Goal: Task Accomplishment & Management: Complete application form

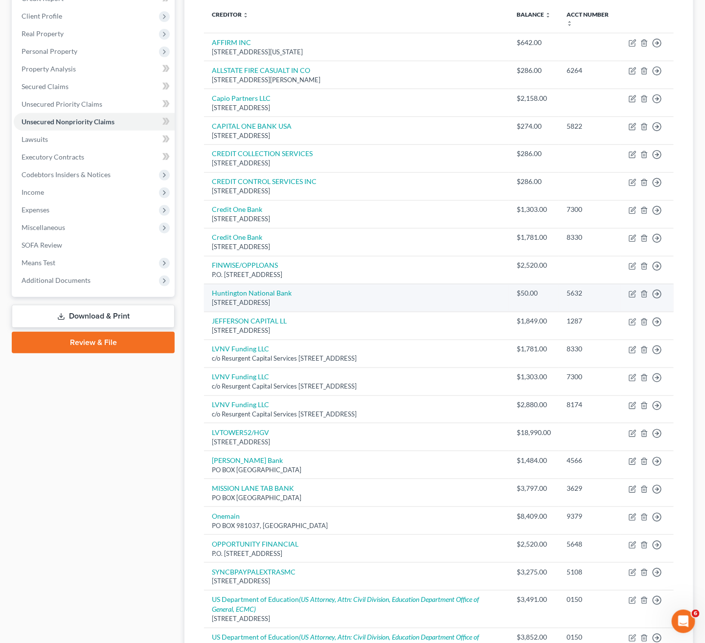
scroll to position [117, 0]
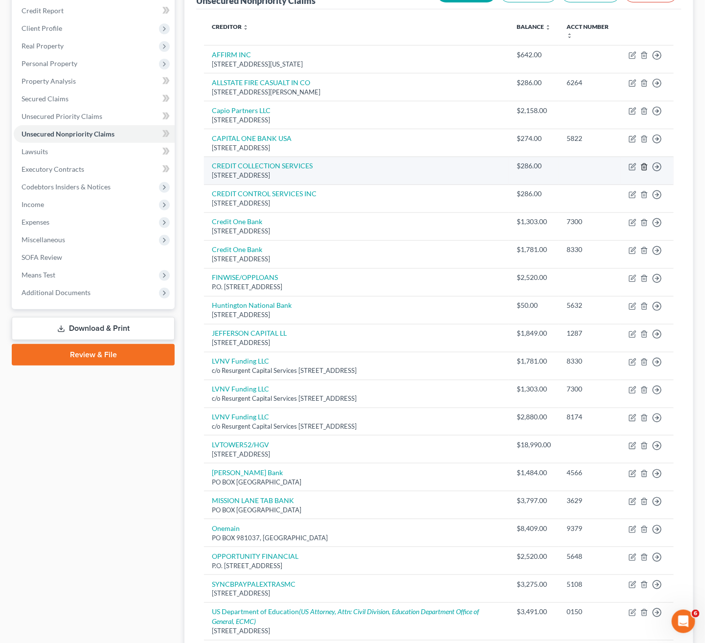
click at [643, 171] on icon "button" at bounding box center [645, 167] width 8 height 8
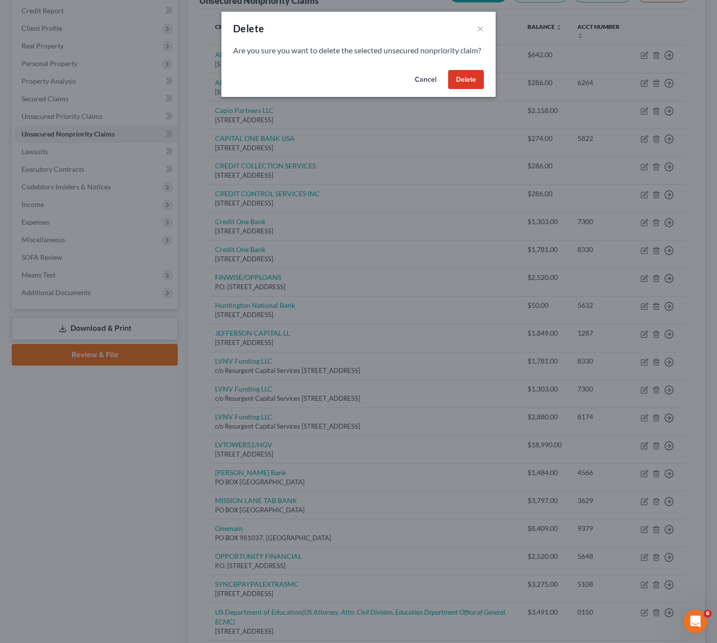
click at [467, 87] on button "Delete" at bounding box center [466, 80] width 36 height 20
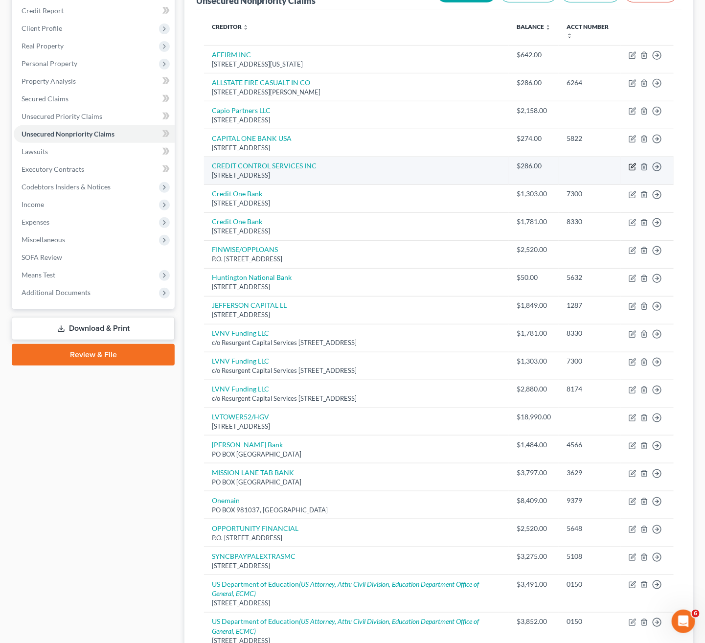
click at [631, 169] on icon "button" at bounding box center [633, 167] width 8 height 8
select select "22"
select select "1"
select select "0"
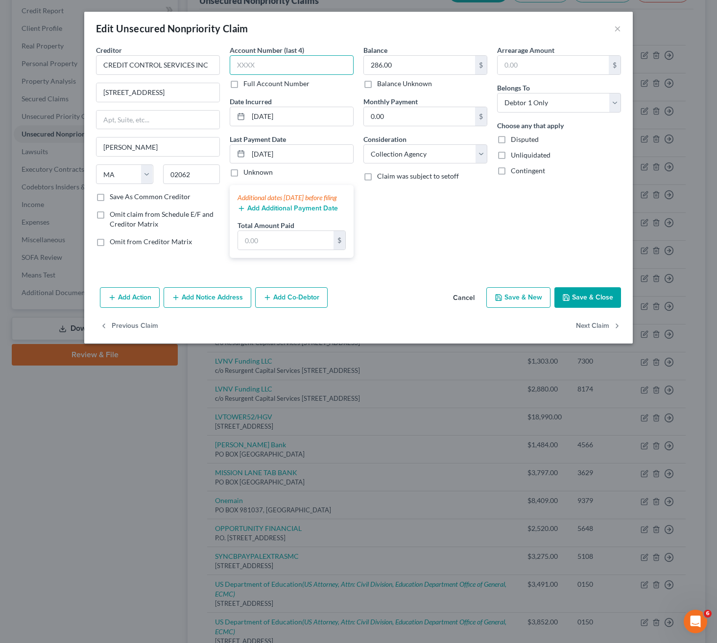
click at [333, 62] on input "text" at bounding box center [292, 65] width 124 height 20
type input "6264"
click at [595, 308] on button "Save & Close" at bounding box center [587, 297] width 67 height 21
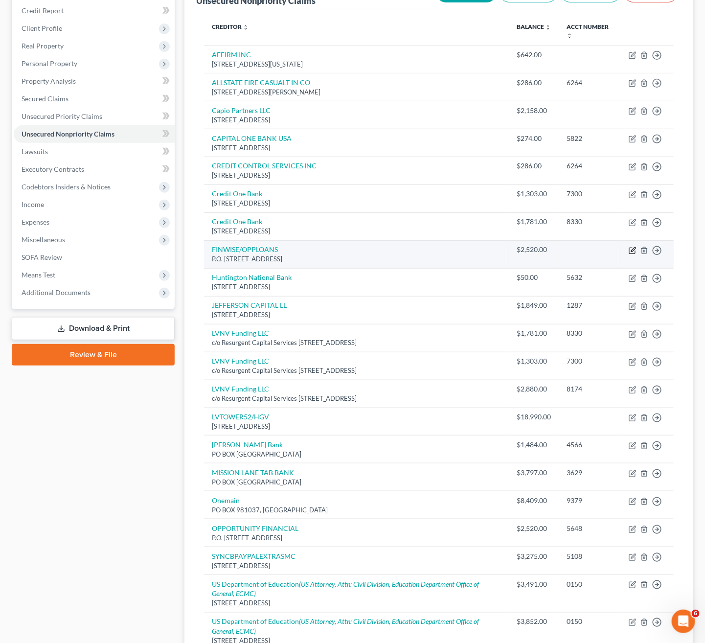
click at [631, 253] on icon "button" at bounding box center [633, 251] width 8 height 8
select select "48"
select select "1"
select select "0"
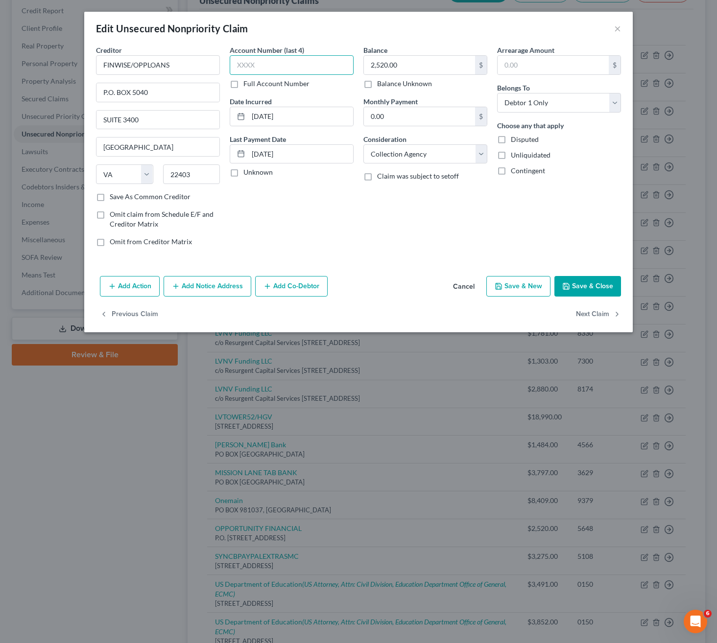
click at [279, 68] on input "text" at bounding box center [292, 65] width 124 height 20
type input "5648"
click at [586, 294] on button "Save & Close" at bounding box center [587, 286] width 67 height 21
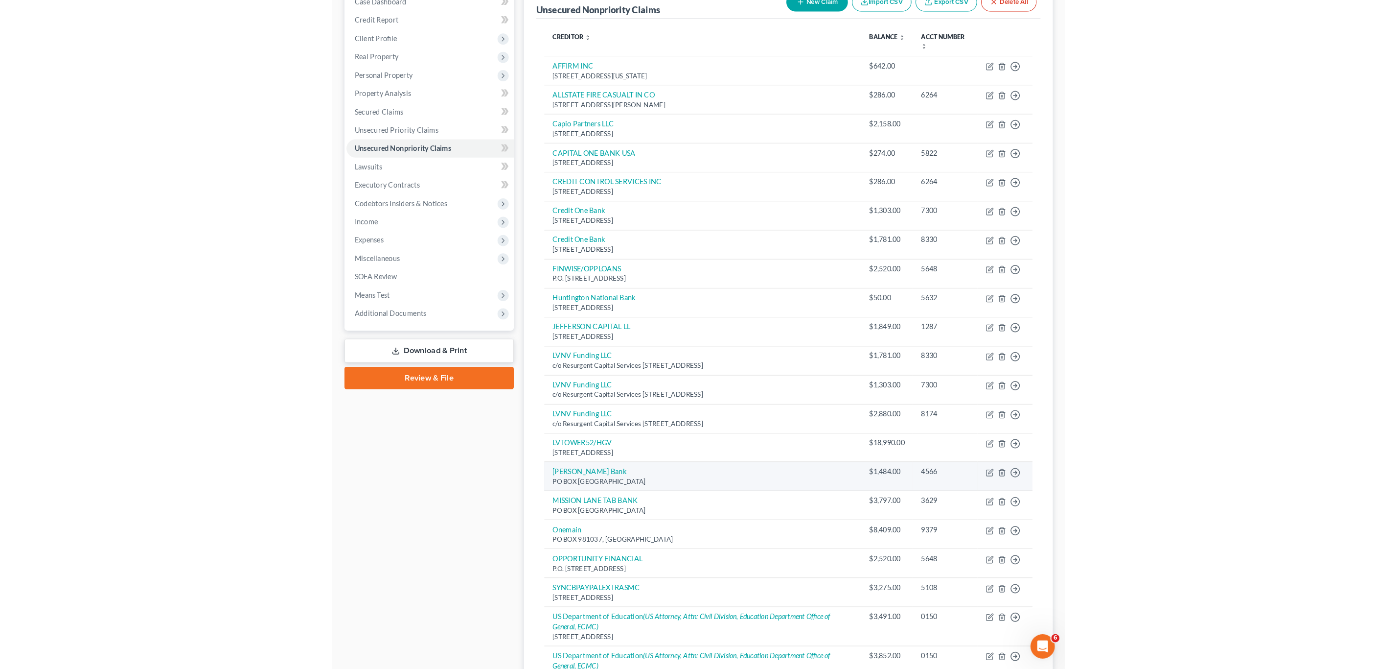
scroll to position [90, 0]
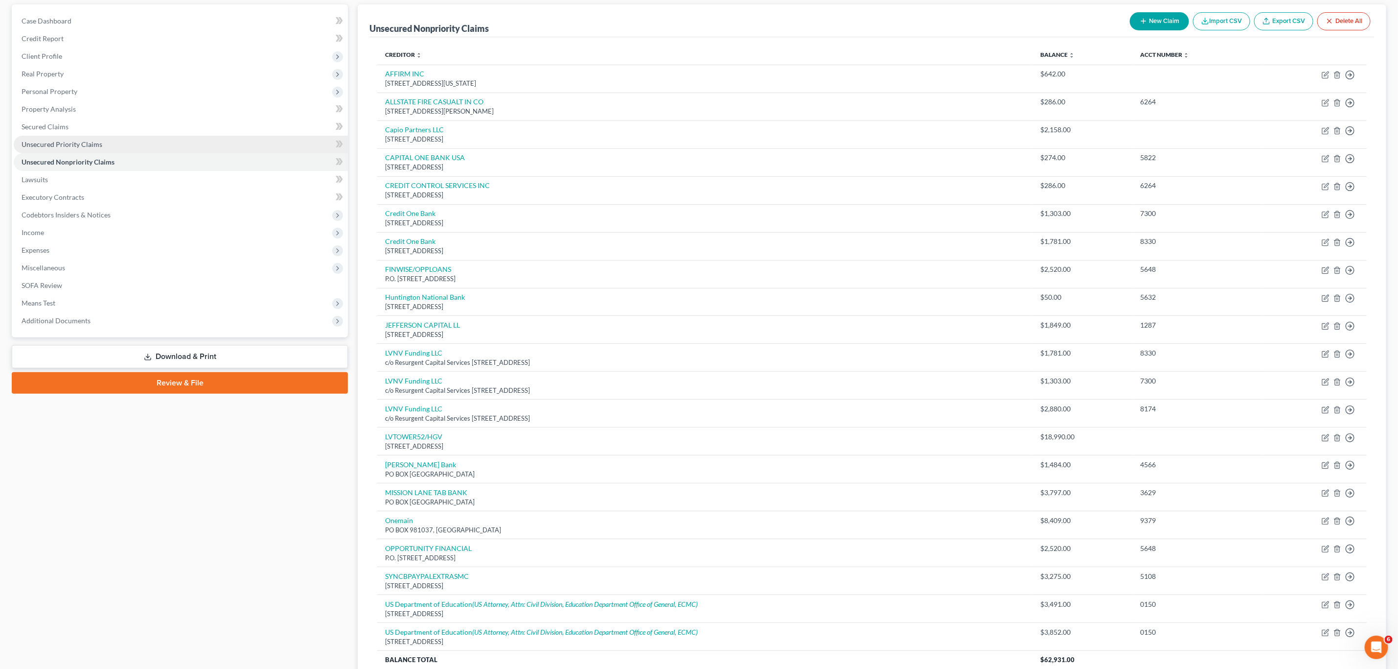
click at [48, 140] on span "Unsecured Priority Claims" at bounding box center [62, 144] width 81 height 8
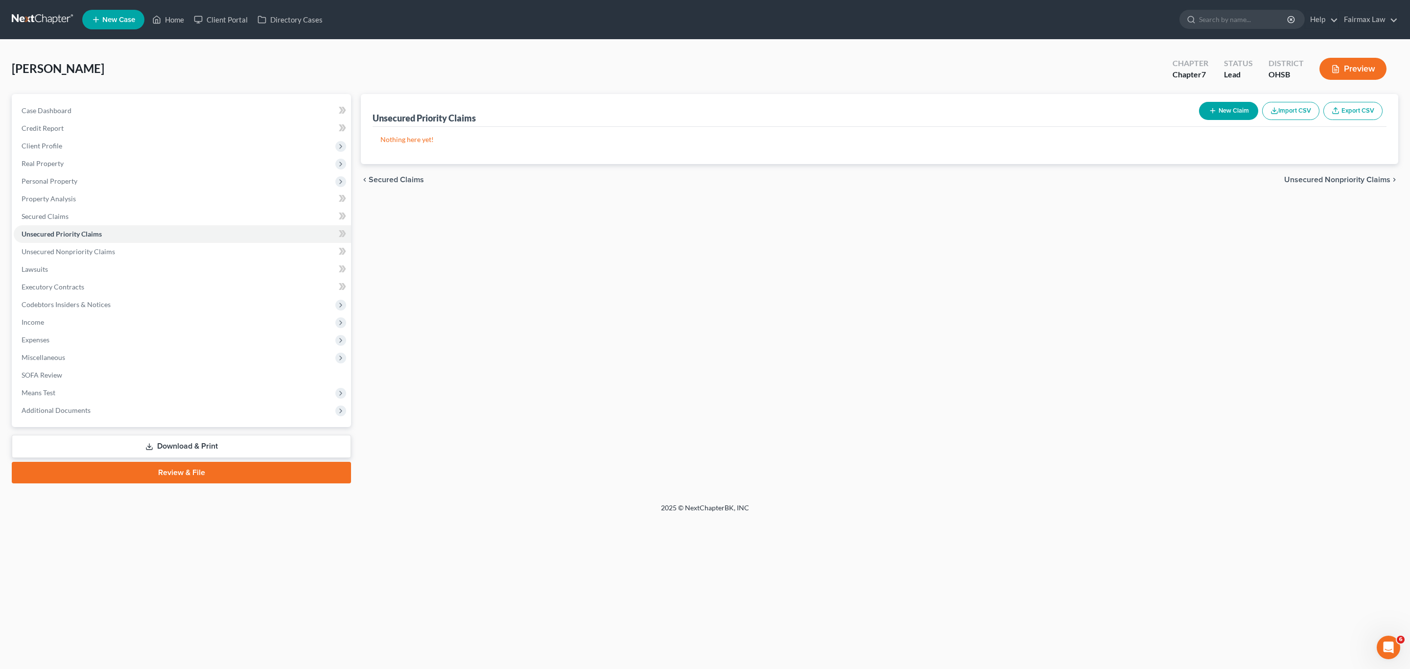
click at [716, 110] on icon "button" at bounding box center [1212, 111] width 8 height 8
select select "0"
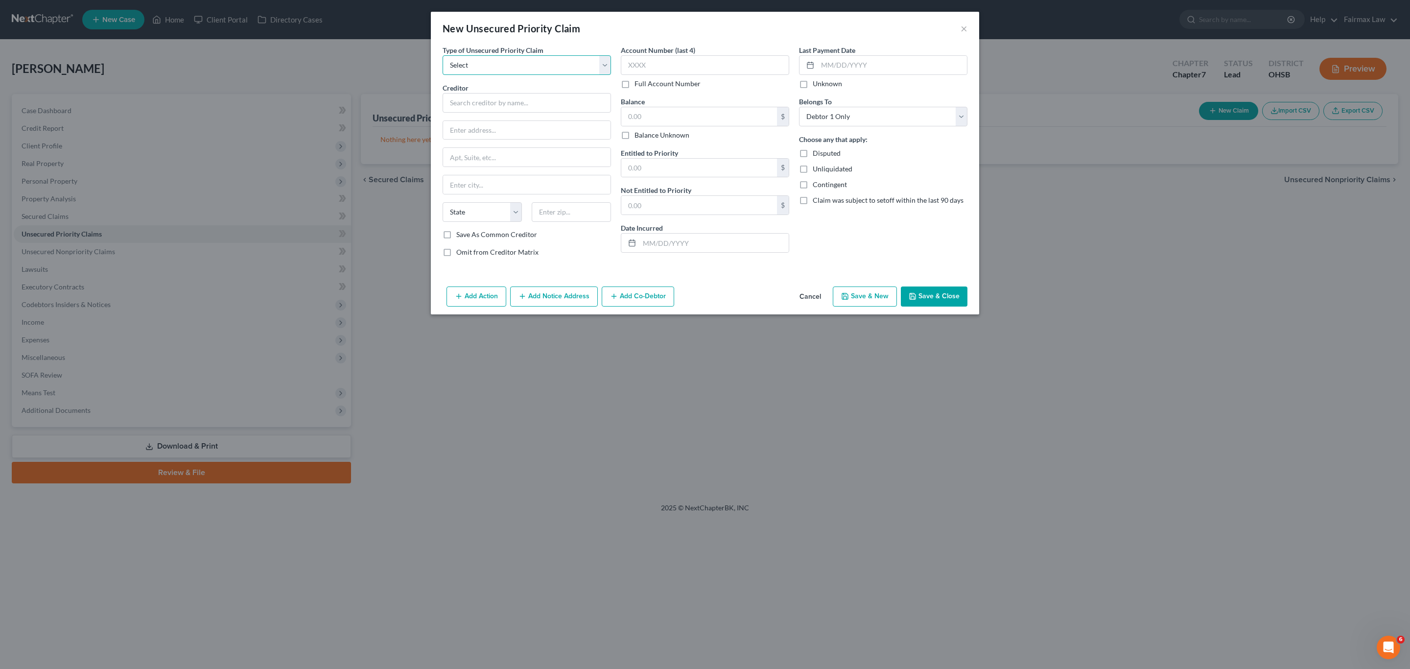
click at [549, 70] on select "Select Taxes & Other Government Units Domestic Support Obligations Extensions o…" at bounding box center [526, 65] width 168 height 20
select select "0"
click at [442, 55] on select "Select Taxes & Other Government Units Domestic Support Obligations Extensions o…" at bounding box center [526, 65] width 168 height 20
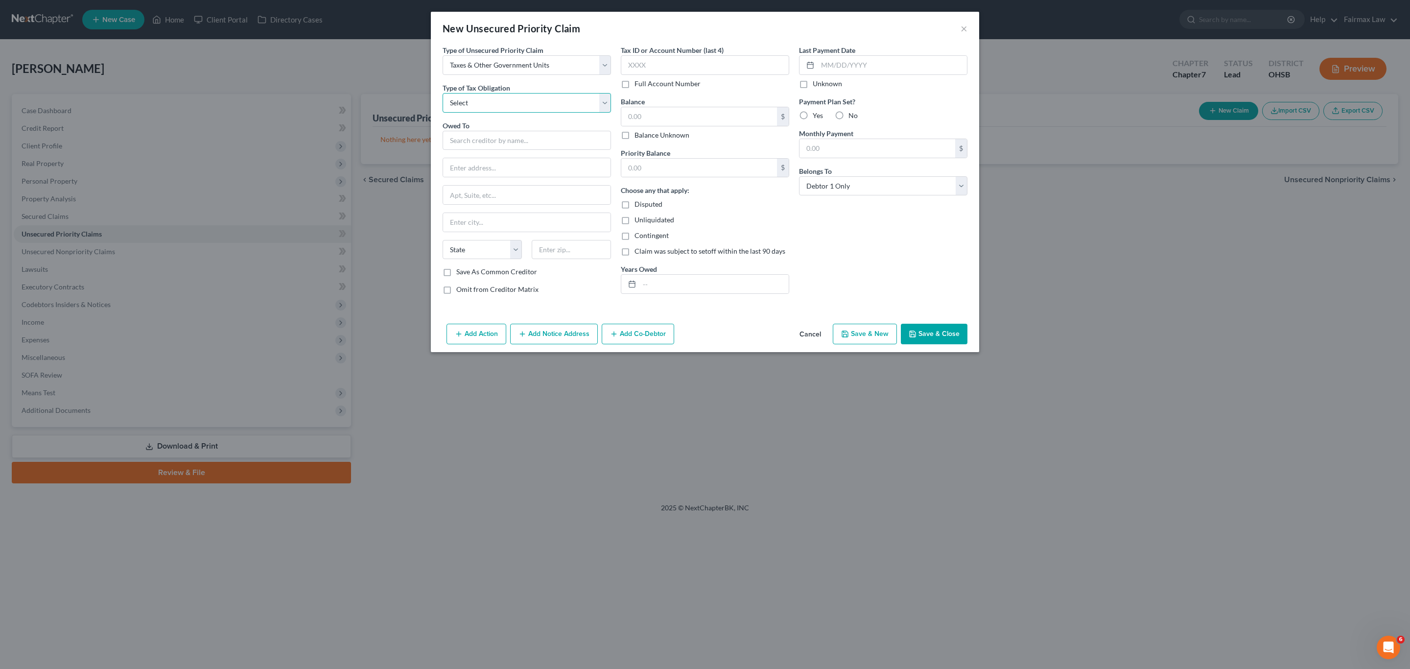
click at [521, 98] on select "Select Federal City State Franchise Tax Board Other" at bounding box center [526, 103] width 168 height 20
select select "2"
click at [442, 93] on select "Select Federal City State Franchise Tax Board Other" at bounding box center [526, 103] width 168 height 20
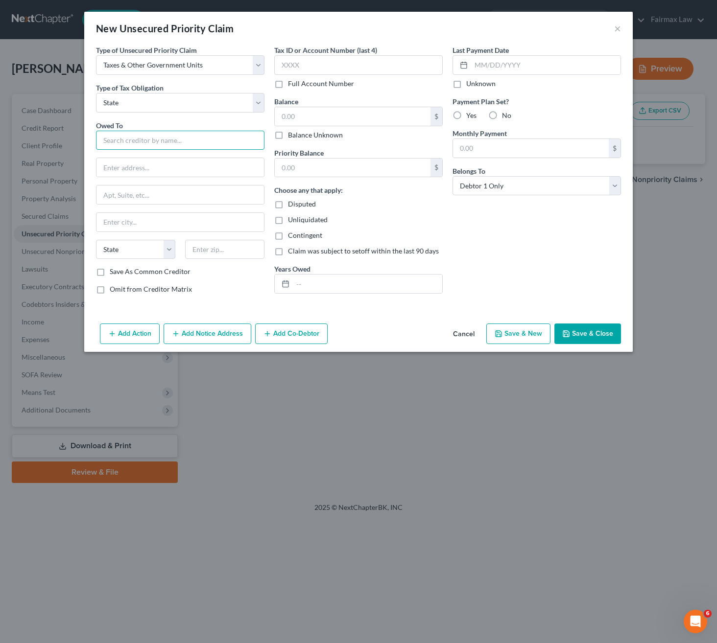
click at [178, 147] on input "text" at bounding box center [180, 141] width 168 height 20
paste input "[US_STATE] STATE DEPARTMENT TAXATION"
type input "[US_STATE] STATE DEPARTMENT TAXATION"
click at [164, 169] on input "text" at bounding box center [179, 167] width 167 height 19
paste input "[STREET_ADDRESS][DEMOGRAPHIC_DATA]"
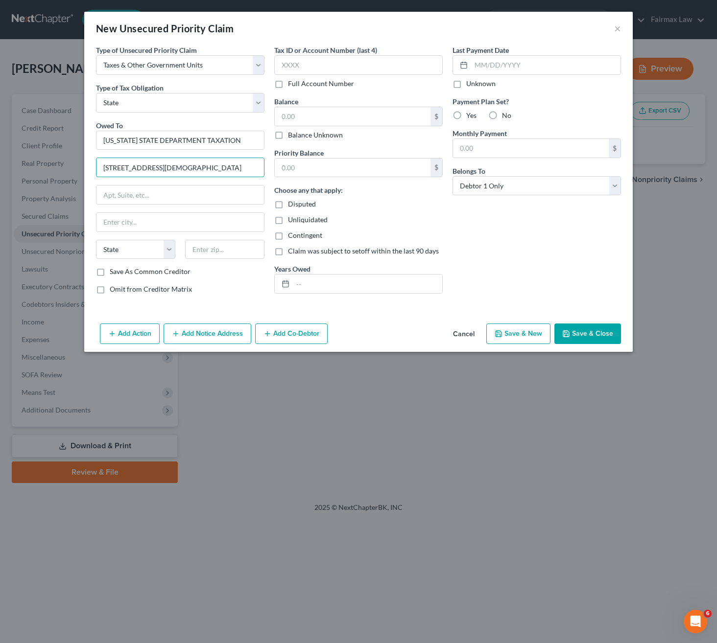
type input "[STREET_ADDRESS][DEMOGRAPHIC_DATA]"
click at [167, 203] on input "text" at bounding box center [179, 195] width 167 height 19
paste input "21ST FLOOR"
type input "21ST FLOOR"
click at [241, 246] on input "text" at bounding box center [224, 250] width 79 height 20
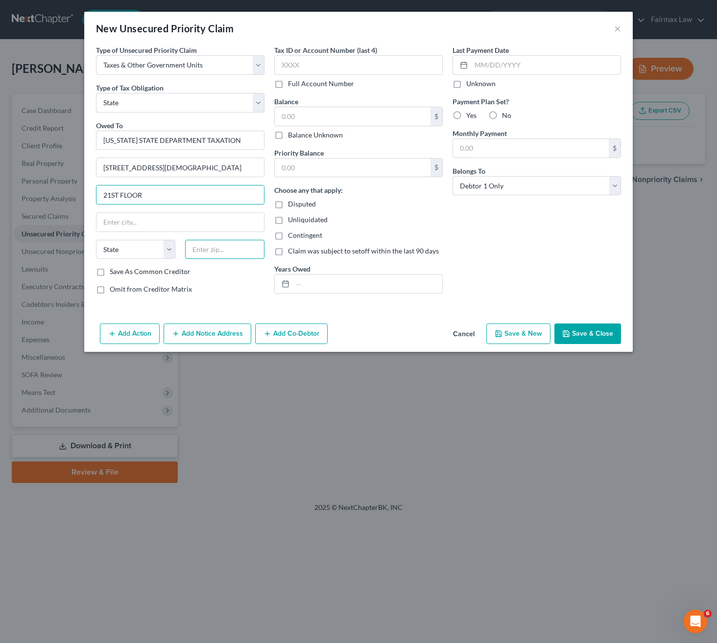
paste input "43215"
type input "43215"
click at [554, 253] on div "Last Payment Date Unknown Payment Plan Set? Yes No Monthly Payment $ Belongs To…" at bounding box center [536, 173] width 178 height 257
type input "Columbus"
select select "36"
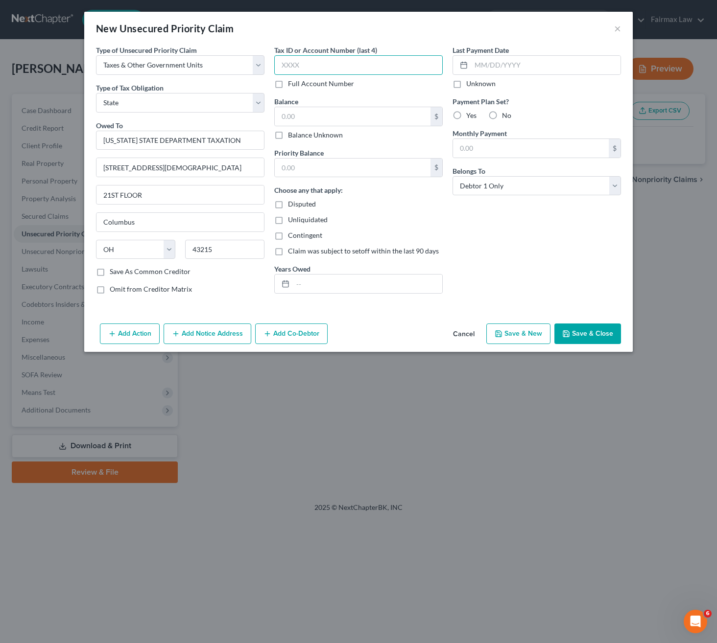
click at [334, 63] on input "text" at bounding box center [358, 65] width 168 height 20
paste input "0566"
type input "0566"
click at [404, 119] on input "text" at bounding box center [353, 116] width 156 height 19
type input "383"
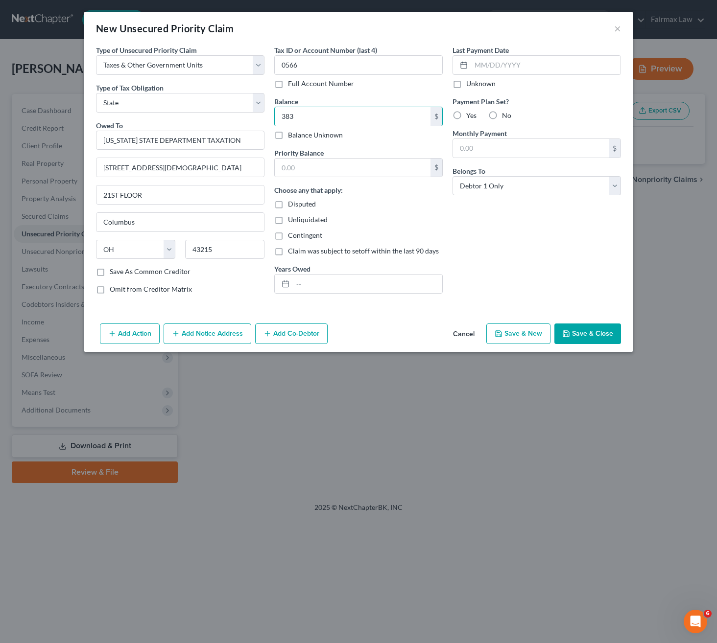
drag, startPoint x: 128, startPoint y: 329, endPoint x: 286, endPoint y: 303, distance: 160.8
click at [127, 329] on button "Add Action" at bounding box center [130, 334] width 60 height 21
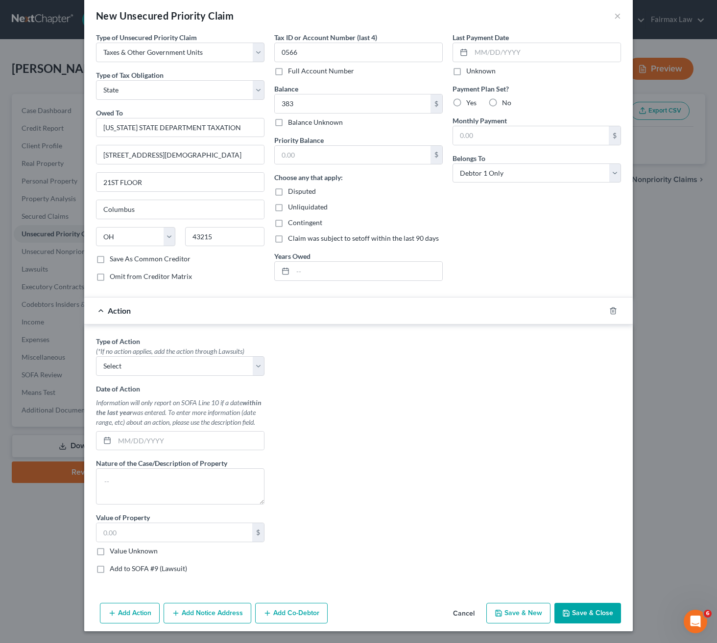
scroll to position [18, 0]
click at [178, 367] on select "Select Repossession Garnishment Foreclosure Personal Injury Attached, Seized, O…" at bounding box center [180, 366] width 168 height 20
drag, startPoint x: 156, startPoint y: 368, endPoint x: 156, endPoint y: 373, distance: 5.4
click at [156, 368] on select "Select Repossession Garnishment Foreclosure Personal Injury Attached, Seized, O…" at bounding box center [180, 366] width 168 height 20
select select "4"
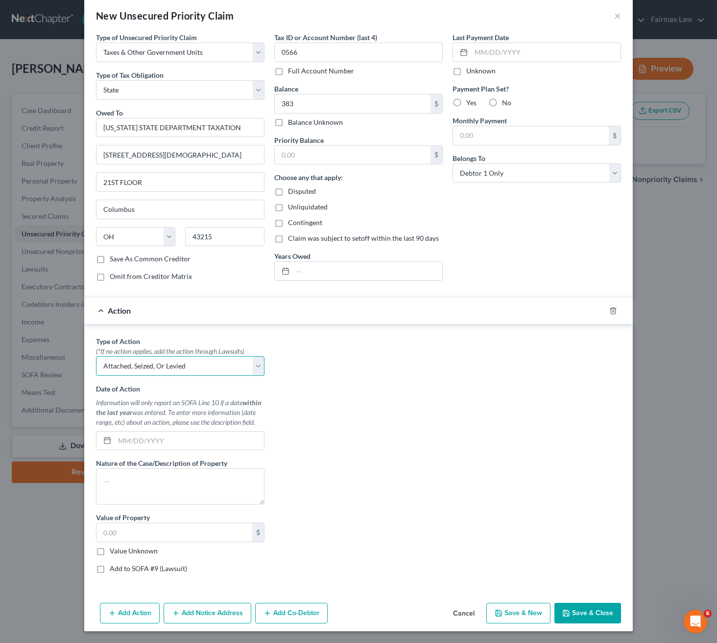
click at [96, 356] on select "Select Repossession Garnishment Foreclosure Personal Injury Attached, Seized, O…" at bounding box center [180, 366] width 168 height 20
click at [139, 432] on input "text" at bounding box center [189, 441] width 149 height 19
click at [180, 440] on input "text" at bounding box center [189, 441] width 149 height 19
paste input "[DATE]"
type input "[DATE]"
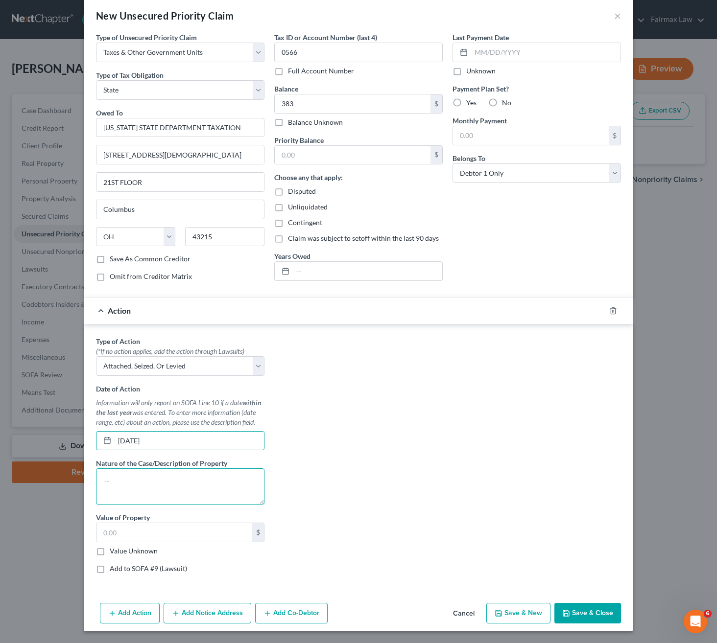
click at [157, 486] on textarea at bounding box center [180, 486] width 168 height 36
type textarea "Breach of contract"
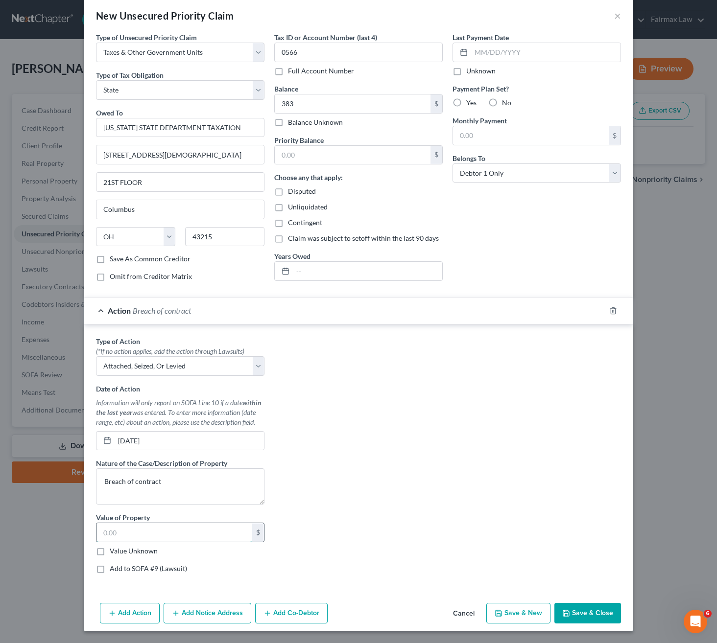
click at [225, 536] on input "text" at bounding box center [174, 532] width 156 height 19
type input "383"
click at [146, 564] on label "Add to SOFA #9 (Lawsuit)" at bounding box center [148, 569] width 77 height 10
click at [120, 564] on input "Add to SOFA #9 (Lawsuit)" at bounding box center [117, 567] width 6 height 6
checkbox input "true"
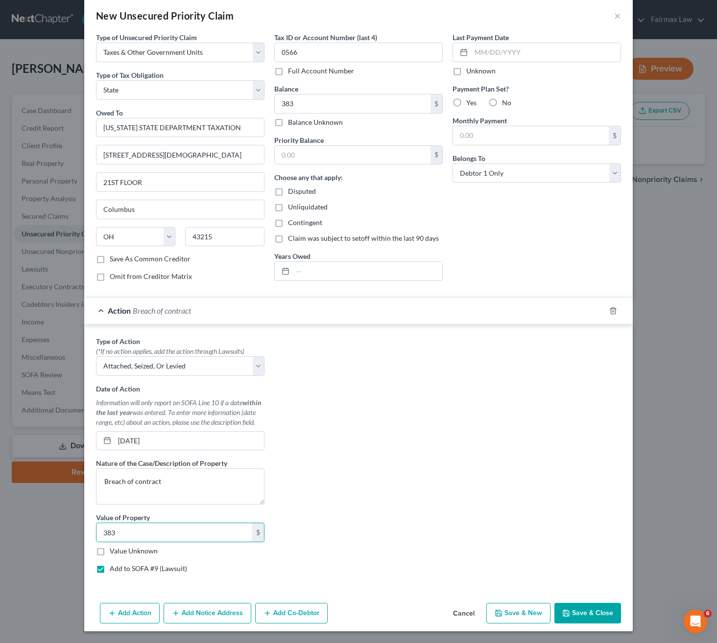
select select "0"
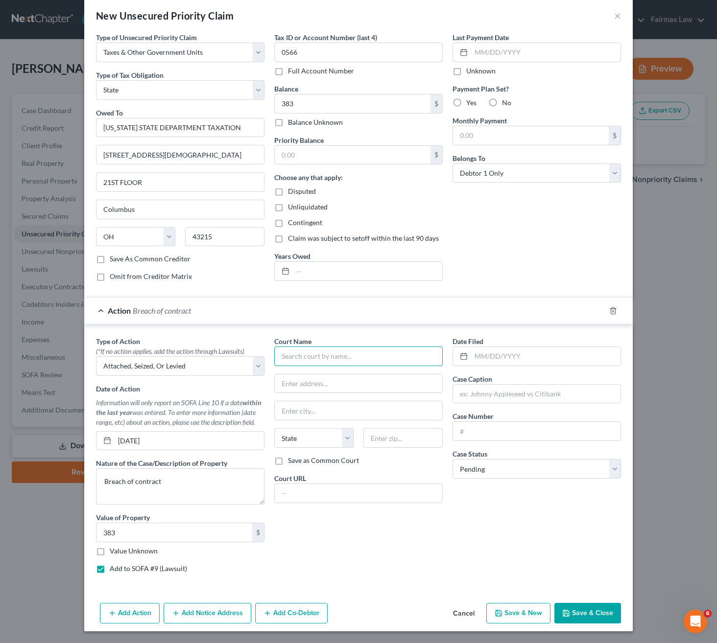
click at [326, 355] on input "text" at bounding box center [358, 357] width 168 height 20
click at [370, 354] on input "text" at bounding box center [358, 357] width 168 height 20
paste input ": Franklin Common Pleas Court"
click at [370, 357] on input "Franklin Common Pleas Court" at bounding box center [358, 357] width 168 height 20
click at [357, 374] on input "text" at bounding box center [358, 383] width 167 height 19
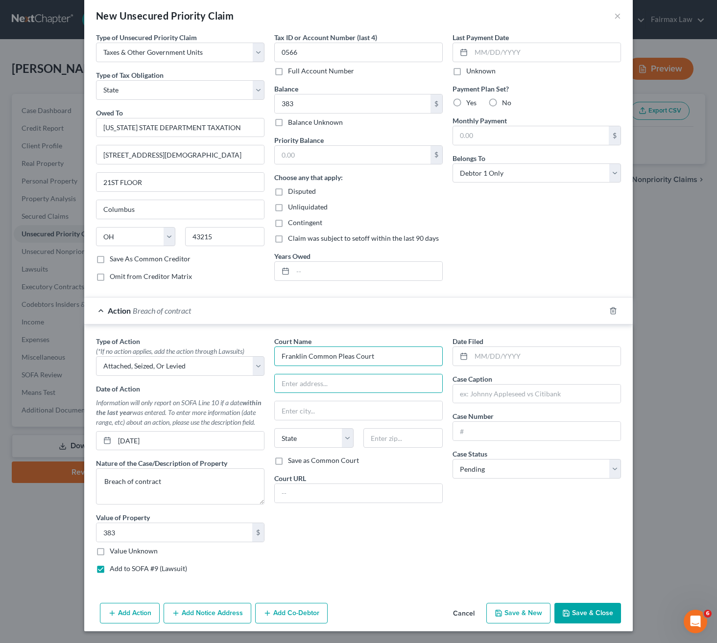
click at [380, 351] on input "Franklin Common Pleas Court" at bounding box center [358, 357] width 168 height 20
click at [384, 372] on div "Franklin Common Pleas Court - [GEOGRAPHIC_DATA]" at bounding box center [361, 379] width 158 height 20
type input "Franklin Common Pleas Court - [GEOGRAPHIC_DATA]"
type input "[STREET_ADDRESS]"
type input "Columbus"
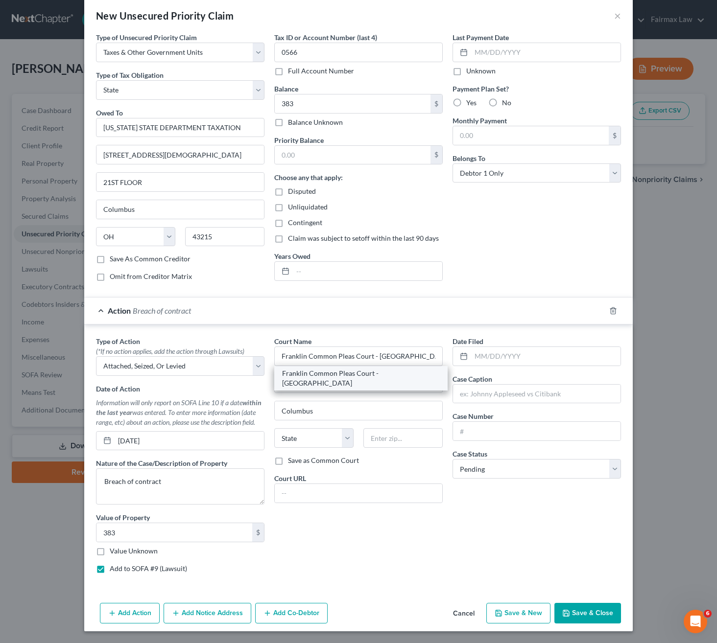
select select "36"
type input "43215"
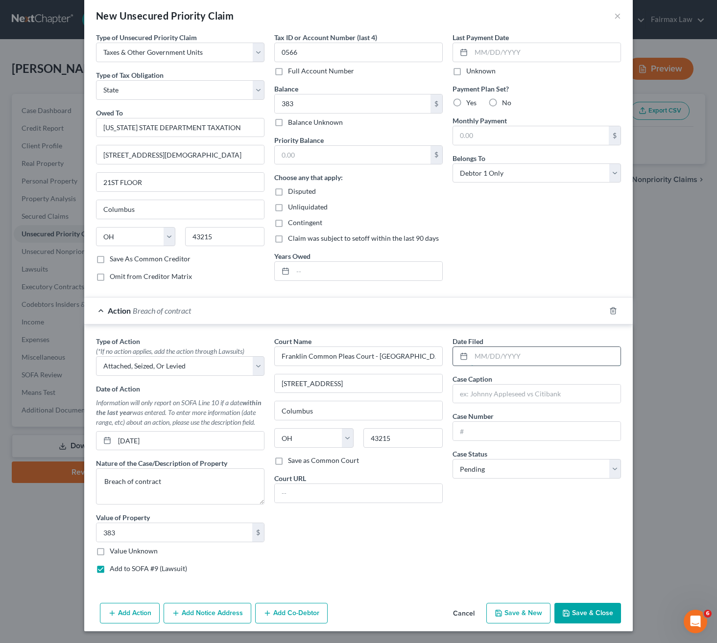
click at [495, 347] on input "text" at bounding box center [545, 356] width 149 height 19
click at [175, 438] on input "[DATE]" at bounding box center [189, 441] width 149 height 19
click at [508, 363] on input "text" at bounding box center [545, 356] width 149 height 19
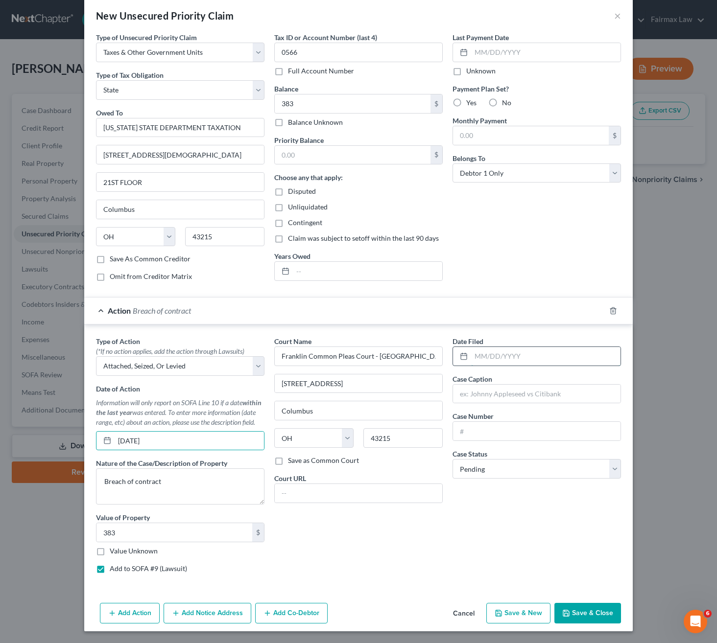
paste input "[DATE]"
type input "[DATE]"
click at [507, 389] on input "text" at bounding box center [536, 394] width 167 height 19
click at [477, 398] on input "text" at bounding box center [536, 394] width 167 height 19
paste input "State Of [US_STATE]"
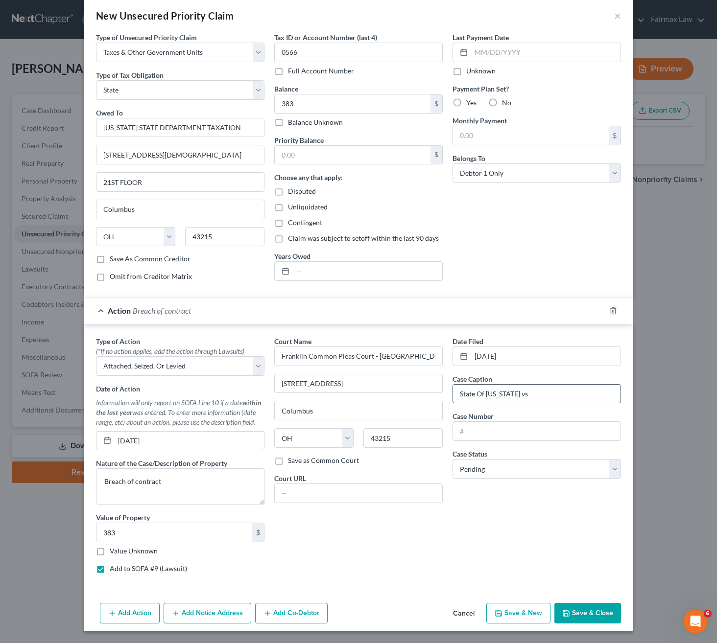
click at [529, 398] on input "State Of [US_STATE] vs" at bounding box center [536, 394] width 167 height 19
paste input "[PERSON_NAME]"
type input "State Of [US_STATE] vs [PERSON_NAME]"
click at [517, 429] on input "text" at bounding box center [536, 431] width 167 height 19
paste input "17896957"
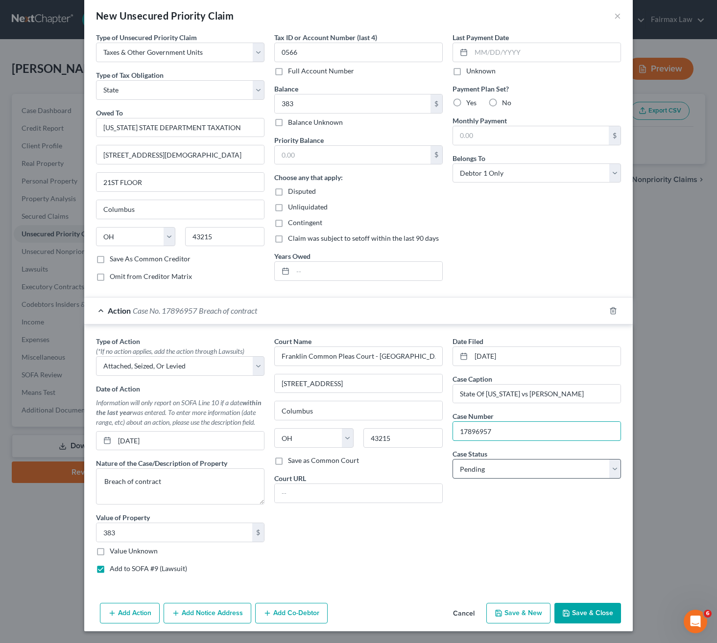
type input "17896957"
click at [511, 472] on select "Select Pending On Appeal Concluded" at bounding box center [536, 469] width 168 height 20
select select "2"
click at [452, 459] on select "Select Pending On Appeal Concluded" at bounding box center [536, 469] width 168 height 20
click at [579, 609] on button "Save & Close" at bounding box center [587, 613] width 67 height 21
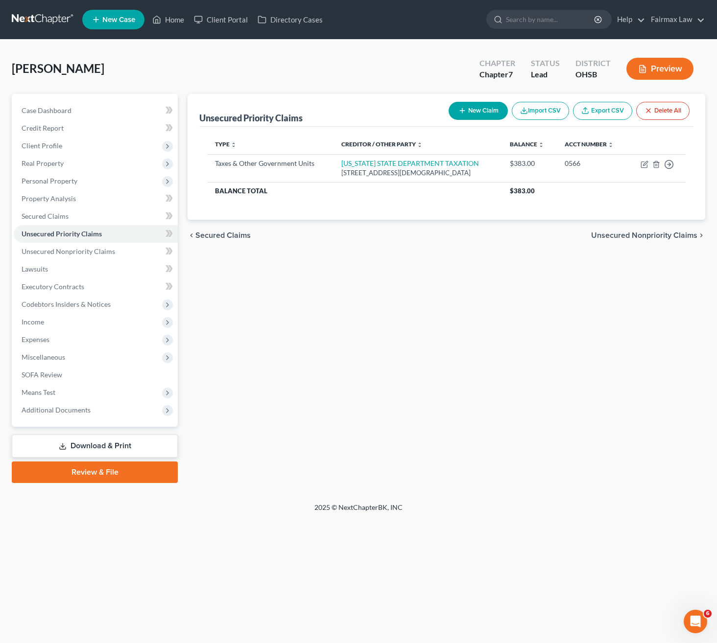
click at [463, 112] on button "New Claim" at bounding box center [477, 111] width 59 height 18
select select "0"
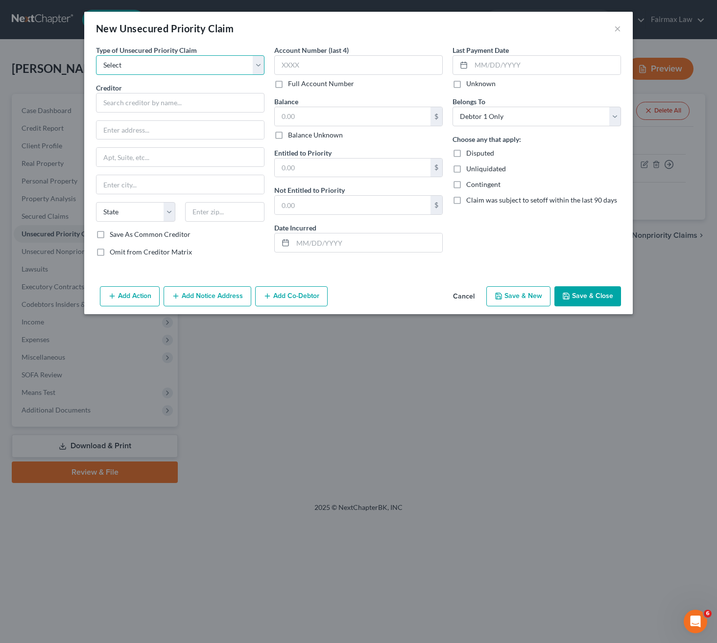
click at [153, 64] on select "Select Taxes & Other Government Units Domestic Support Obligations Extensions o…" at bounding box center [180, 65] width 168 height 20
select select "0"
click at [96, 55] on select "Select Taxes & Other Government Units Domestic Support Obligations Extensions o…" at bounding box center [180, 65] width 168 height 20
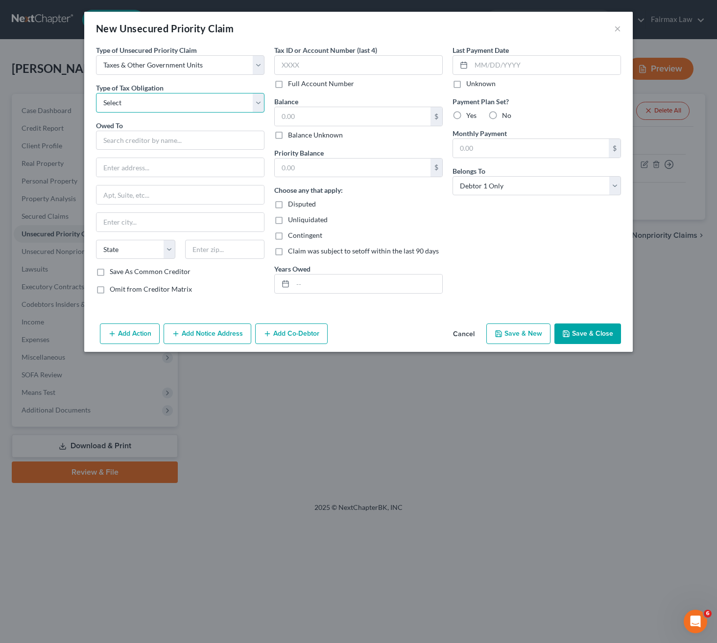
click at [155, 103] on select "Select Federal City State Franchise Tax Board Other" at bounding box center [180, 103] width 168 height 20
select select "2"
click at [96, 93] on select "Select Federal City State Franchise Tax Board Other" at bounding box center [180, 103] width 168 height 20
click at [156, 144] on input "text" at bounding box center [180, 141] width 168 height 20
click at [187, 144] on input "text" at bounding box center [180, 141] width 168 height 20
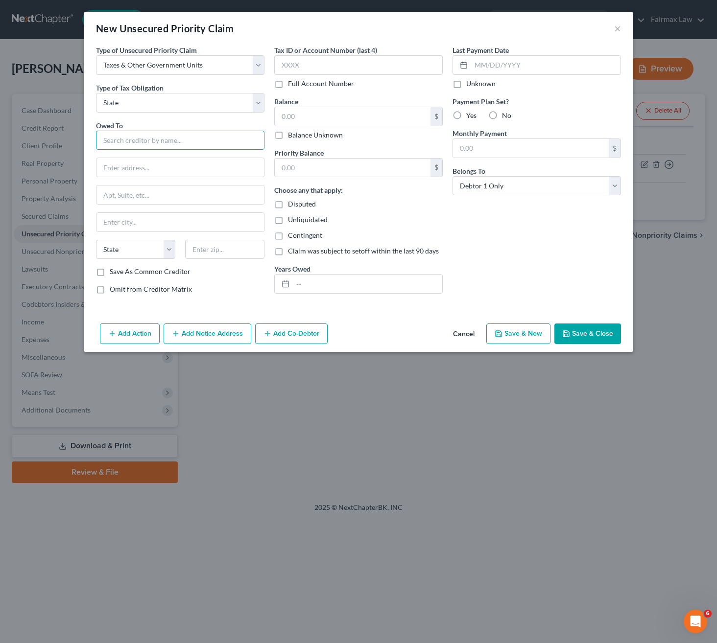
paste input "[US_STATE] STATE DEPARTMENT TAXATION"
type input "[US_STATE] STATE DEPARTMENT TAXATION"
click at [216, 168] on input "text" at bounding box center [179, 167] width 167 height 19
paste input "[STREET_ADDRESS][DEMOGRAPHIC_DATA]"
type input "[STREET_ADDRESS][DEMOGRAPHIC_DATA]"
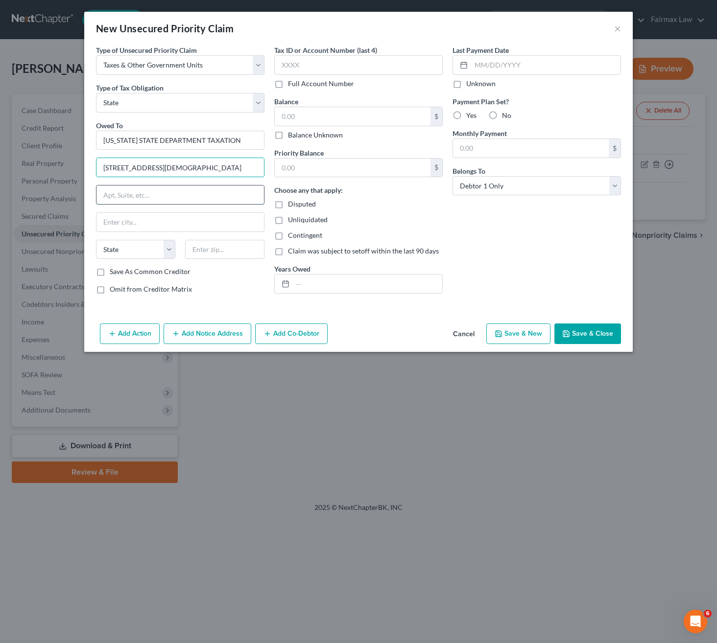
click at [207, 200] on input "text" at bounding box center [179, 195] width 167 height 19
paste input "21ST FLOOR"
type input "21ST FLOOR"
click at [232, 253] on input "text" at bounding box center [224, 250] width 79 height 20
paste input "43215"
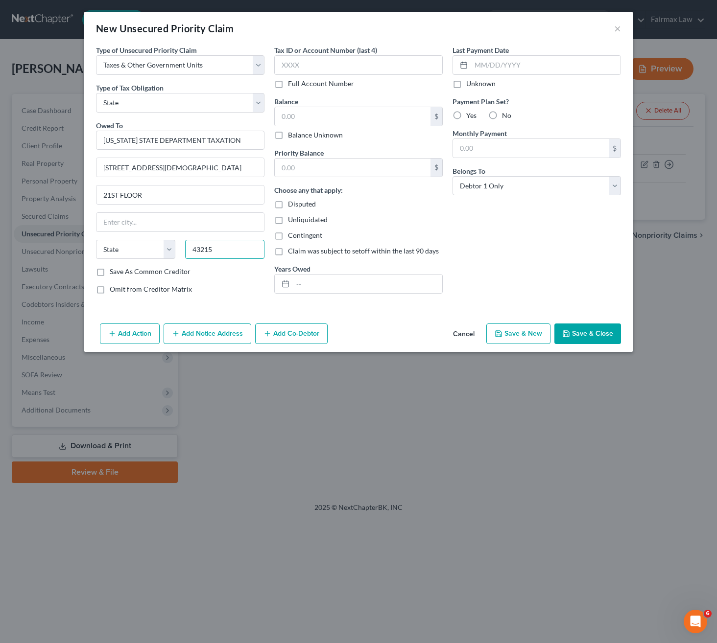
type input "43215"
type input "Columbus"
select select "36"
click at [388, 78] on div "Tax ID or Account Number (last 4) Full Account Number" at bounding box center [358, 67] width 168 height 44
click at [381, 69] on input "text" at bounding box center [358, 65] width 168 height 20
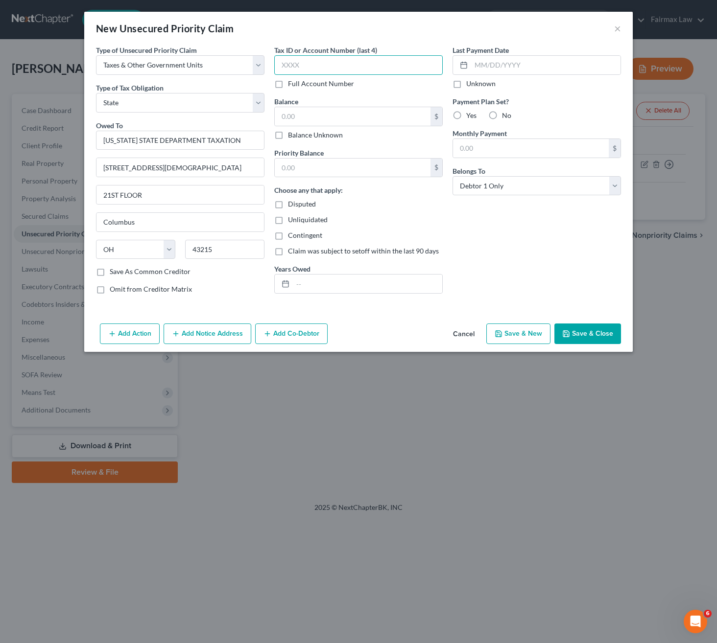
click at [361, 62] on input "text" at bounding box center [358, 65] width 168 height 20
paste input "0566"
type input "0566"
click at [353, 125] on input "text" at bounding box center [353, 116] width 156 height 19
click at [330, 117] on input "text" at bounding box center [353, 116] width 156 height 19
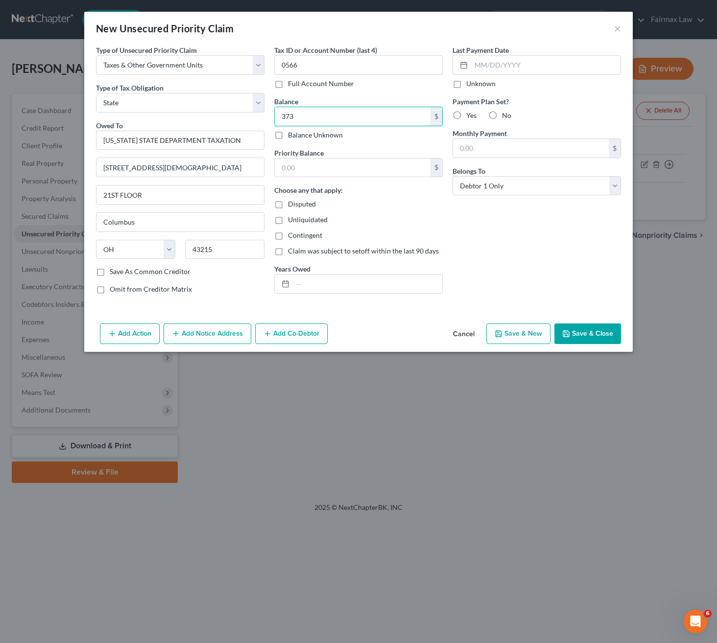
type input "373"
click at [131, 334] on button "Add Action" at bounding box center [130, 334] width 60 height 21
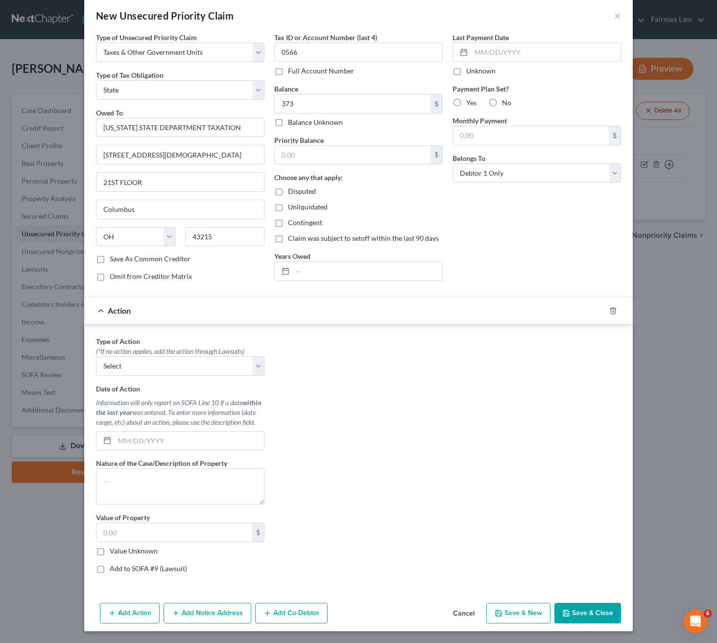
click at [149, 376] on div "Type of Action * (*If no action applies, add the action through Lawsuits) Selec…" at bounding box center [180, 458] width 178 height 245
click at [150, 360] on select "Select Repossession Garnishment Foreclosure Personal Injury Attached, Seized, O…" at bounding box center [180, 366] width 168 height 20
select select "4"
click at [96, 356] on select "Select Repossession Garnishment Foreclosure Personal Injury Attached, Seized, O…" at bounding box center [180, 366] width 168 height 20
click at [153, 445] on input "text" at bounding box center [189, 441] width 149 height 19
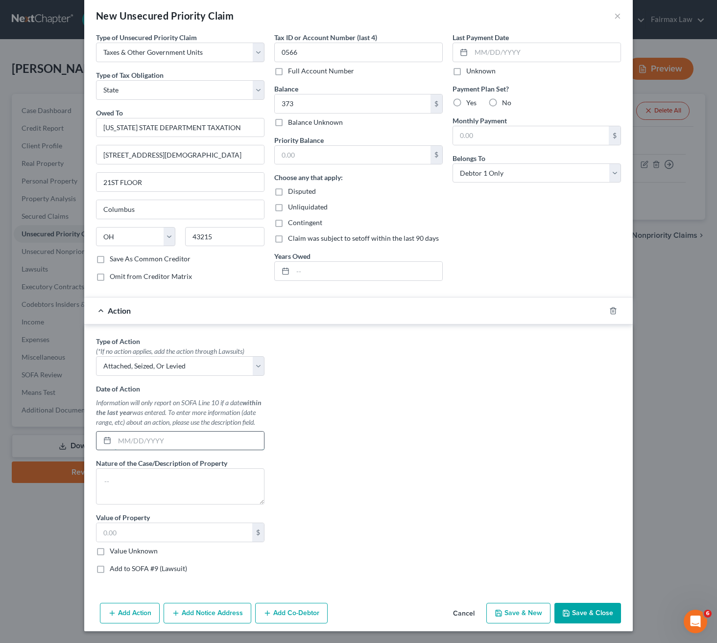
click at [188, 435] on input "text" at bounding box center [189, 441] width 149 height 19
paste input "[DATE]"
type input "[DATE]"
click at [147, 482] on textarea at bounding box center [180, 486] width 168 height 36
type textarea "Breach of contract"
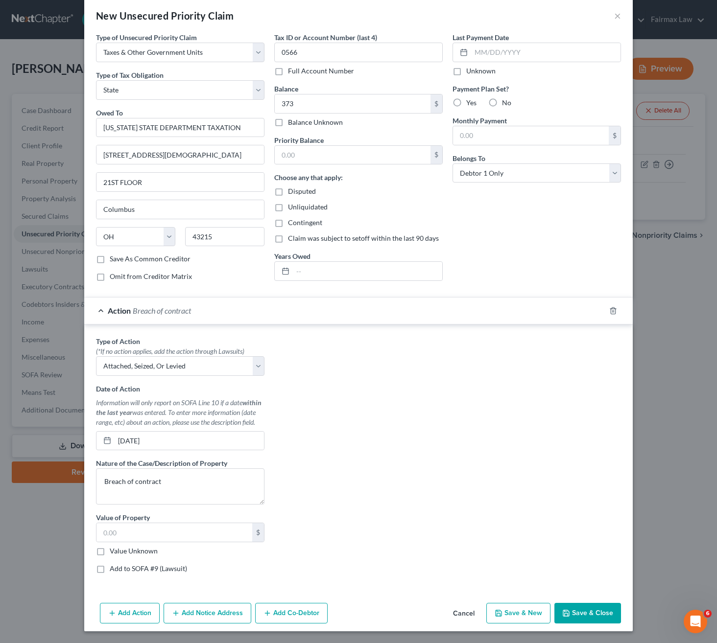
click at [131, 566] on label "Add to SOFA #9 (Lawsuit)" at bounding box center [148, 569] width 77 height 10
click at [120, 566] on input "Add to SOFA #9 (Lawsuit)" at bounding box center [117, 567] width 6 height 6
checkbox input "true"
select select "0"
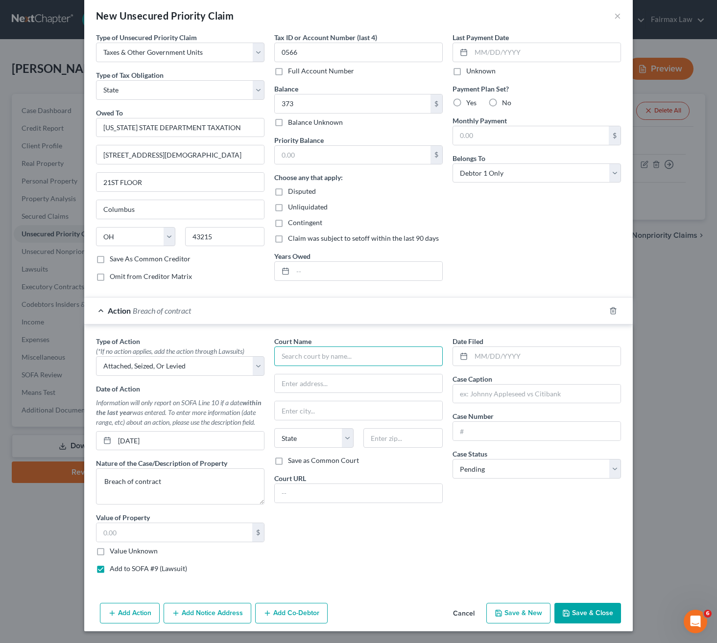
click at [302, 351] on input "text" at bounding box center [358, 357] width 168 height 20
click at [338, 356] on input "text" at bounding box center [358, 357] width 168 height 20
paste input "Franklin Common Pleas Court"
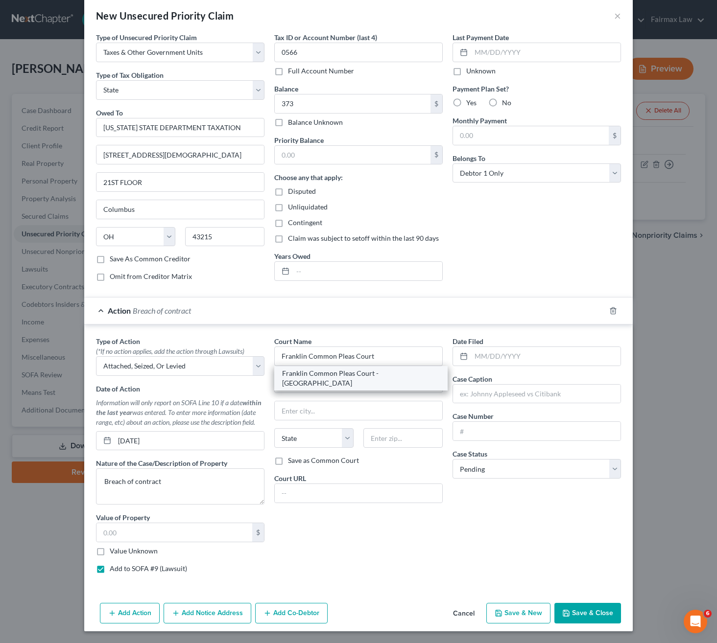
click at [329, 376] on div "Franklin Common Pleas Court - [GEOGRAPHIC_DATA]" at bounding box center [361, 379] width 158 height 20
type input "Franklin Common Pleas Court - [GEOGRAPHIC_DATA]"
type input "[STREET_ADDRESS]"
type input "Columbus"
select select "36"
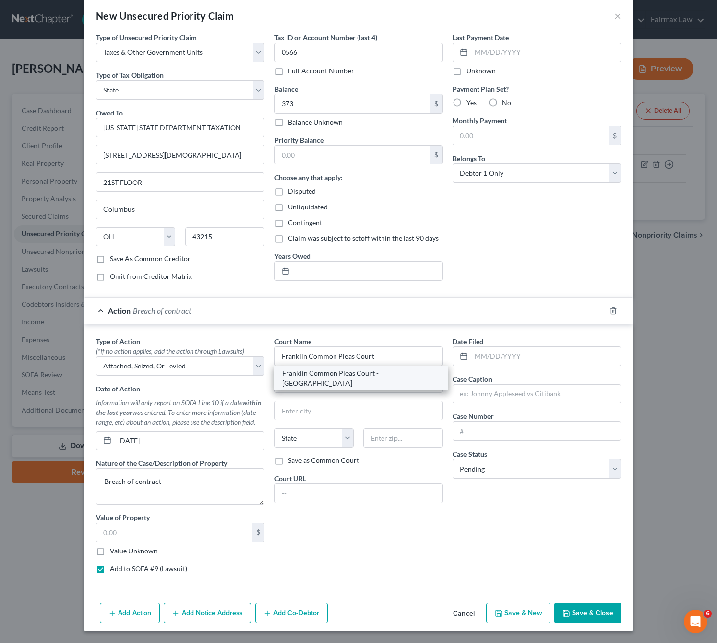
type input "43215"
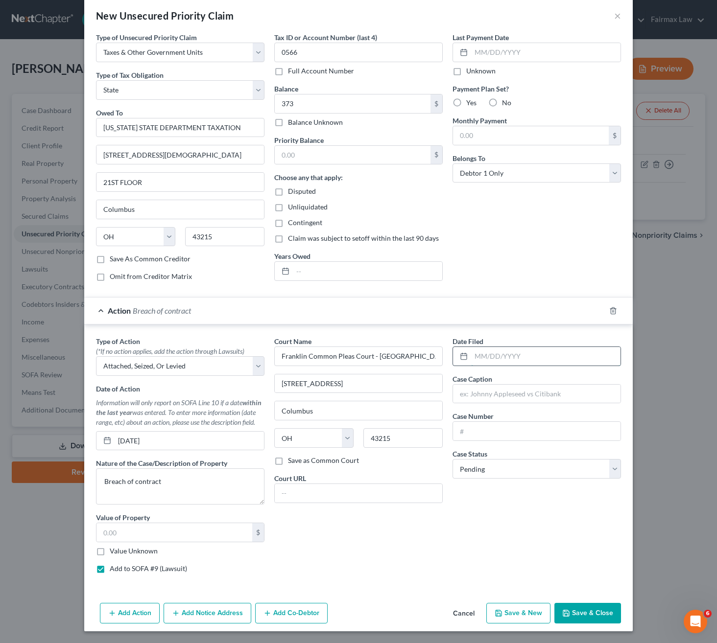
click at [526, 354] on input "text" at bounding box center [545, 356] width 149 height 19
click at [156, 438] on input "[DATE]" at bounding box center [189, 441] width 149 height 19
click at [520, 363] on div "Date Filed Case Caption Case Number Case Status * Select Pending On Appeal Conc…" at bounding box center [536, 458] width 178 height 245
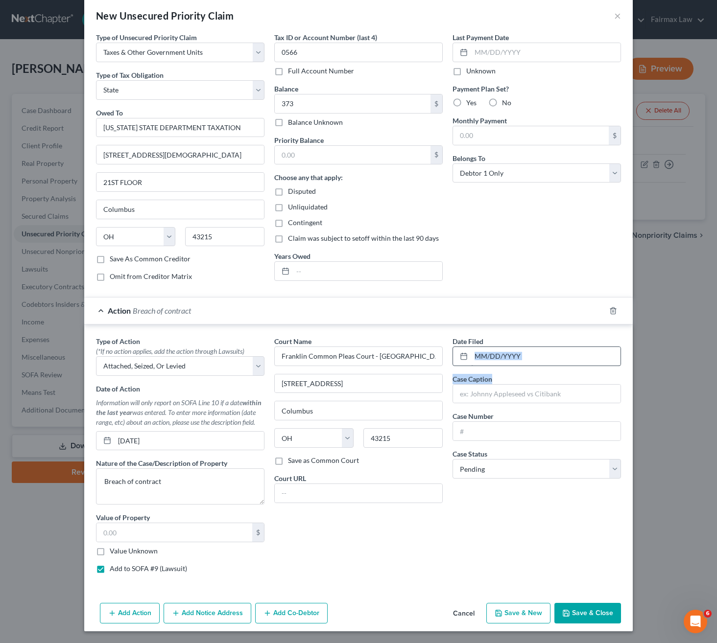
click at [530, 349] on input "text" at bounding box center [545, 356] width 149 height 19
click at [526, 367] on div "Date Filed Case Caption Case Number Case Status * Select Pending On Appeal Conc…" at bounding box center [536, 458] width 178 height 245
click at [523, 352] on input "text" at bounding box center [545, 356] width 149 height 19
paste input "[DATE]"
type input "[DATE]"
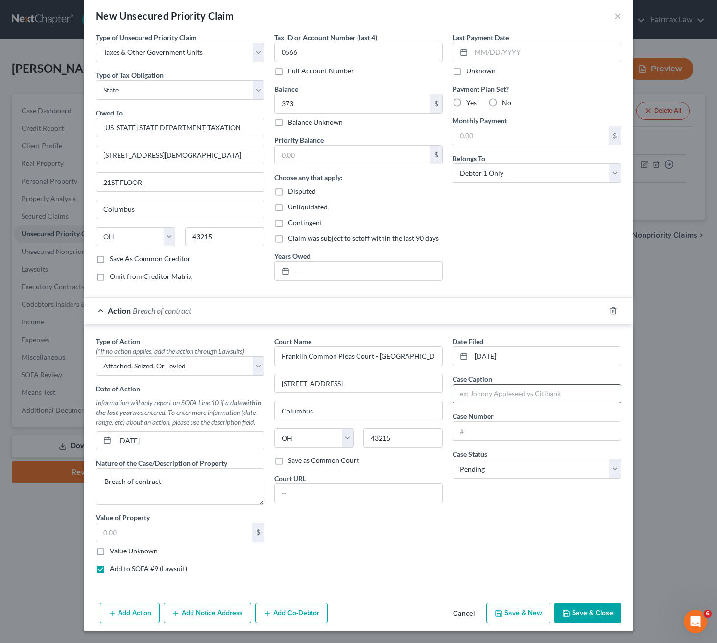
click at [501, 396] on input "text" at bounding box center [536, 394] width 167 height 19
paste input "State Of [US_STATE]"
click at [575, 384] on div "State Of [US_STATE] vs" at bounding box center [536, 394] width 168 height 20
click at [558, 384] on div "State Of [US_STATE] vs" at bounding box center [536, 394] width 168 height 20
click at [523, 398] on input "State Of [US_STATE] vs" at bounding box center [536, 394] width 167 height 19
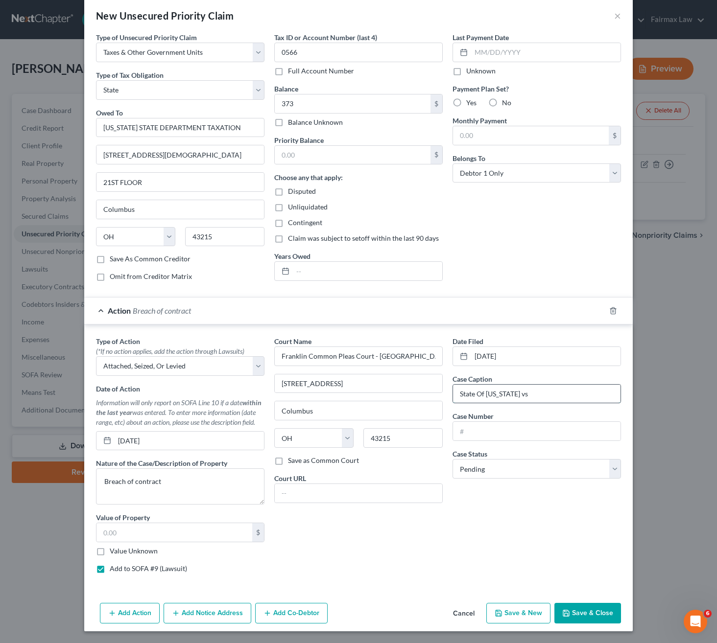
paste input "[PERSON_NAME]"
type input "State Of [US_STATE] vs [PERSON_NAME]"
click at [522, 433] on input "text" at bounding box center [536, 431] width 167 height 19
paste input "18678180"
type input "18678180"
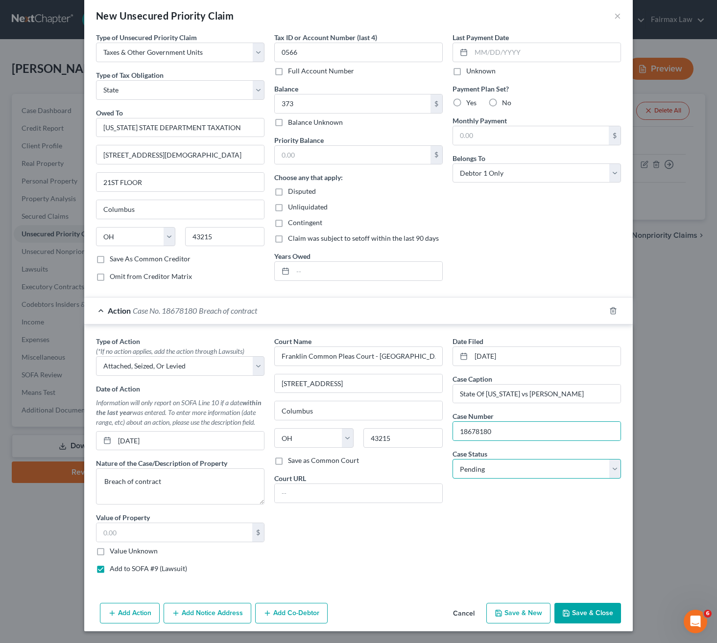
click at [501, 476] on select "Select Pending On Appeal Concluded" at bounding box center [536, 469] width 168 height 20
select select "2"
click at [452, 459] on select "Select Pending On Appeal Concluded" at bounding box center [536, 469] width 168 height 20
click at [586, 606] on button "Save & Close" at bounding box center [587, 613] width 67 height 21
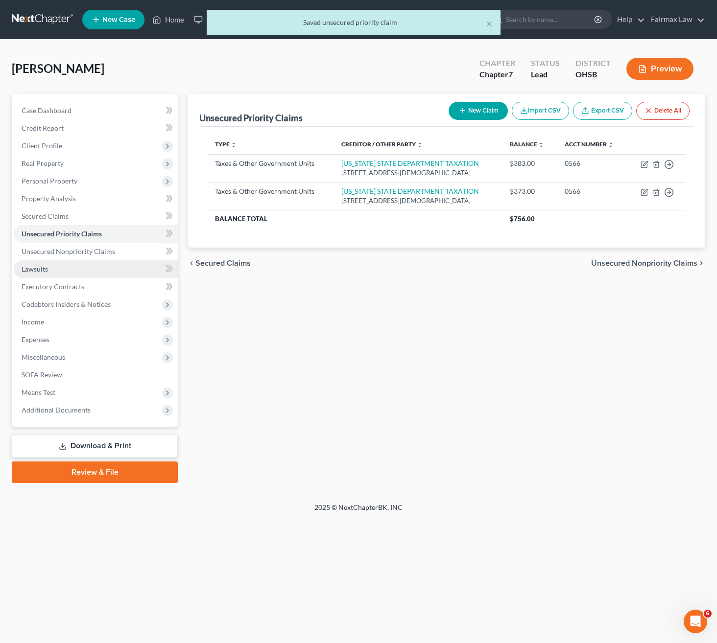
click at [46, 272] on span "Lawsuits" at bounding box center [35, 269] width 26 height 8
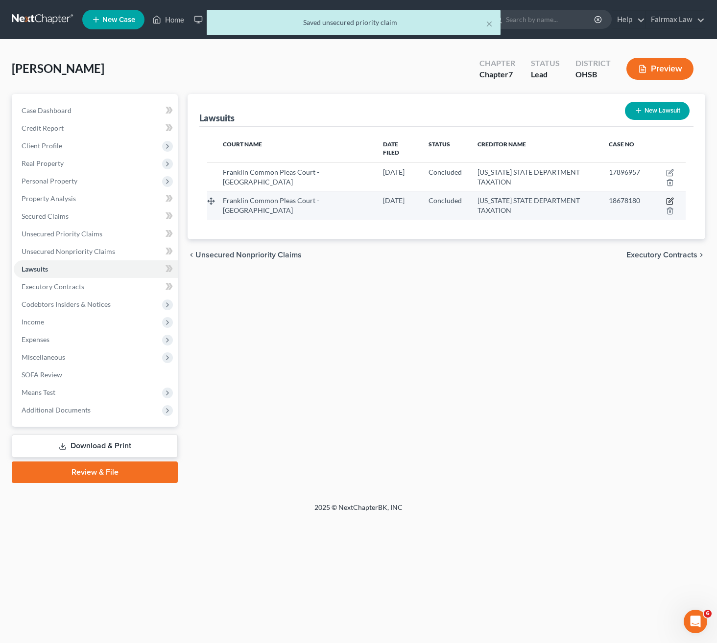
click at [666, 197] on icon "button" at bounding box center [670, 201] width 8 height 8
select select "36"
select select "2"
select select "3"
select select "36"
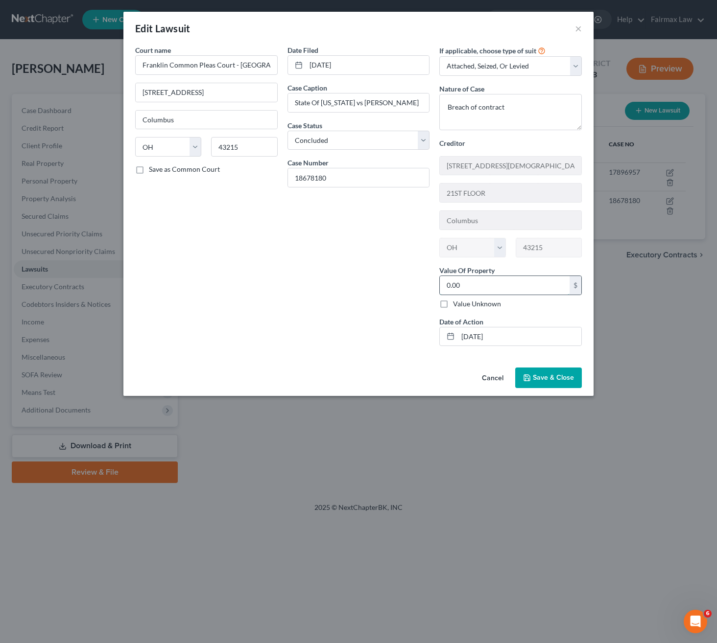
click at [471, 279] on input "0.00" at bounding box center [505, 285] width 130 height 19
type input "373"
click at [546, 393] on div "Cancel Save & Close" at bounding box center [358, 380] width 470 height 32
click at [548, 382] on span "Save & Close" at bounding box center [553, 377] width 41 height 8
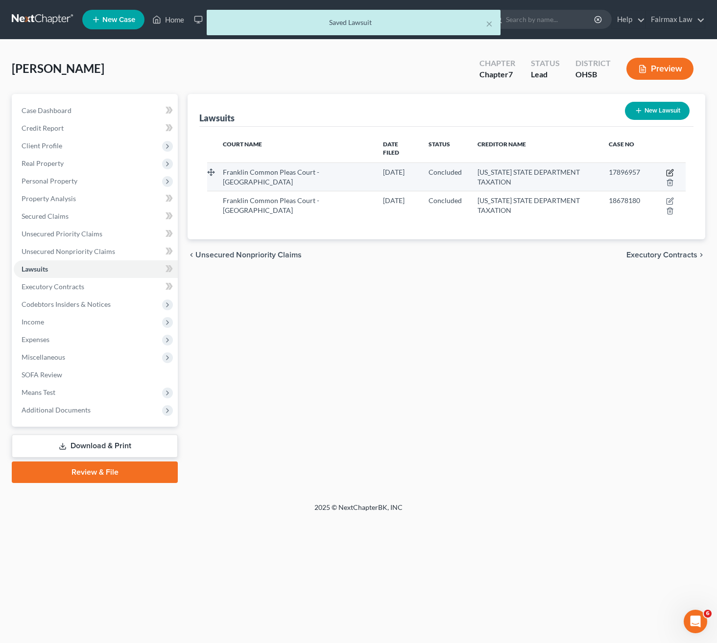
click at [666, 169] on icon "button" at bounding box center [670, 173] width 8 height 8
select select "36"
select select "2"
select select "3"
select select "36"
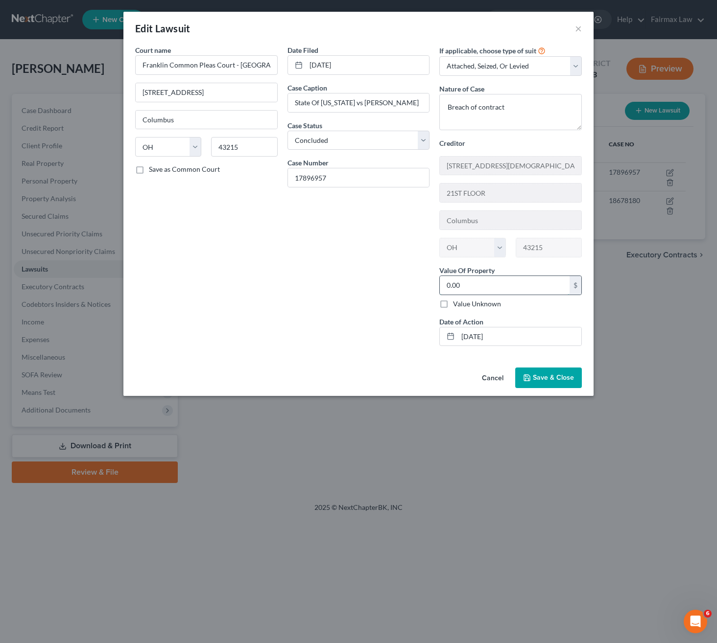
click at [488, 289] on input "0.00" at bounding box center [505, 285] width 130 height 19
type input "383"
click at [554, 376] on button "Save & Close" at bounding box center [548, 378] width 67 height 21
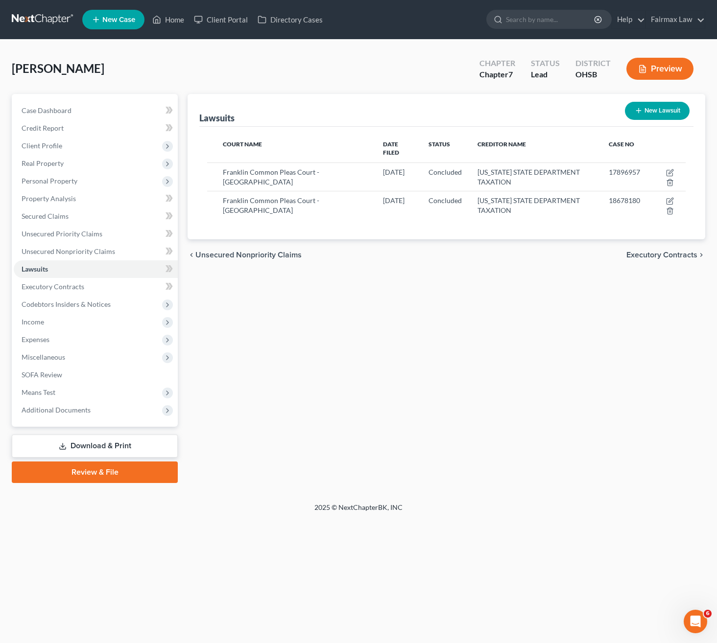
click at [661, 114] on button "New Lawsuit" at bounding box center [657, 111] width 65 height 18
select select "0"
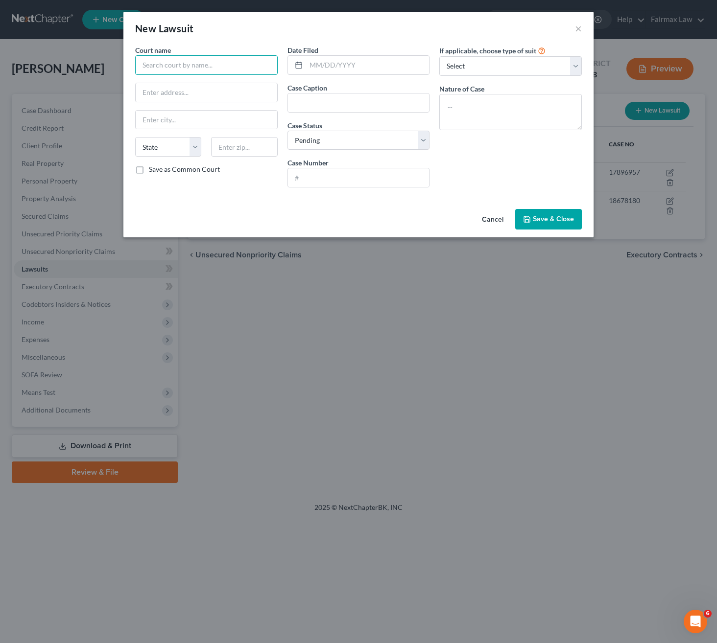
click at [197, 57] on input "text" at bounding box center [206, 65] width 142 height 20
paste input ": Franklin County Municipal Court"
click at [144, 65] on input ": Franklin County Municipal Court" at bounding box center [206, 65] width 142 height 20
click at [249, 67] on input "Franklin County Municipal Court" at bounding box center [206, 65] width 142 height 20
type input "Franklin County Municipal Court"
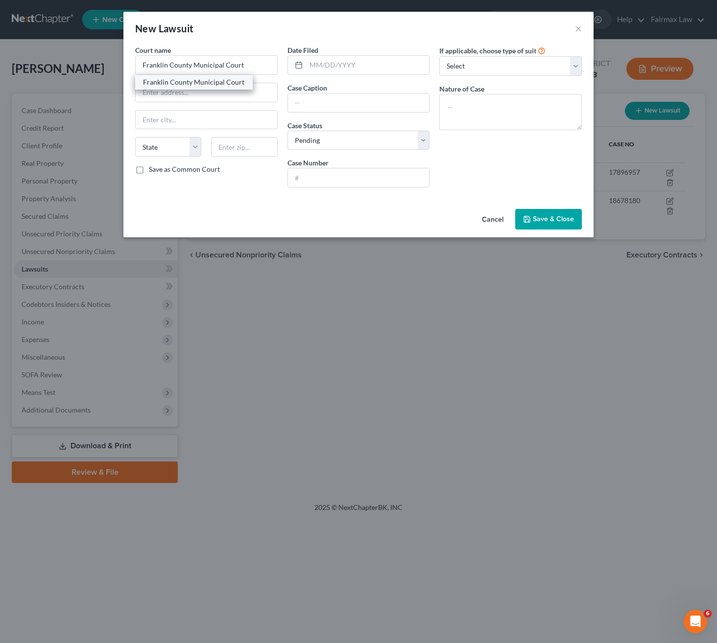
click at [207, 81] on div "Franklin County Municipal Court" at bounding box center [194, 82] width 102 height 10
type input "[STREET_ADDRESS]"
type input "Columbus"
select select "36"
type input "43215"
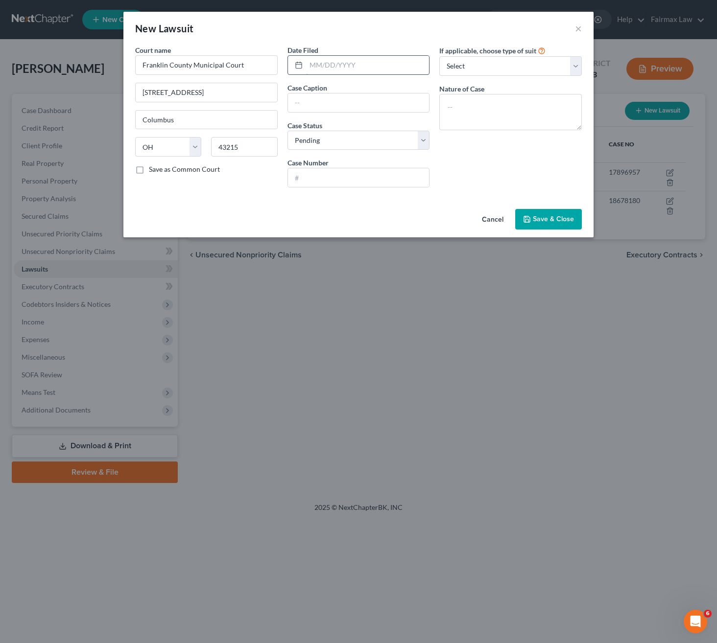
click at [339, 64] on input "text" at bounding box center [367, 65] width 123 height 19
paste input "[DATE]"
type input "[DATE]"
click at [326, 116] on div "Date Filed [DATE] Case Caption Case Status * Select Pending On Appeal Concluded…" at bounding box center [358, 120] width 152 height 150
click at [335, 102] on input "text" at bounding box center [358, 102] width 141 height 19
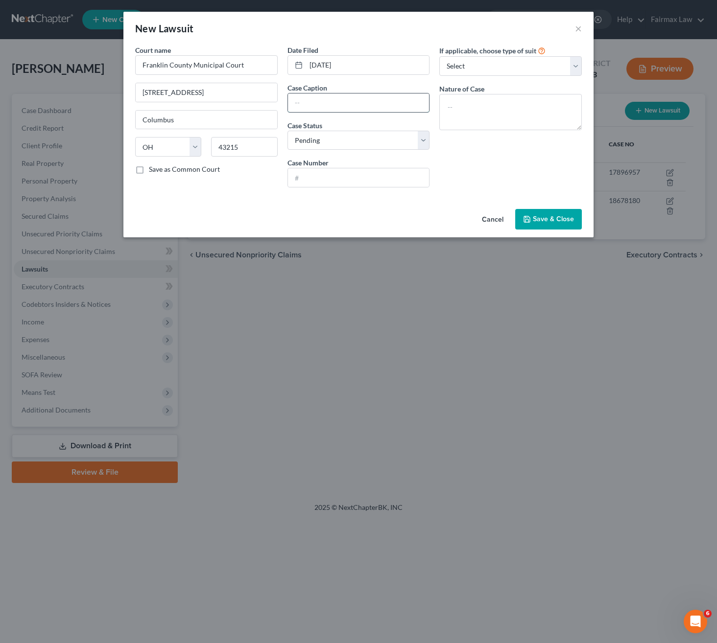
click at [359, 106] on input "text" at bounding box center [358, 102] width 141 height 19
paste input "The Brookwood Company"
click at [417, 104] on input "The Brookwood Company vs" at bounding box center [358, 102] width 141 height 19
paste input "[PERSON_NAME]"
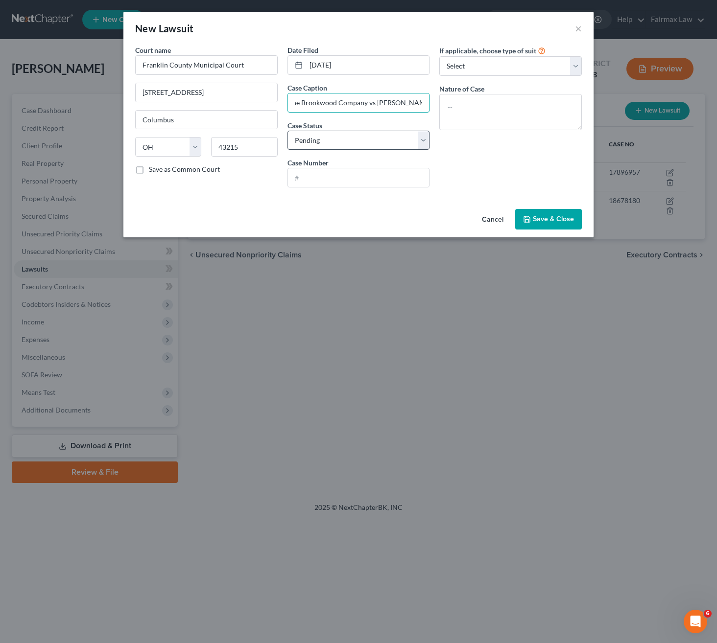
type input "The Brookwood Company vs [PERSON_NAME]"
click at [379, 145] on select "Select Pending On Appeal Concluded" at bounding box center [358, 141] width 142 height 20
select select "2"
click at [287, 131] on select "Select Pending On Appeal Concluded" at bounding box center [358, 141] width 142 height 20
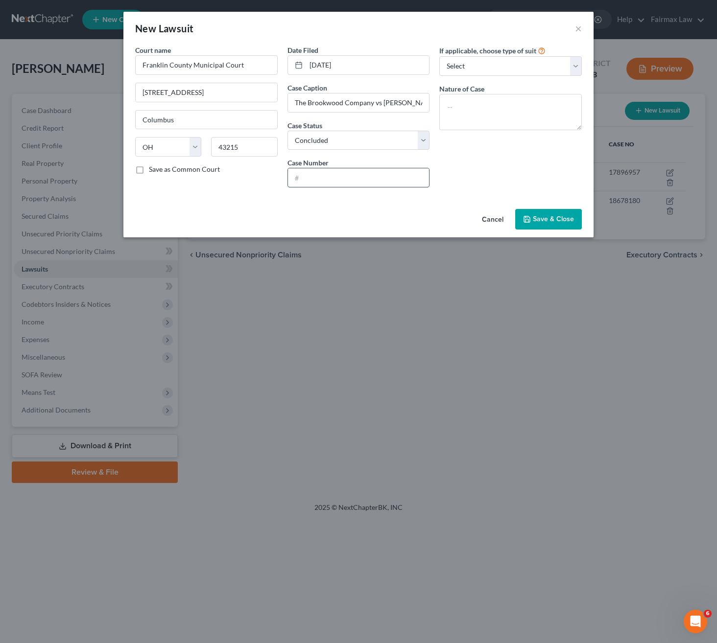
click at [338, 175] on input "text" at bounding box center [358, 177] width 141 height 19
paste input "2003CVG12255"
type input "2003CVG12255"
click at [501, 73] on select "Select Repossession Garnishment Foreclosure Attached, Seized, Or Levied Other" at bounding box center [510, 66] width 142 height 20
select select "4"
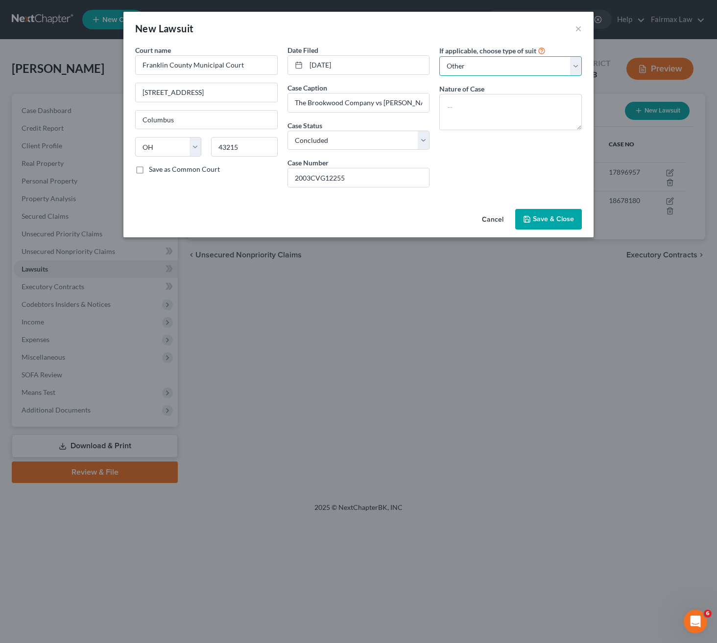
click at [439, 56] on select "Select Repossession Garnishment Foreclosure Attached, Seized, Or Levied Other" at bounding box center [510, 66] width 142 height 20
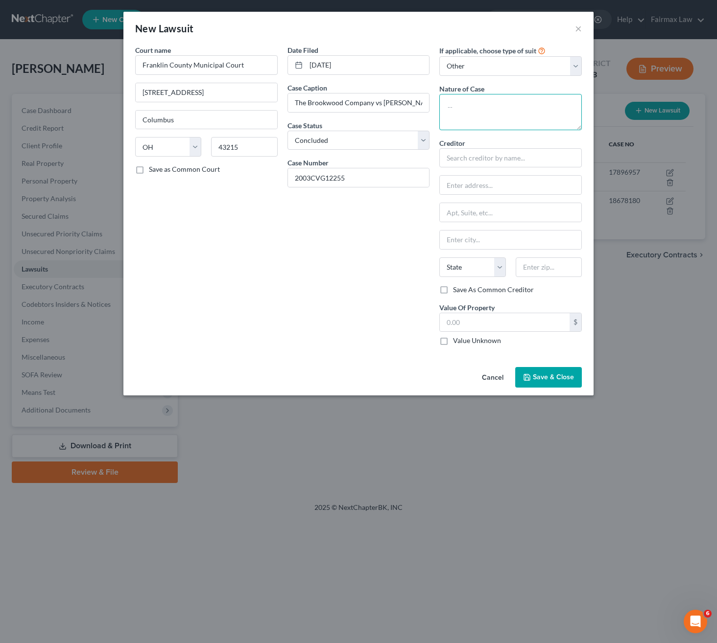
click at [500, 115] on textarea at bounding box center [510, 112] width 142 height 36
type textarea "Breach of contract"
drag, startPoint x: 293, startPoint y: 102, endPoint x: 372, endPoint y: 104, distance: 78.8
click at [372, 104] on input "The Brookwood Company vs [PERSON_NAME]" at bounding box center [358, 102] width 141 height 19
click at [504, 166] on input "text" at bounding box center [510, 158] width 142 height 20
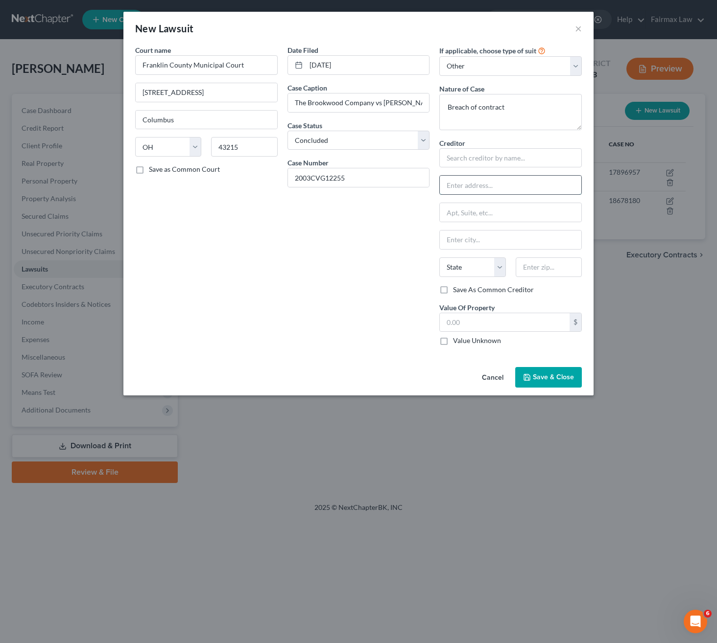
click at [503, 187] on input "text" at bounding box center [510, 185] width 141 height 19
paste input "[STREET_ADDRESS][US_STATE]"
drag, startPoint x: 555, startPoint y: 186, endPoint x: 581, endPoint y: 190, distance: 26.7
click at [581, 190] on div "If applicable, choose type of suit Select Repossession Garnishment Foreclosure …" at bounding box center [510, 199] width 152 height 308
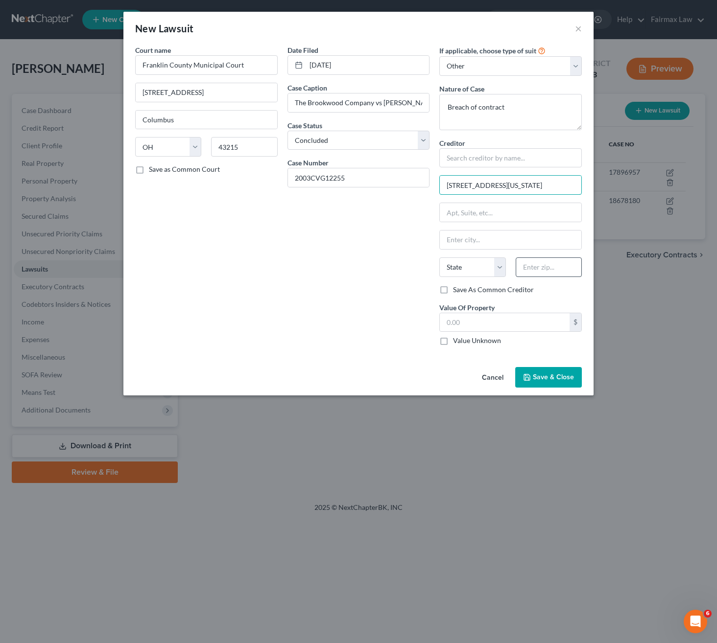
type input "[STREET_ADDRESS][US_STATE]"
click at [545, 276] on input "text" at bounding box center [548, 267] width 66 height 20
paste input "10022"
type input "10022"
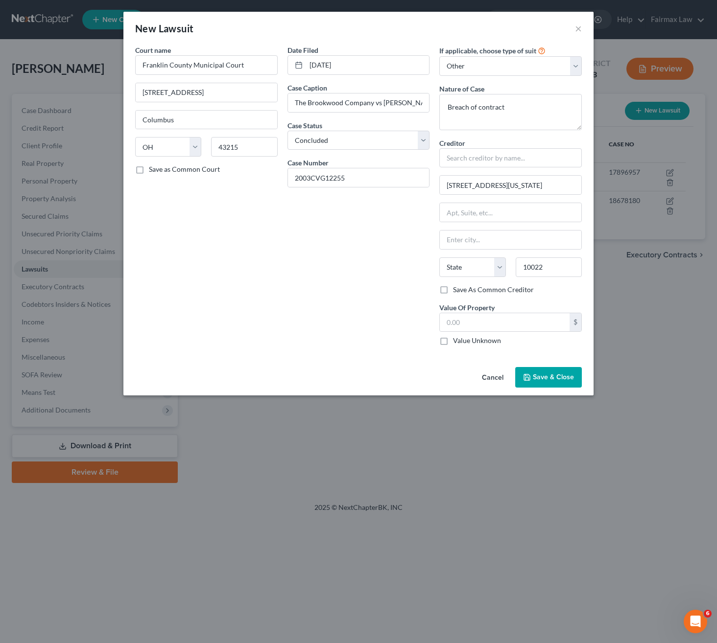
click at [351, 277] on div "Date Filed [DATE] Case Caption The Brookwood Company vs [PERSON_NAME] R Case St…" at bounding box center [358, 199] width 152 height 308
type input "[US_STATE]"
select select "35"
drag, startPoint x: 510, startPoint y: 186, endPoint x: 540, endPoint y: 186, distance: 30.3
click at [540, 186] on input "[STREET_ADDRESS][US_STATE]" at bounding box center [510, 185] width 141 height 19
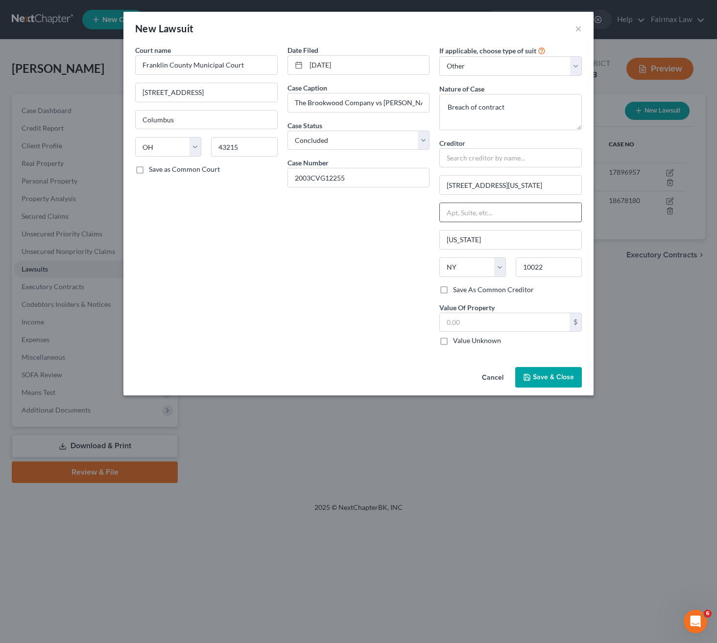
click at [517, 213] on input "text" at bounding box center [510, 212] width 141 height 19
paste input ", Suite 500"
click at [444, 215] on input ", Suite 500" at bounding box center [510, 212] width 141 height 19
click at [451, 216] on input ", Suite 500" at bounding box center [510, 212] width 141 height 19
click at [450, 216] on input ", Suite 500" at bounding box center [510, 212] width 141 height 19
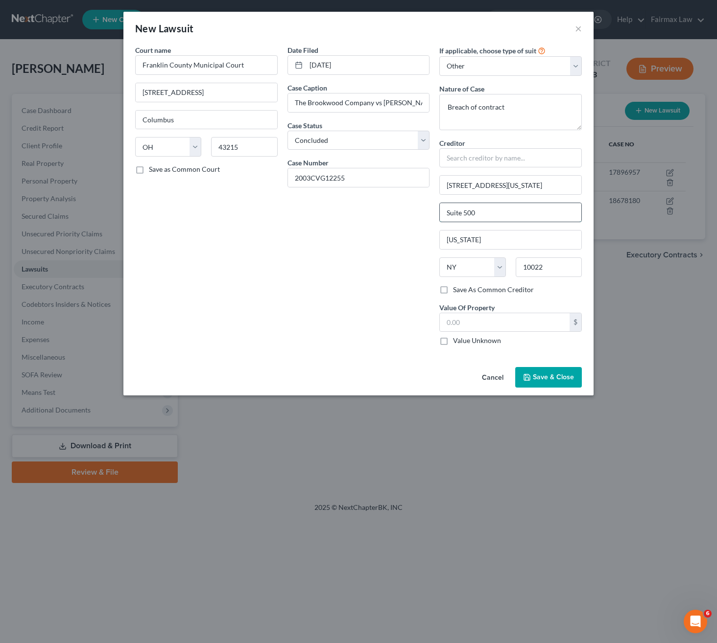
click at [501, 213] on input "Suite 500" at bounding box center [510, 212] width 141 height 19
type input "Suite 500"
drag, startPoint x: 511, startPoint y: 188, endPoint x: 590, endPoint y: 187, distance: 79.3
click at [590, 187] on div "Court name * Franklin County Municipal Court [STREET_ADDRESS][GEOGRAPHIC_DATA] …" at bounding box center [358, 204] width 470 height 318
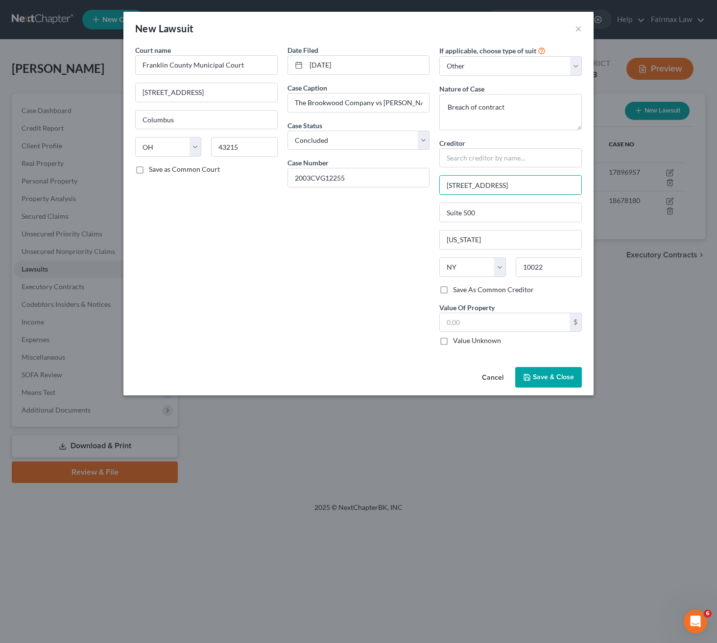
scroll to position [0, 0]
type input "[STREET_ADDRESS]"
drag, startPoint x: 295, startPoint y: 103, endPoint x: 372, endPoint y: 106, distance: 76.9
click at [372, 105] on input "The Brookwood Company vs [PERSON_NAME]" at bounding box center [358, 102] width 141 height 19
click at [504, 163] on input "text" at bounding box center [510, 158] width 142 height 20
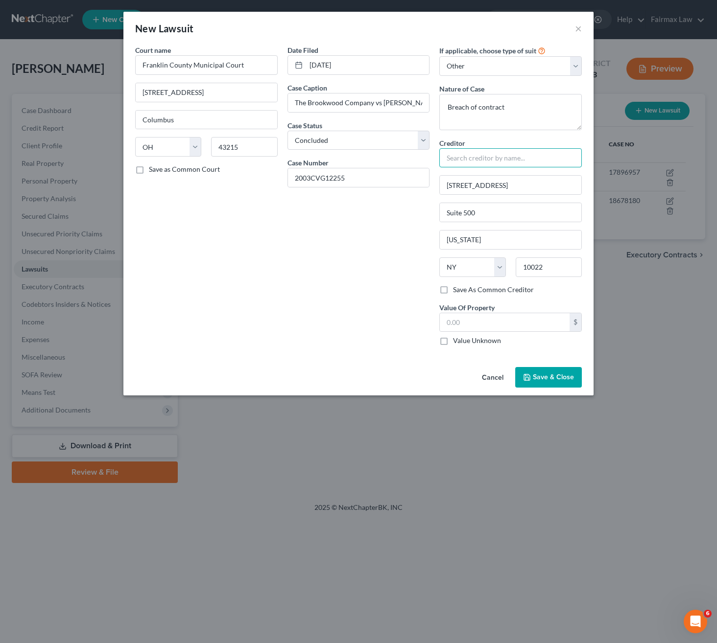
paste input "The Brookwood Company"
type input "The Brookwood Company"
click at [539, 326] on input "text" at bounding box center [505, 322] width 130 height 19
type input "5,035"
click at [546, 386] on button "Save & Close" at bounding box center [548, 377] width 67 height 21
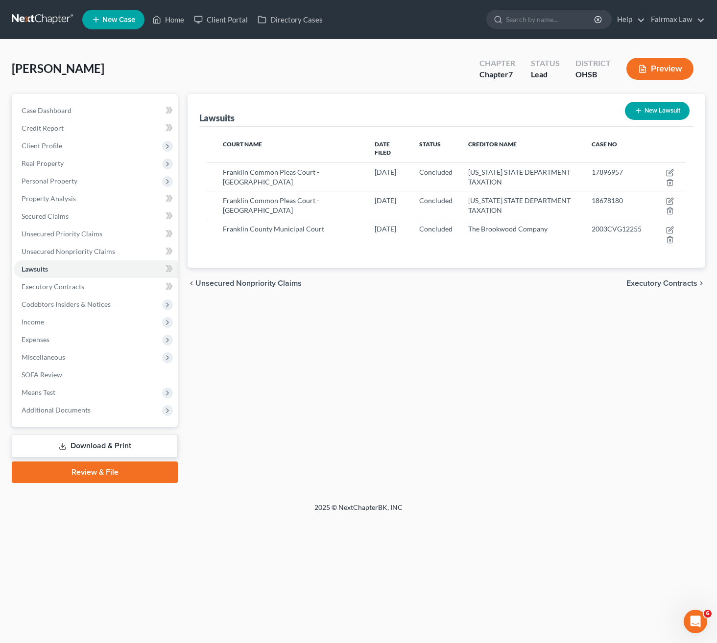
click at [648, 107] on button "New Lawsuit" at bounding box center [657, 111] width 65 height 18
select select "0"
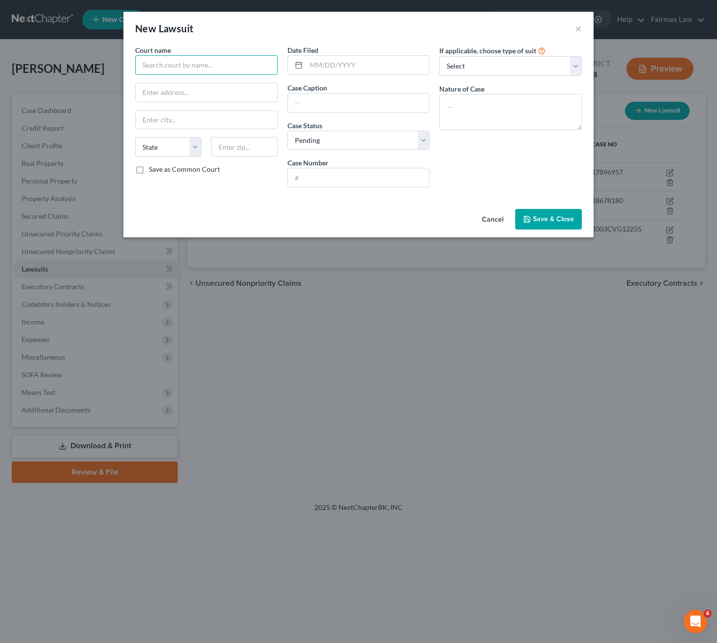
click at [266, 67] on input "text" at bounding box center [206, 65] width 142 height 20
paste input "Franklin County Municipal Court"
type input "Franklin County Municipal Court"
click at [208, 82] on div "Franklin County Municipal Court" at bounding box center [194, 82] width 102 height 10
type input "[STREET_ADDRESS]"
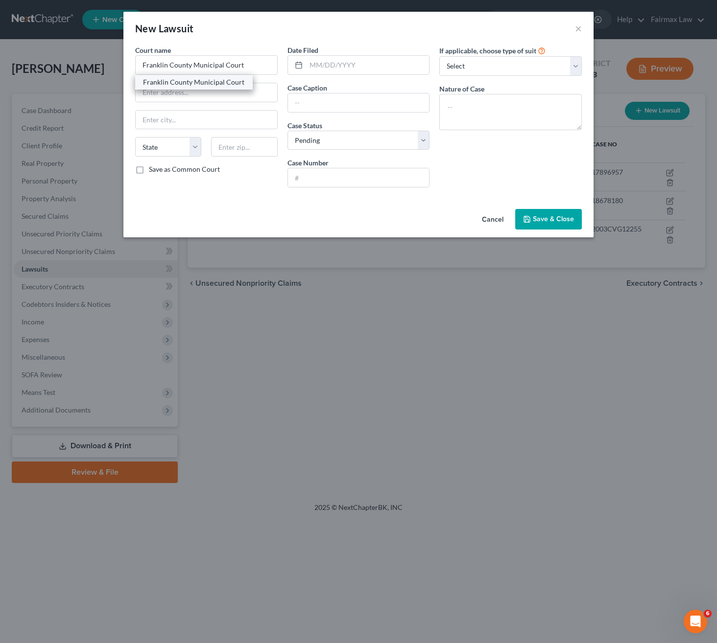
type input "Columbus"
select select "36"
type input "43215"
click at [332, 63] on input "text" at bounding box center [367, 65] width 123 height 19
paste input "[DATE]"
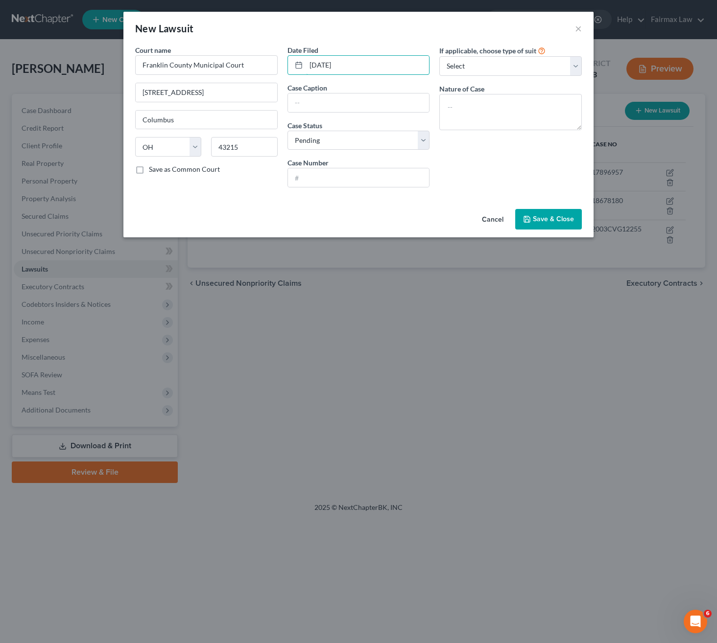
type input "[DATE]"
click at [352, 106] on input "text" at bounding box center [358, 102] width 141 height 19
paste input "Kbeck Furniture Mart Inc"
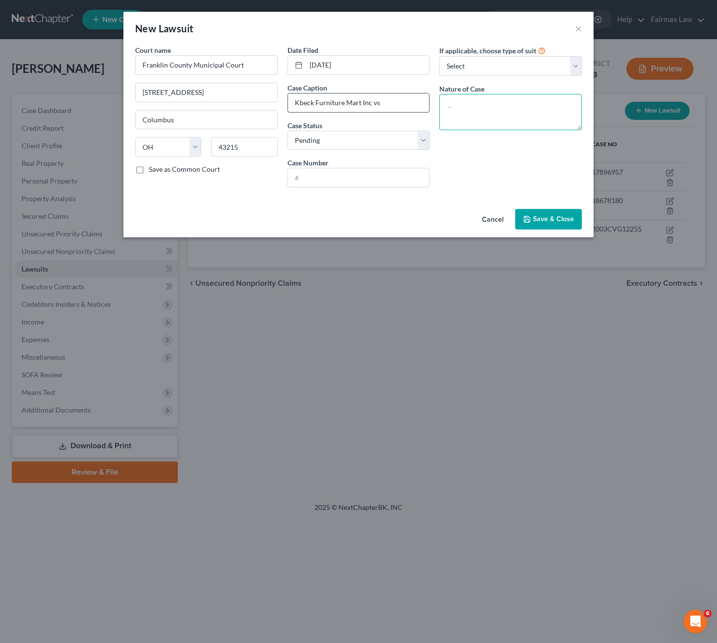
drag, startPoint x: 441, startPoint y: 103, endPoint x: 408, endPoint y: 103, distance: 32.8
click at [434, 103] on div "If applicable, choose type of suit Select Repossession Garnishment Foreclosure …" at bounding box center [510, 120] width 152 height 150
click at [408, 102] on input "Kbeck Furniture Mart Inc vs" at bounding box center [358, 102] width 141 height 19
paste input "[PERSON_NAME]"
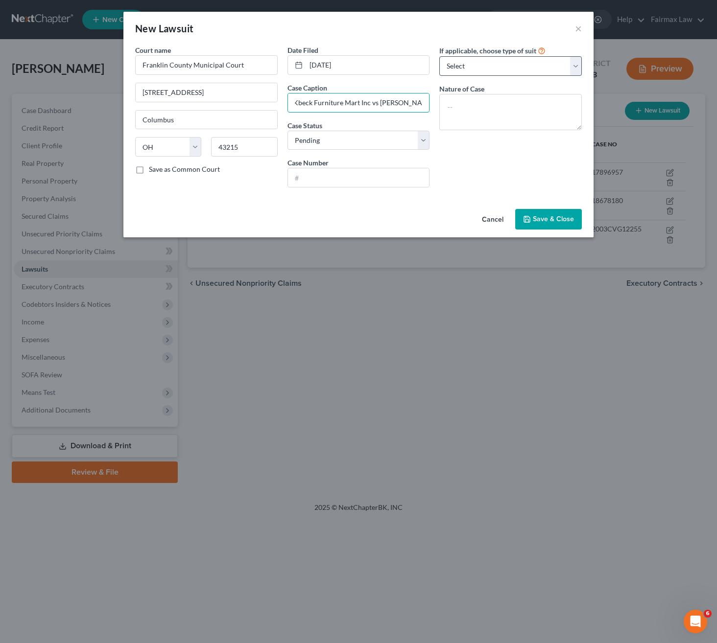
type input "Kbeck Furniture Mart Inc vs [PERSON_NAME] R"
drag, startPoint x: 506, startPoint y: 70, endPoint x: 504, endPoint y: 75, distance: 5.6
click at [506, 70] on select "Select Repossession Garnishment Foreclosure Attached, Seized, Or Levied Other" at bounding box center [510, 66] width 142 height 20
select select "4"
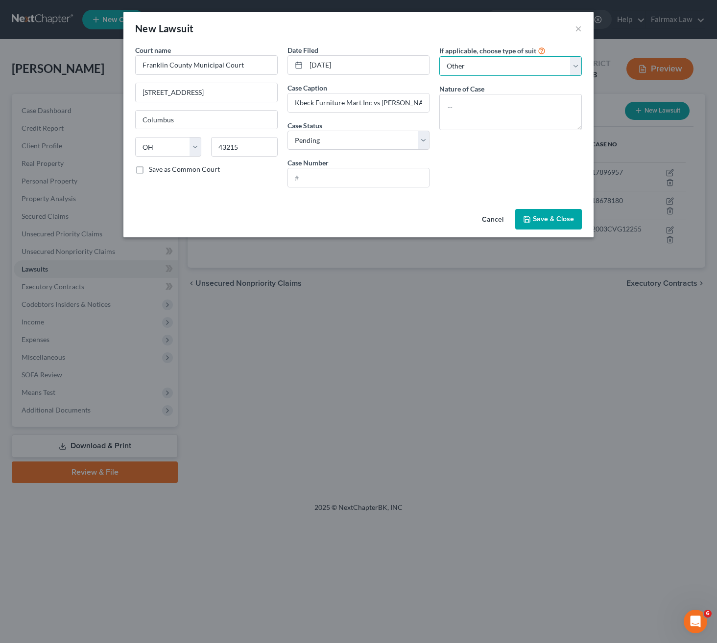
click at [439, 56] on select "Select Repossession Garnishment Foreclosure Attached, Seized, Or Levied Other" at bounding box center [510, 66] width 142 height 20
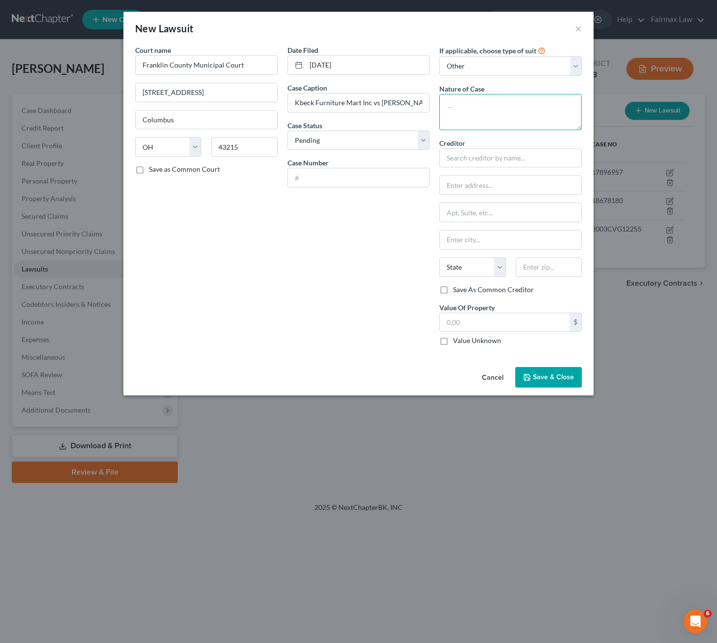
click at [499, 116] on textarea at bounding box center [510, 112] width 142 height 36
type textarea "Breach of contract"
click at [338, 137] on select "Select Pending On Appeal Concluded" at bounding box center [358, 141] width 142 height 20
select select "2"
click at [287, 131] on select "Select Pending On Appeal Concluded" at bounding box center [358, 141] width 142 height 20
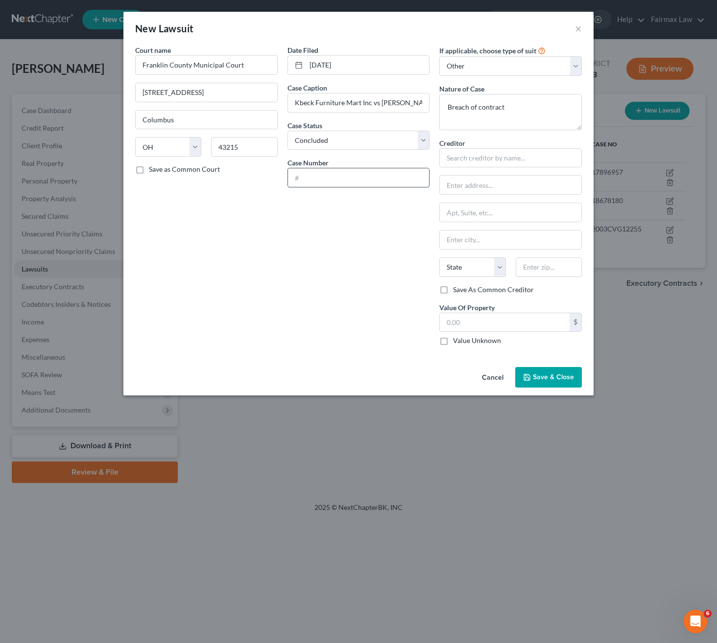
click at [338, 180] on input "text" at bounding box center [358, 177] width 141 height 19
paste input "2000CVF027807"
type input "2000CVF027807"
drag, startPoint x: 297, startPoint y: 103, endPoint x: 372, endPoint y: 105, distance: 74.4
click at [372, 105] on input "Kbeck Furniture Mart Inc vs [PERSON_NAME] R" at bounding box center [358, 102] width 141 height 19
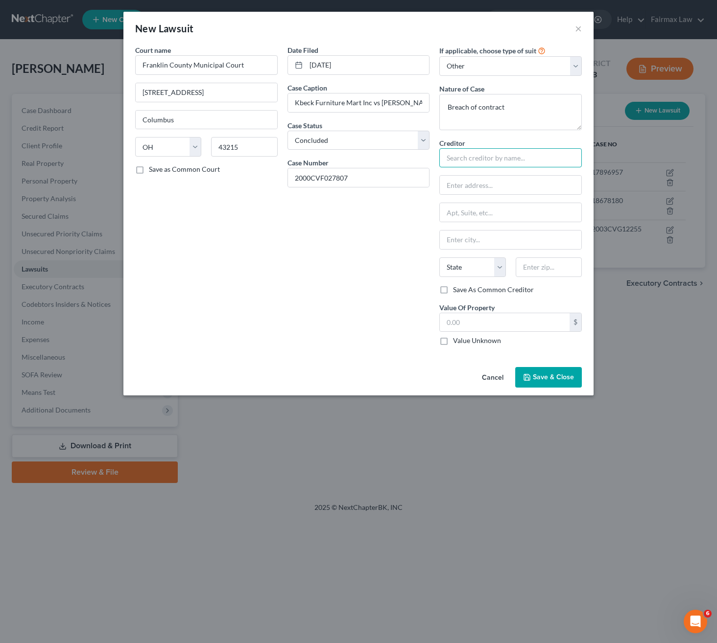
click at [499, 154] on input "text" at bounding box center [510, 158] width 142 height 20
paste input "Kbeck Furniture Mart Inc"
type input "Kbeck Furniture Mart Inc"
click at [476, 193] on input "text" at bounding box center [510, 185] width 141 height 19
paste input "[STREET_ADDRESS][US_STATE]"
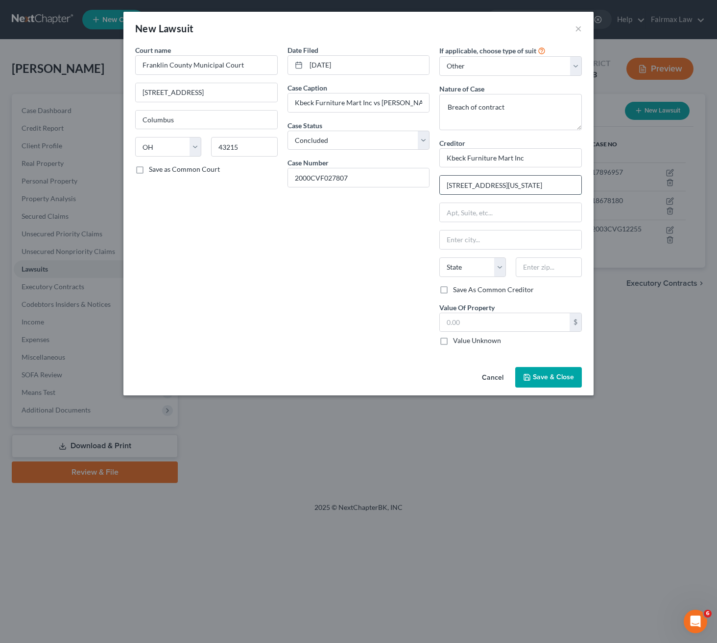
scroll to position [0, 38]
drag, startPoint x: 555, startPoint y: 187, endPoint x: 573, endPoint y: 187, distance: 17.6
click at [573, 187] on input "[STREET_ADDRESS][US_STATE]" at bounding box center [510, 185] width 141 height 19
type input "[STREET_ADDRESS][US_STATE]"
click at [541, 273] on input "text" at bounding box center [548, 267] width 66 height 20
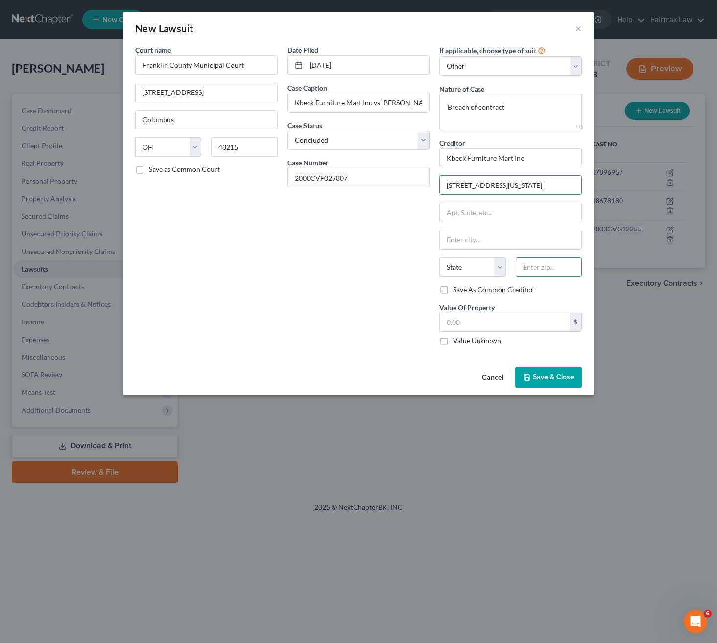
scroll to position [0, 0]
paste input "95742"
type input "95742"
click at [504, 187] on input "[STREET_ADDRESS][US_STATE]" at bounding box center [510, 185] width 141 height 19
type input "[GEOGRAPHIC_DATA][PERSON_NAME]"
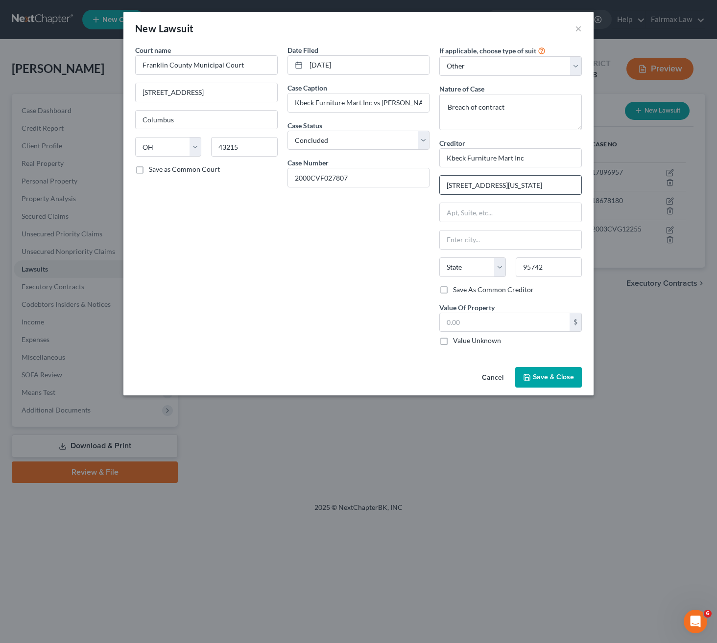
select select "4"
drag, startPoint x: 505, startPoint y: 187, endPoint x: 596, endPoint y: 192, distance: 91.2
click at [596, 192] on div "New Lawsuit × Court name * Franklin County Municipal Court [STREET_ADDRESS][GEO…" at bounding box center [358, 321] width 717 height 643
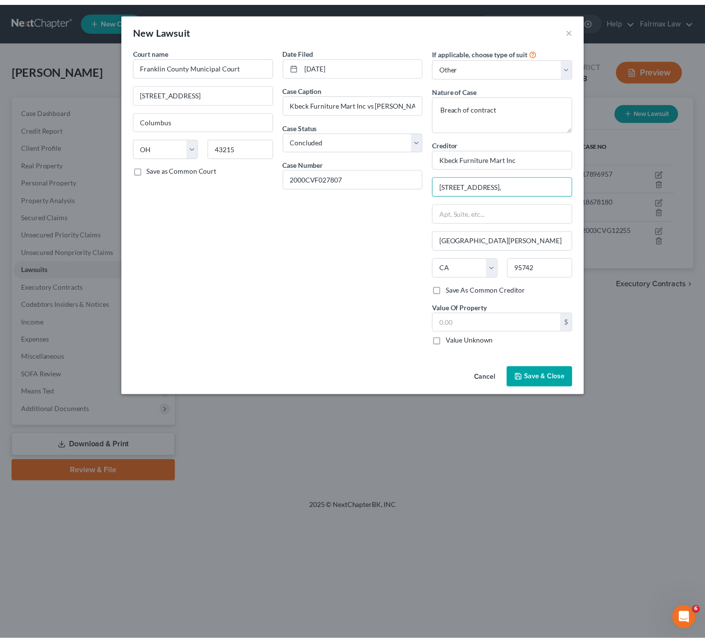
scroll to position [0, 0]
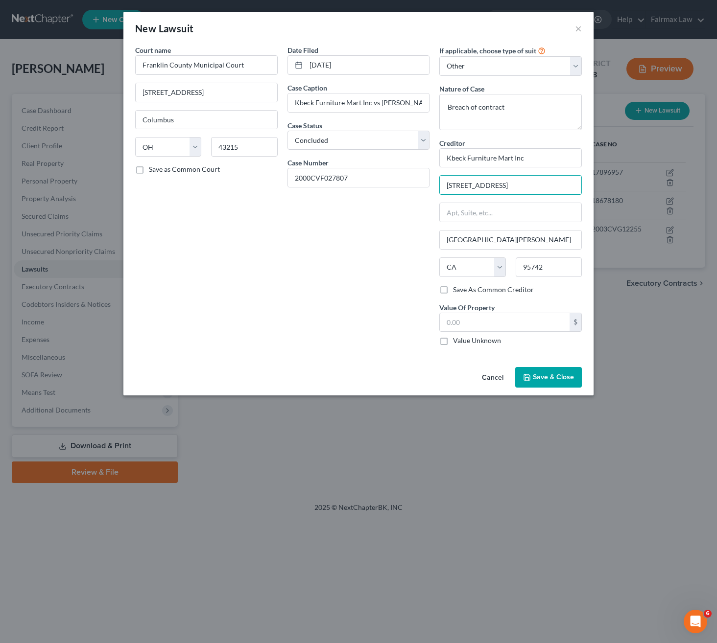
type input "[STREET_ADDRESS]"
click at [508, 314] on div "Value Of Property $ Value Unknown Balance Undetermined $ Value Unknown" at bounding box center [510, 324] width 142 height 44
click at [513, 321] on input "text" at bounding box center [505, 322] width 130 height 19
type input "1,218"
click at [555, 379] on span "Save & Close" at bounding box center [553, 377] width 41 height 8
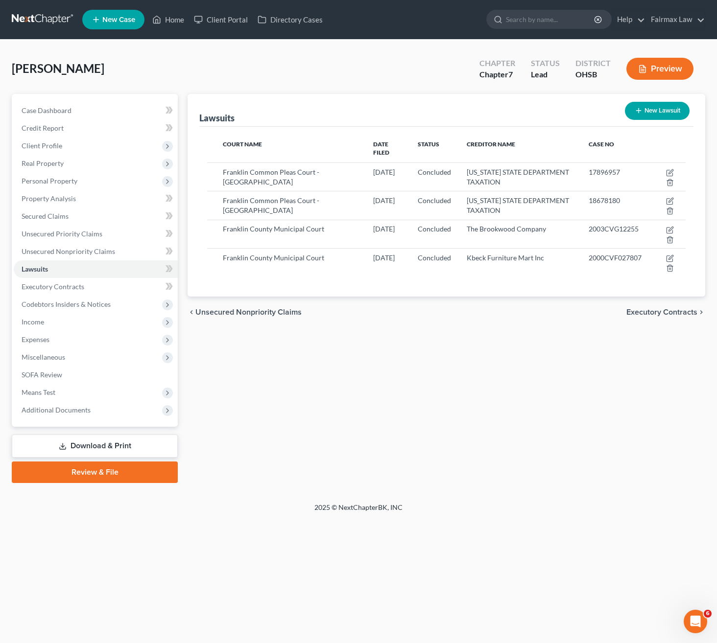
click at [662, 102] on button "New Lawsuit" at bounding box center [657, 111] width 65 height 18
select select "0"
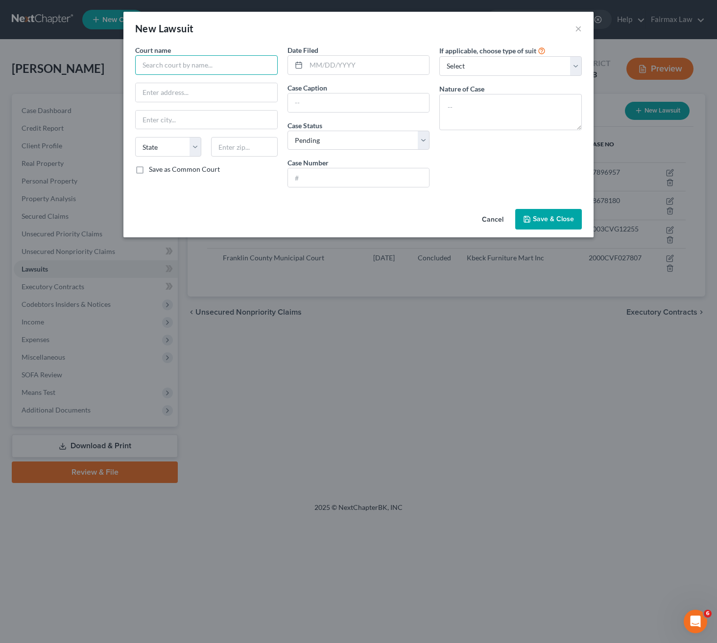
click at [230, 60] on input "text" at bounding box center [206, 65] width 142 height 20
click at [523, 63] on select "Select Repossession Garnishment Foreclosure Attached, Seized, Or Levied Other" at bounding box center [510, 66] width 142 height 20
select select "4"
click at [439, 56] on select "Select Repossession Garnishment Foreclosure Attached, Seized, Or Levied Other" at bounding box center [510, 66] width 142 height 20
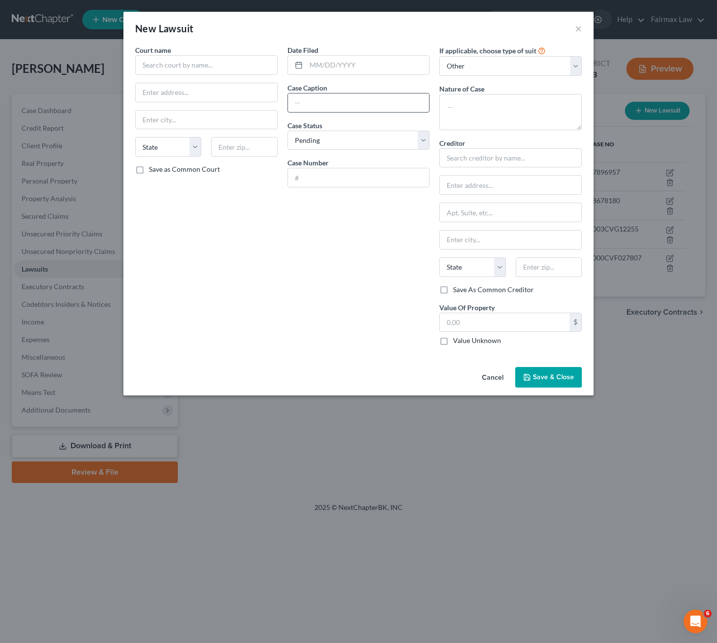
drag, startPoint x: 377, startPoint y: 117, endPoint x: 366, endPoint y: 103, distance: 18.4
click at [377, 116] on div "Date Filed Case Caption Case Status * Select Pending On Appeal Concluded Case N…" at bounding box center [358, 199] width 152 height 308
click at [362, 101] on input "text" at bounding box center [358, 102] width 141 height 19
paste input "[PERSON_NAME] Fargo Financial"
type input "[PERSON_NAME] Fargo Financial"
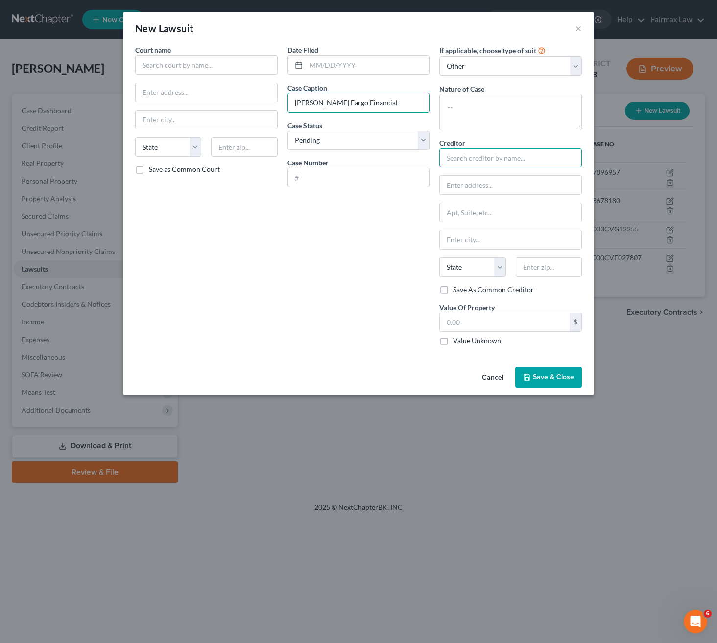
click at [490, 166] on input "text" at bounding box center [510, 158] width 142 height 20
paste input "[PERSON_NAME] Fargo Financial"
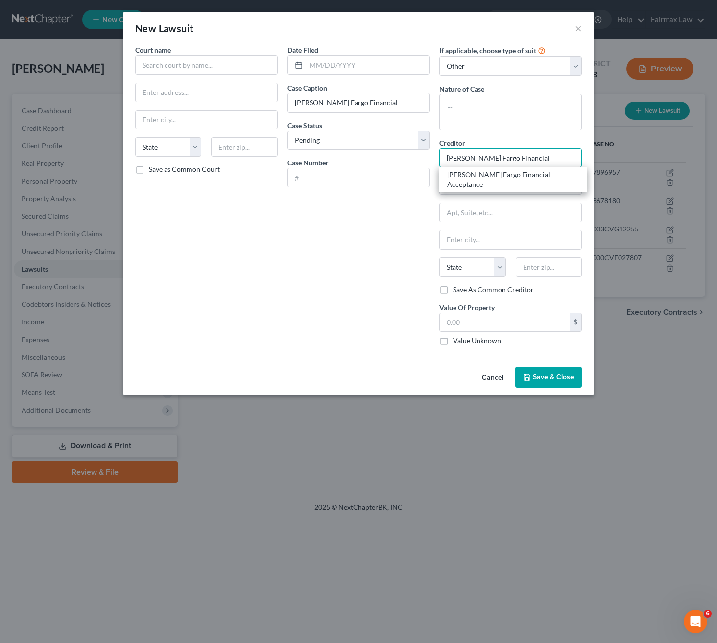
type input "[PERSON_NAME] Fargo Financial"
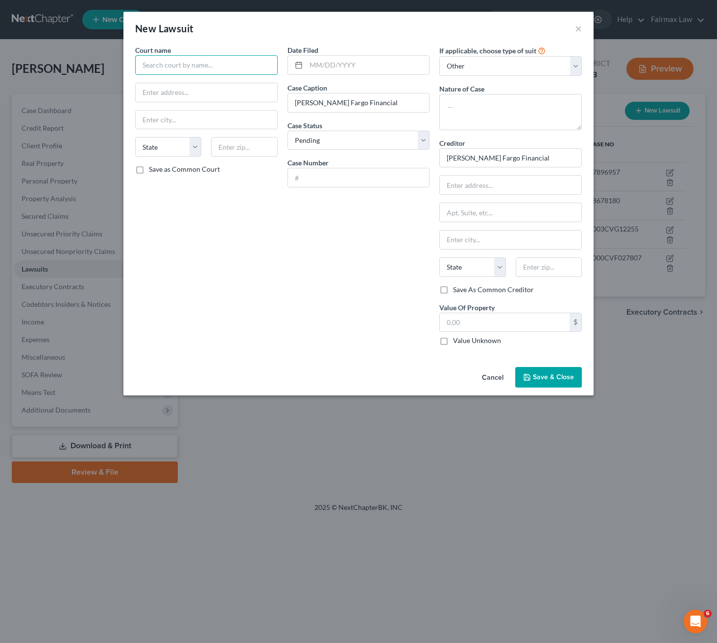
click at [218, 58] on input "text" at bounding box center [206, 65] width 142 height 20
paste input ": Franklin County Municipal Court"
click at [147, 65] on input ": Franklin County Municipal Court" at bounding box center [206, 65] width 142 height 20
click at [145, 69] on input ": Franklin County Municipal Court" at bounding box center [206, 65] width 142 height 20
click at [258, 61] on input "Franklin County Municipal Court" at bounding box center [206, 65] width 142 height 20
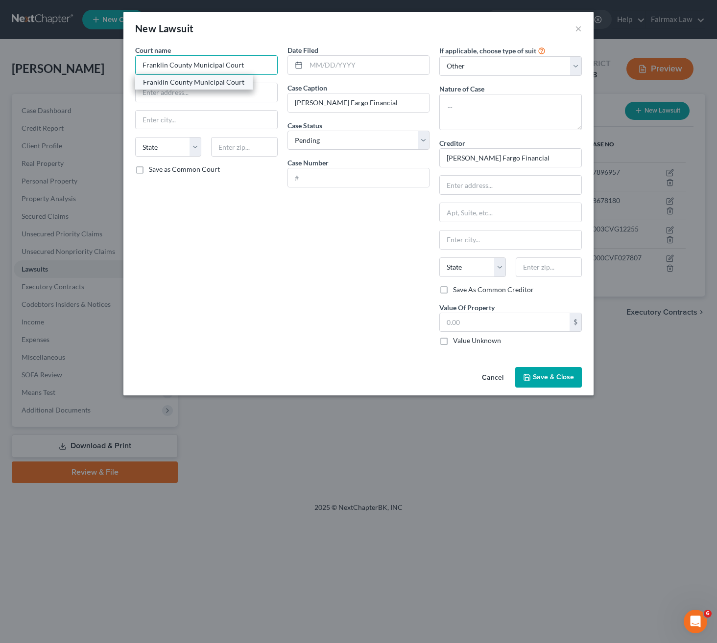
type input "Franklin County Municipal Court"
click at [213, 80] on div "Franklin County Municipal Court" at bounding box center [194, 82] width 102 height 10
type input "[STREET_ADDRESS]"
type input "Columbus"
select select "36"
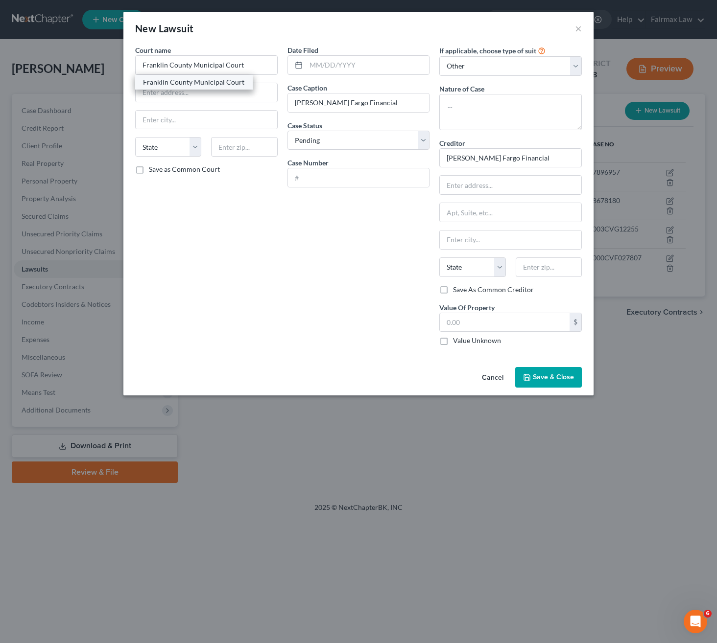
type input "43215"
click at [348, 68] on input "text" at bounding box center [367, 65] width 123 height 19
click at [388, 65] on input "text" at bounding box center [367, 65] width 123 height 19
paste input "[DATE]"
type input "[DATE]"
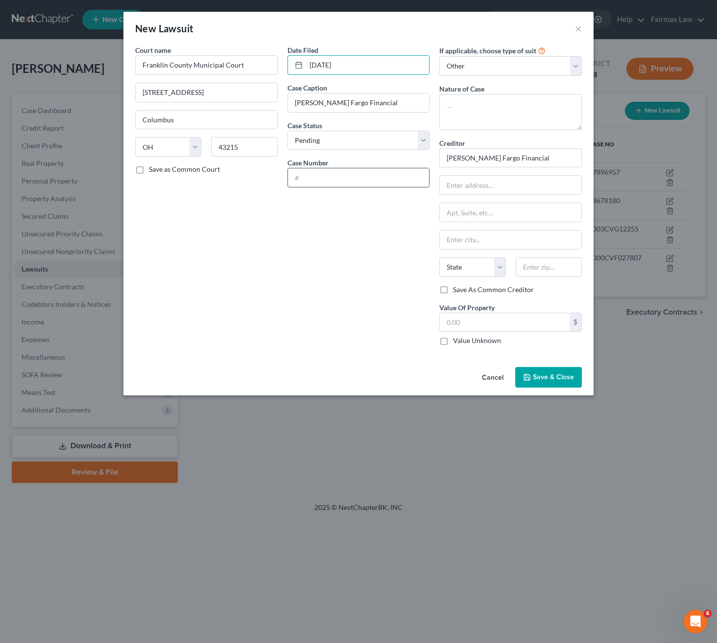
click at [335, 176] on input "text" at bounding box center [358, 177] width 141 height 19
paste input "2000CVF029435"
type input "2000CVF029435"
click at [340, 136] on select "Select Pending On Appeal Concluded" at bounding box center [358, 141] width 142 height 20
select select "2"
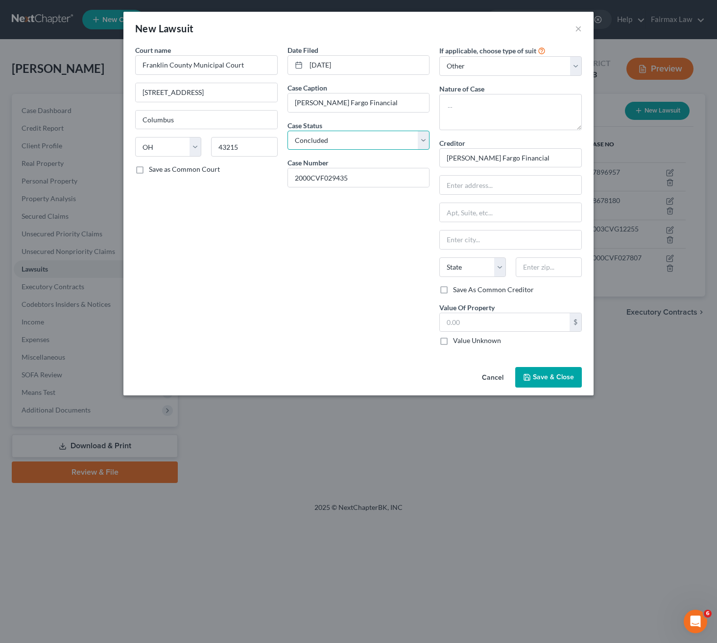
click at [287, 131] on select "Select Pending On Appeal Concluded" at bounding box center [358, 141] width 142 height 20
click at [373, 106] on input "[PERSON_NAME] Fargo Financial" at bounding box center [358, 102] width 141 height 19
click at [375, 108] on input "[PERSON_NAME] Fargo Financial vs" at bounding box center [358, 102] width 141 height 19
paste input "[PERSON_NAME]"
type input "[PERSON_NAME] Fargo Financial vs [PERSON_NAME]"
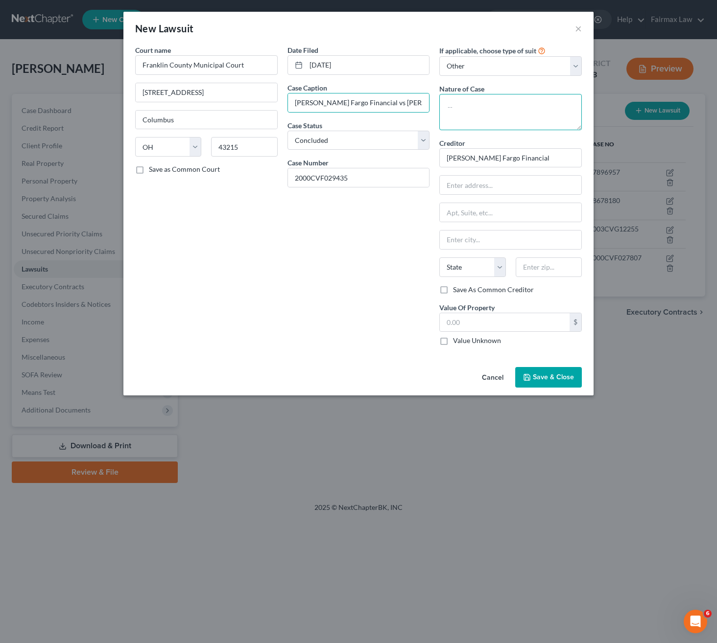
click at [511, 116] on textarea at bounding box center [510, 112] width 142 height 36
type textarea "Breach of contract"
click at [515, 157] on input "[PERSON_NAME] Fargo Financial" at bounding box center [510, 158] width 142 height 20
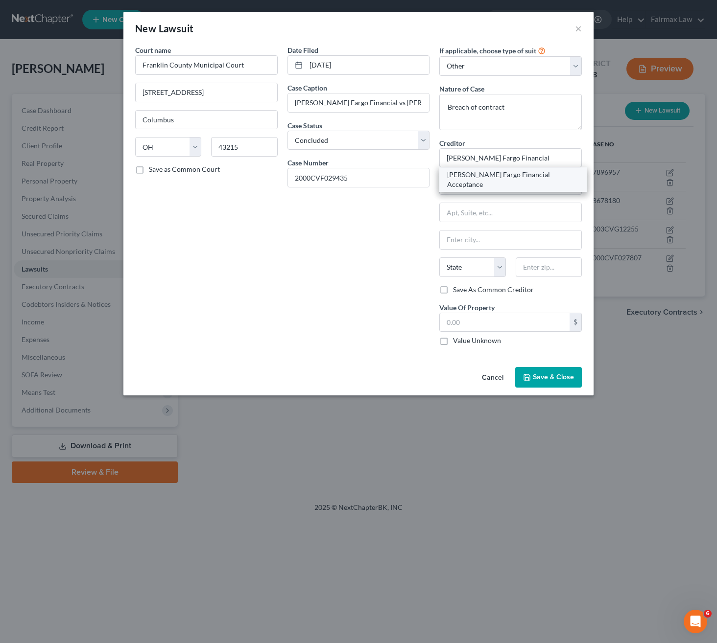
click at [501, 177] on div "[PERSON_NAME] Fargo Financial Acceptance" at bounding box center [513, 180] width 132 height 20
type input "[PERSON_NAME] Fargo Financial Acceptance"
type input "[STREET_ADDRESS]"
type input "[GEOGRAPHIC_DATA]"
select select "24"
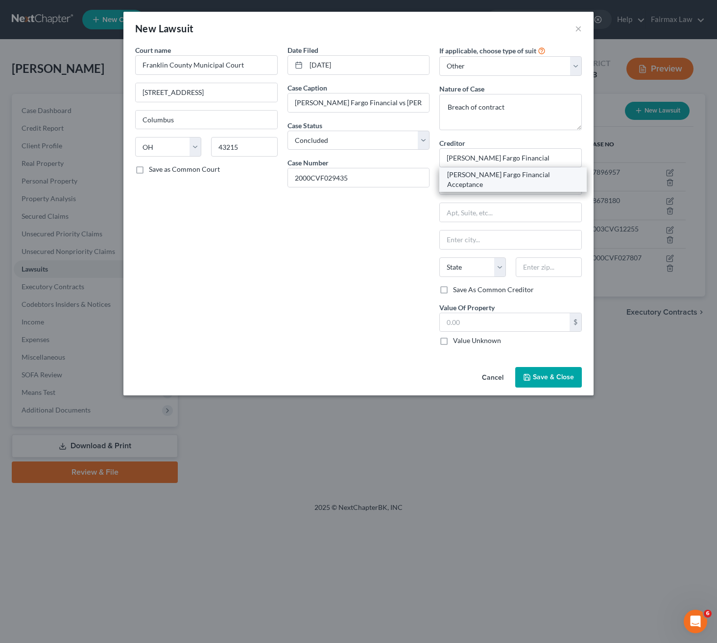
type input "55435"
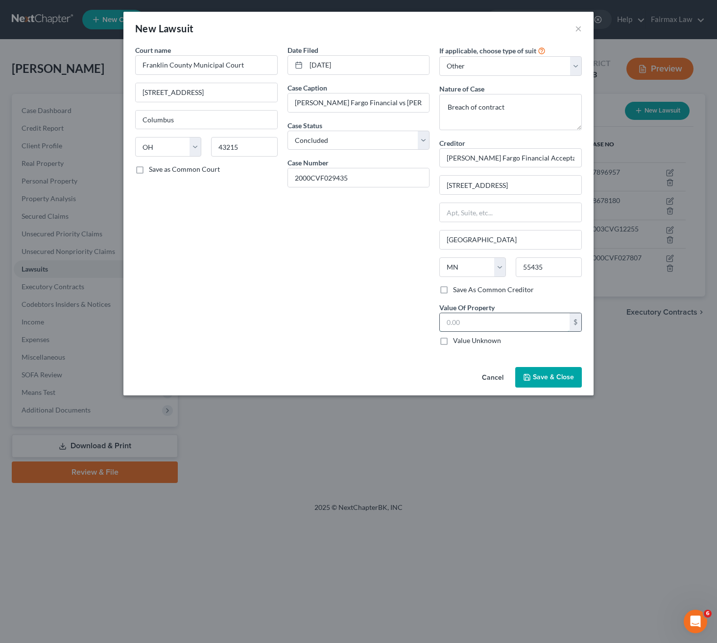
click at [525, 326] on input "text" at bounding box center [505, 322] width 130 height 19
type input "2,581"
click at [548, 381] on span "Save & Close" at bounding box center [553, 377] width 41 height 8
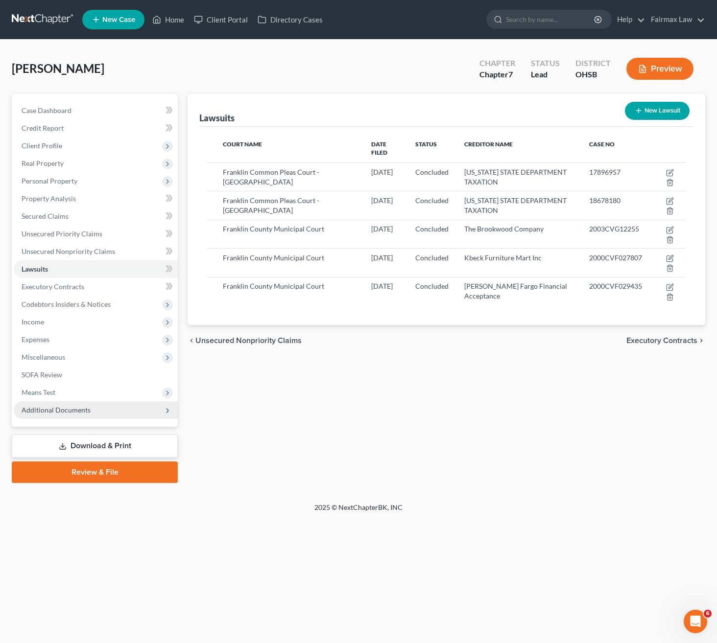
click at [43, 406] on span "Additional Documents" at bounding box center [56, 410] width 69 height 8
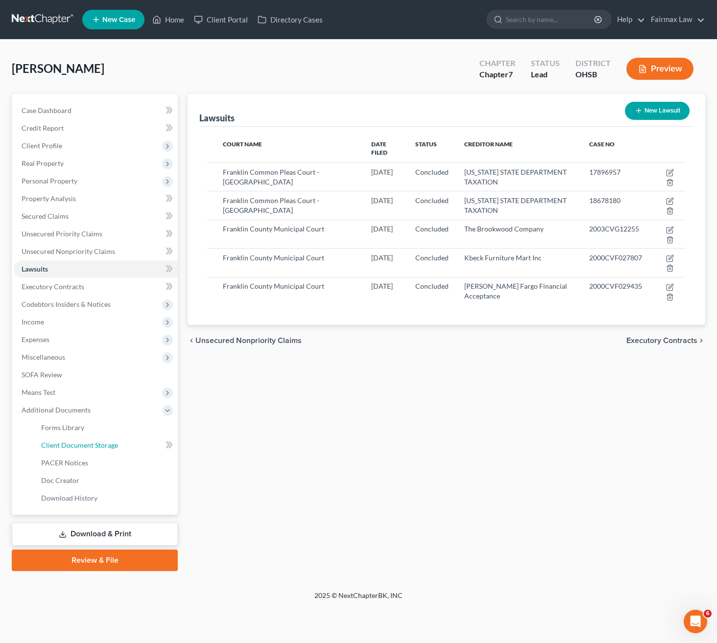
click at [70, 441] on span "Client Document Storage" at bounding box center [79, 445] width 77 height 8
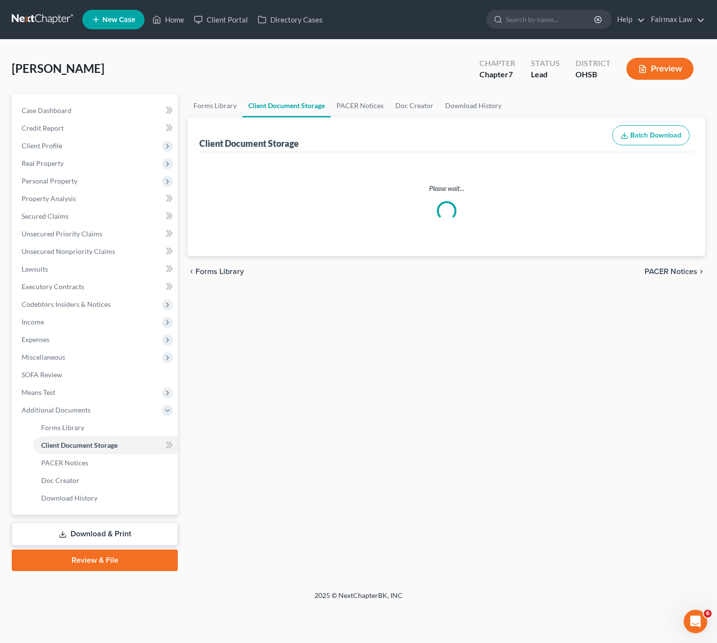
select select "7"
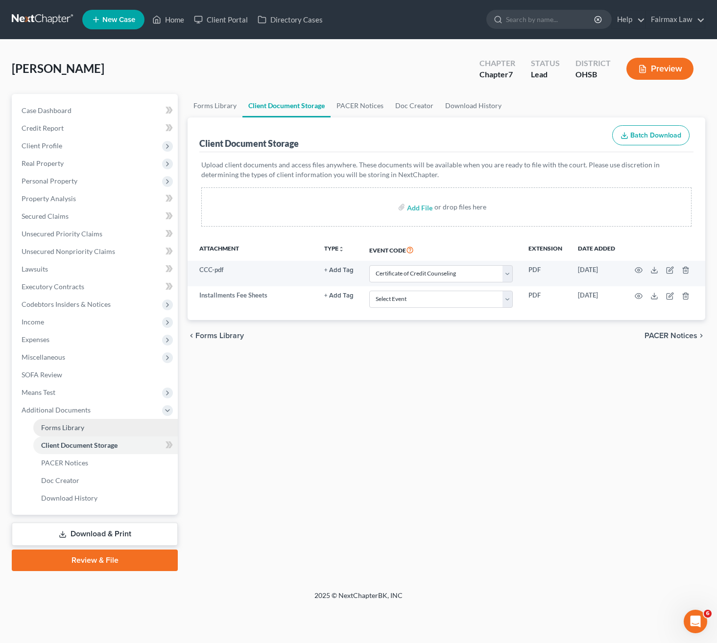
click at [50, 432] on link "Forms Library" at bounding box center [105, 428] width 144 height 18
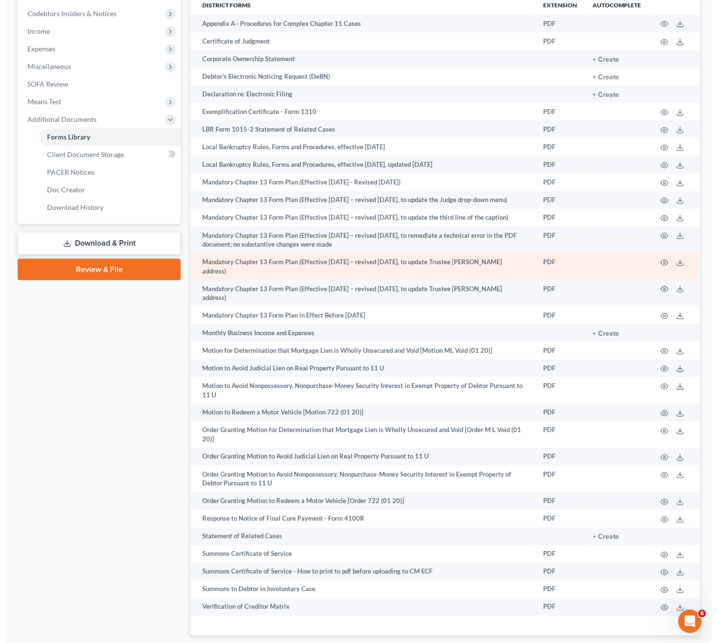
scroll to position [294, 0]
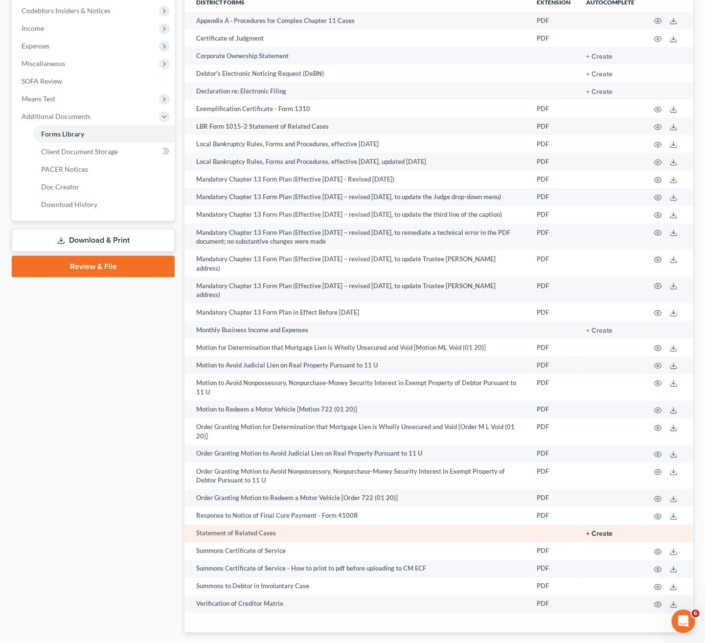
click at [598, 538] on button "+ Create" at bounding box center [599, 534] width 26 height 7
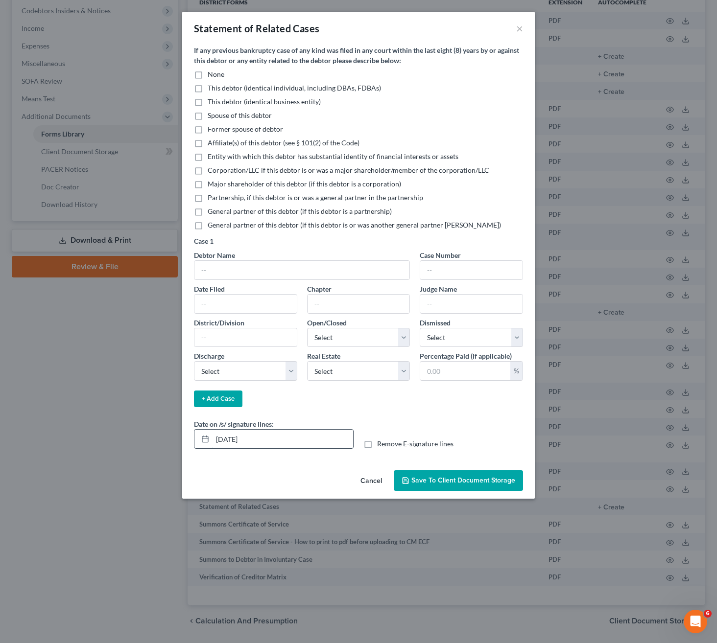
drag, startPoint x: 260, startPoint y: 442, endPoint x: 205, endPoint y: 443, distance: 55.8
click at [205, 443] on div "[DATE]" at bounding box center [274, 439] width 160 height 20
click at [251, 275] on input "text" at bounding box center [301, 270] width 215 height 19
click at [257, 275] on input "text" at bounding box center [301, 270] width 215 height 19
paste input "[PERSON_NAME]"
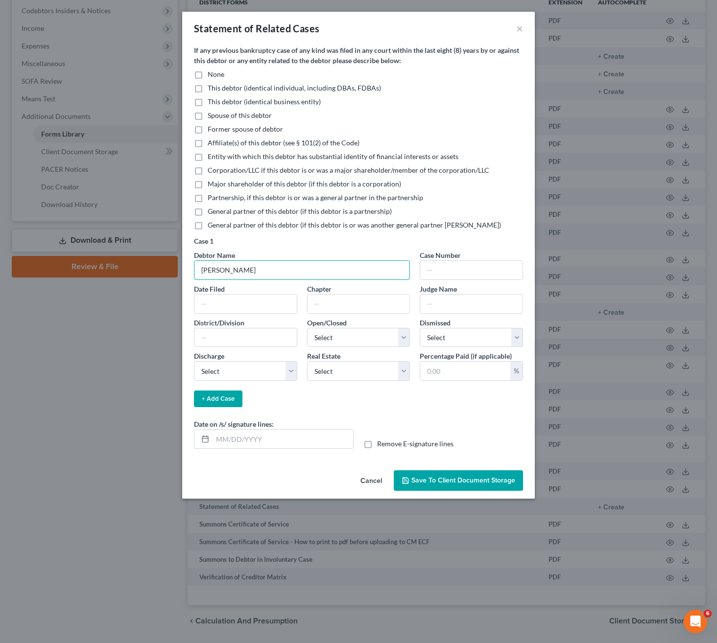
type input "[PERSON_NAME]"
click at [492, 258] on div "Case Number" at bounding box center [470, 265] width 103 height 30
click at [465, 272] on input "text" at bounding box center [471, 270] width 102 height 19
paste input "2:05-bk-76855"
type input "2:05-bk-76855"
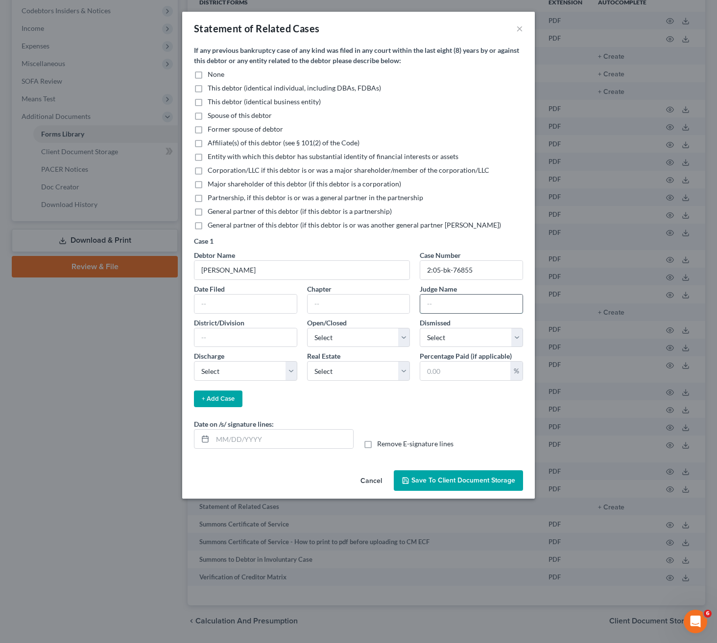
click at [463, 301] on input "text" at bounding box center [471, 304] width 102 height 19
paste input "C. [PERSON_NAME]"
type input "C. [PERSON_NAME]"
click at [368, 309] on input "text" at bounding box center [358, 304] width 102 height 19
type input "7"
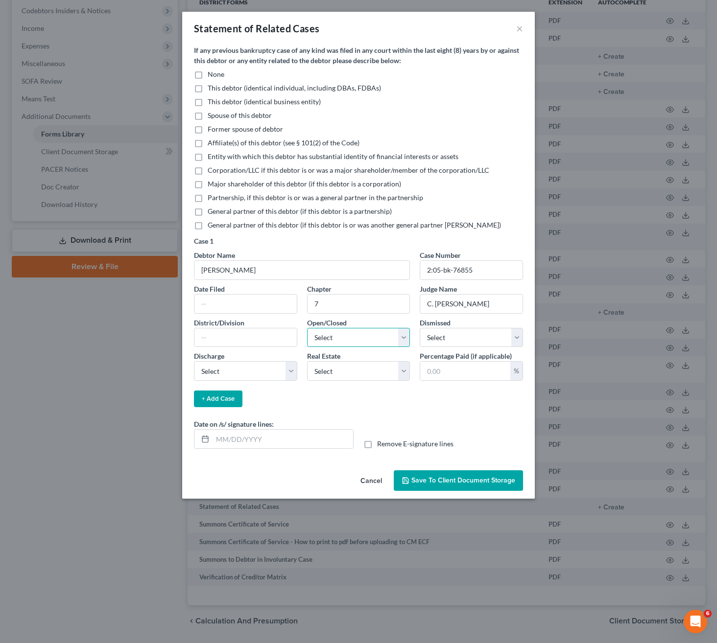
click at [365, 341] on select "Select Open Closed" at bounding box center [358, 338] width 103 height 20
select select "1"
click at [307, 328] on select "Select Open Closed" at bounding box center [358, 338] width 103 height 20
click at [254, 296] on input "text" at bounding box center [245, 304] width 102 height 19
paste input "[DATE]"
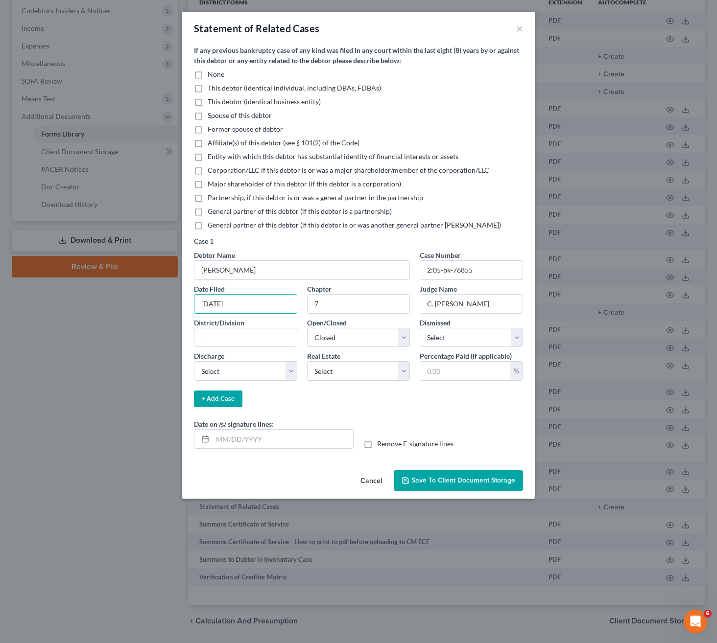
type input "[DATE]"
click at [263, 338] on input "text" at bounding box center [245, 337] width 102 height 19
paste input "[GEOGRAPHIC_DATA]"
click at [260, 338] on input "[GEOGRAPHIC_DATA]" at bounding box center [245, 337] width 102 height 19
paste input "of [US_STATE] ([GEOGRAPHIC_DATA])"
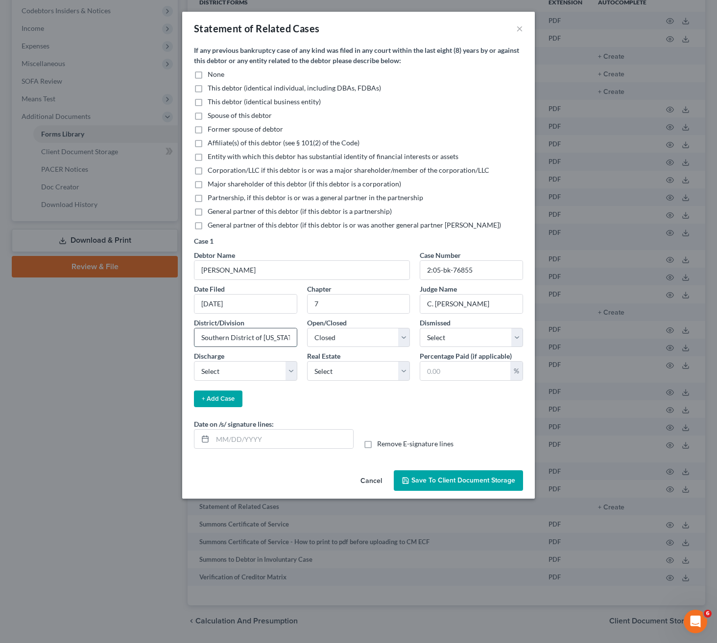
scroll to position [0, 23]
type input "Southern District of [US_STATE] ([GEOGRAPHIC_DATA])"
click at [209, 401] on button "+ Add Case" at bounding box center [218, 399] width 48 height 17
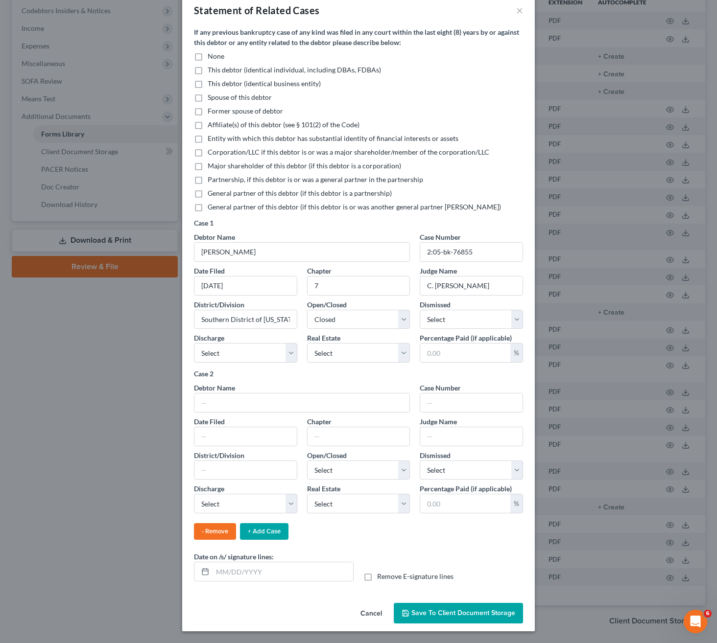
scroll to position [22, 0]
click at [274, 401] on input "text" at bounding box center [301, 403] width 215 height 19
paste input "[PERSON_NAME]"
type input "[PERSON_NAME]"
click at [474, 399] on input "text" at bounding box center [471, 403] width 102 height 19
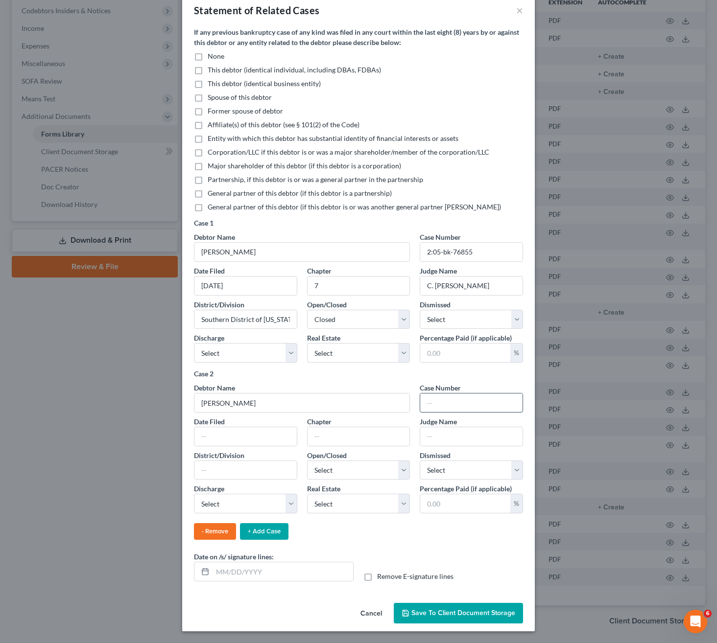
paste input "2:18-bk-56040"
type input "2:18-bk-56040"
click at [244, 466] on input "text" at bounding box center [245, 470] width 102 height 19
paste input "Southern District of [US_STATE] ([GEOGRAPHIC_DATA])"
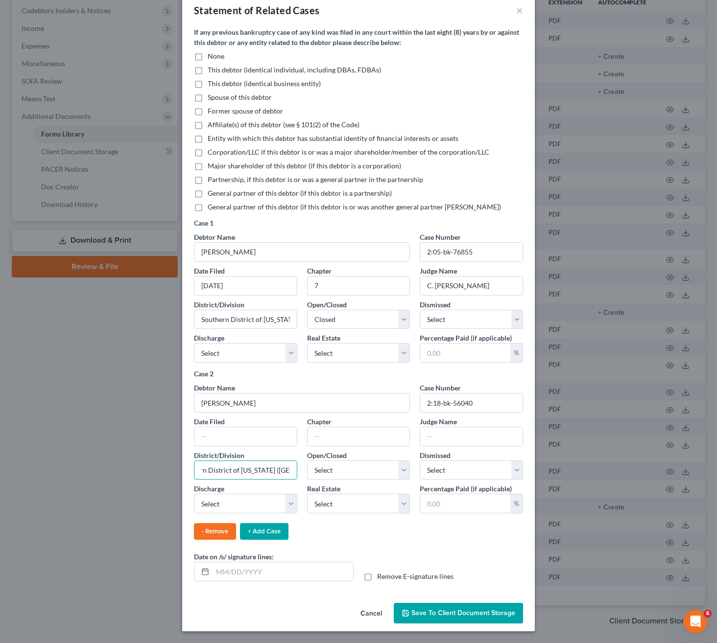
type input "Southern District of [US_STATE] ([GEOGRAPHIC_DATA])"
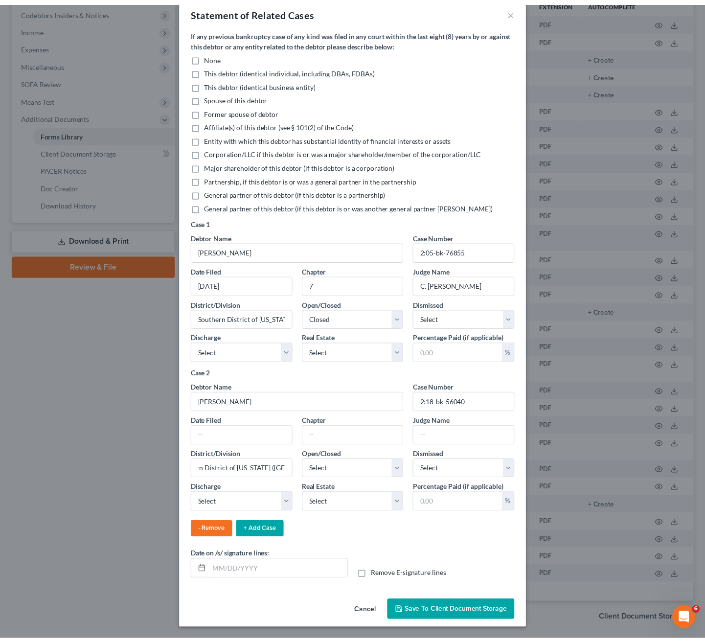
scroll to position [0, 0]
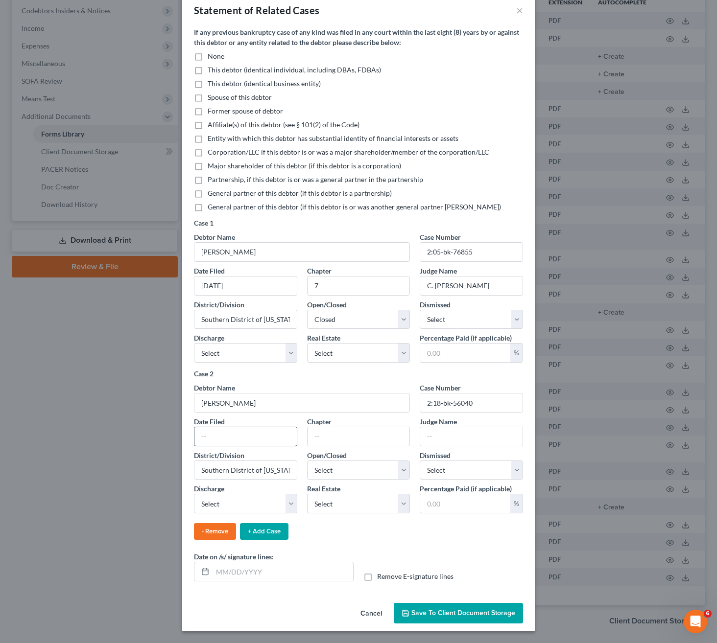
click at [249, 436] on input "text" at bounding box center [245, 436] width 102 height 19
paste input "[DATE]"
type input "[DATE]"
click at [336, 431] on input "text" at bounding box center [358, 436] width 102 height 19
type input "13"
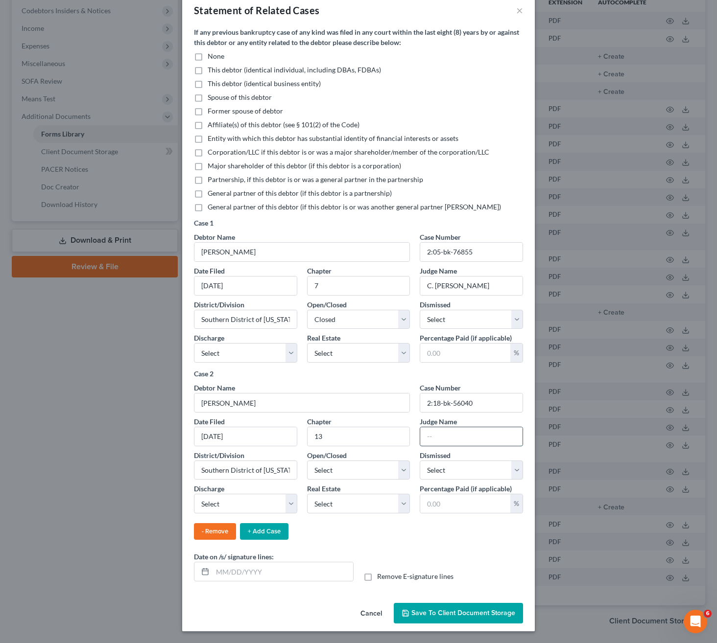
click at [469, 438] on input "text" at bounding box center [471, 436] width 102 height 19
paste input "[PERSON_NAME] [PERSON_NAME]"
type input "[PERSON_NAME] [PERSON_NAME]"
click at [465, 462] on select "Select Yes No" at bounding box center [470, 471] width 103 height 20
select select "1"
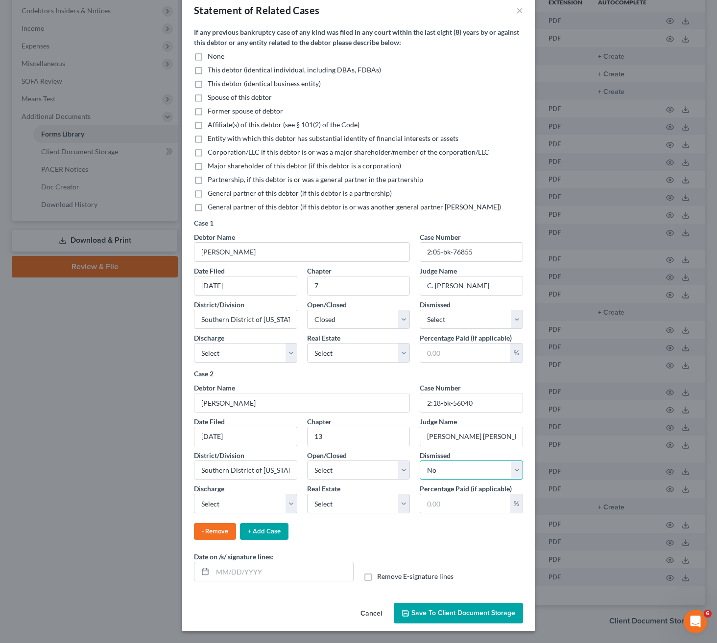
click at [419, 461] on select "Select Yes No" at bounding box center [470, 471] width 103 height 20
click at [257, 501] on select "Select Granted Denied Revoked None" at bounding box center [245, 504] width 103 height 20
select select "0"
click at [194, 494] on select "Select Granted Denied Revoked None" at bounding box center [245, 504] width 103 height 20
click at [331, 465] on select "Select Open Closed" at bounding box center [358, 471] width 103 height 20
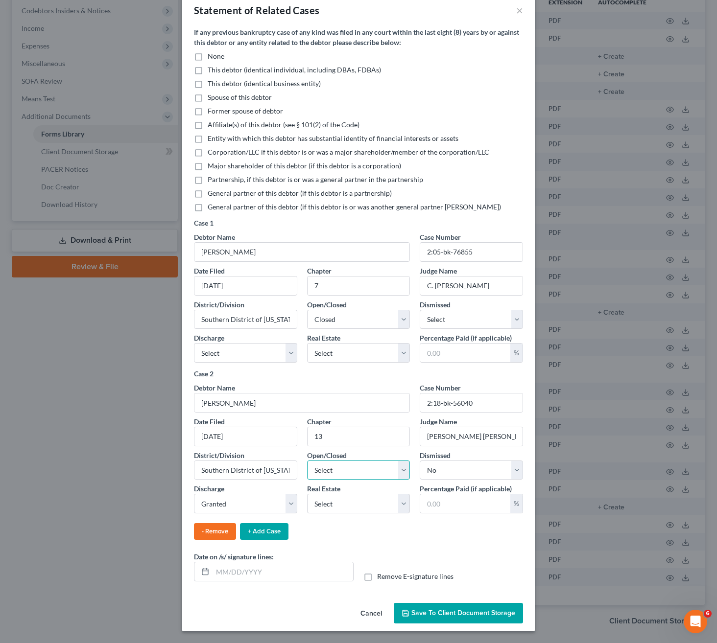
select select "1"
click at [307, 461] on select "Select Open Closed" at bounding box center [358, 471] width 103 height 20
click at [260, 348] on select "Select Granted Denied Revoked None" at bounding box center [245, 353] width 103 height 20
select select "0"
click at [194, 343] on select "Select Granted Denied Revoked None" at bounding box center [245, 353] width 103 height 20
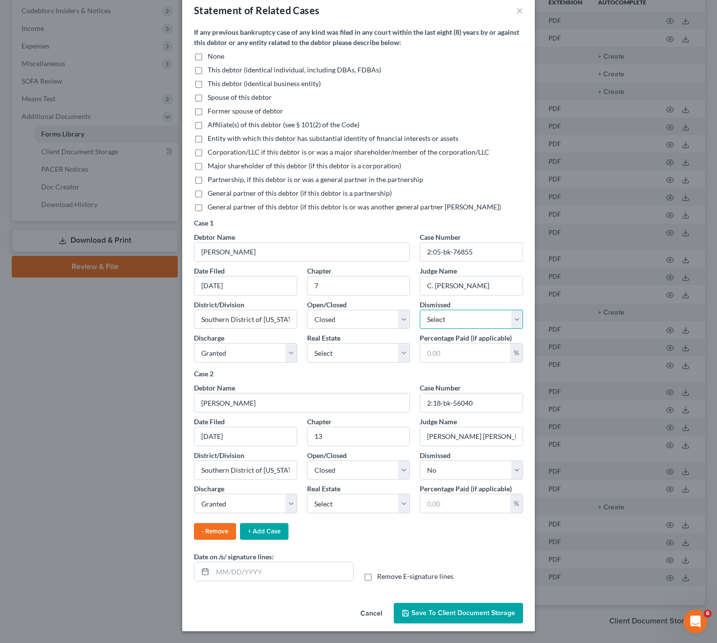
click at [434, 311] on select "Select Yes No" at bounding box center [470, 320] width 103 height 20
select select "1"
click at [419, 310] on select "Select Yes No" at bounding box center [470, 320] width 103 height 20
click at [479, 611] on span "Save to Client Document Storage" at bounding box center [463, 613] width 104 height 8
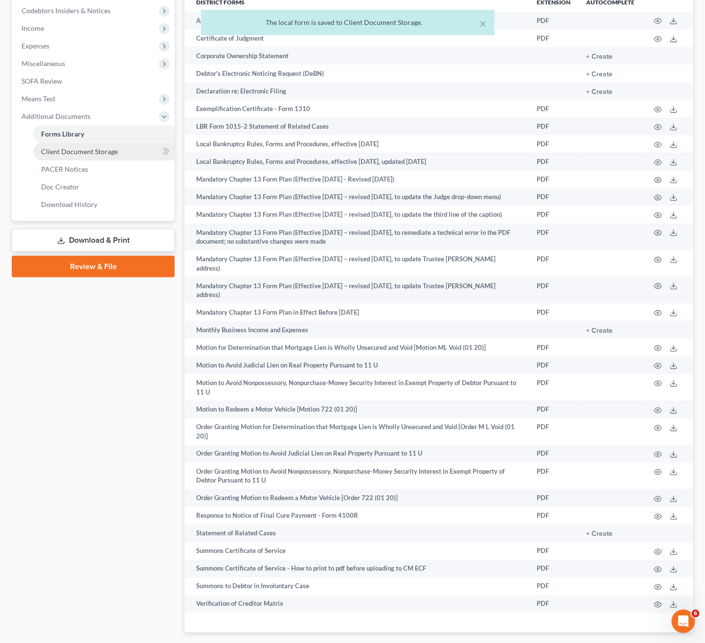
click at [79, 150] on span "Client Document Storage" at bounding box center [79, 151] width 77 height 8
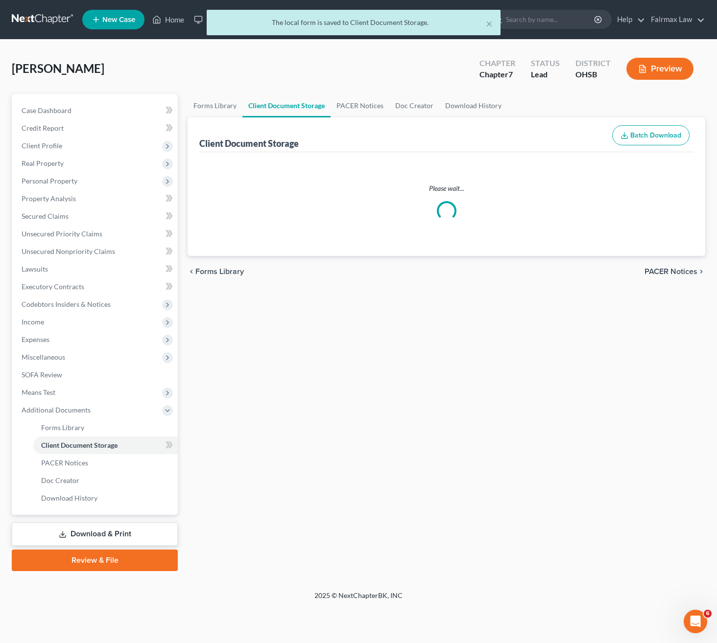
select select "7"
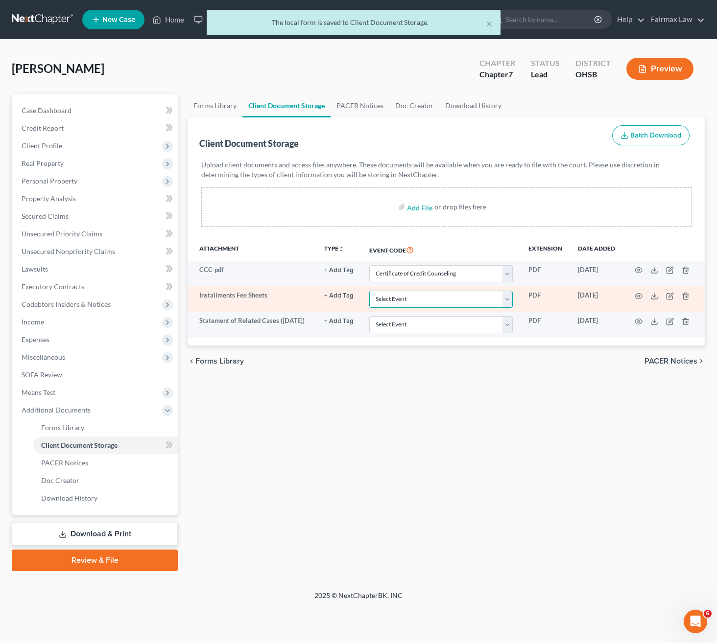
click at [439, 304] on select "Select Event 20 Largest Unsecured Creditors Amended Document Amended List of Cr…" at bounding box center [440, 299] width 143 height 17
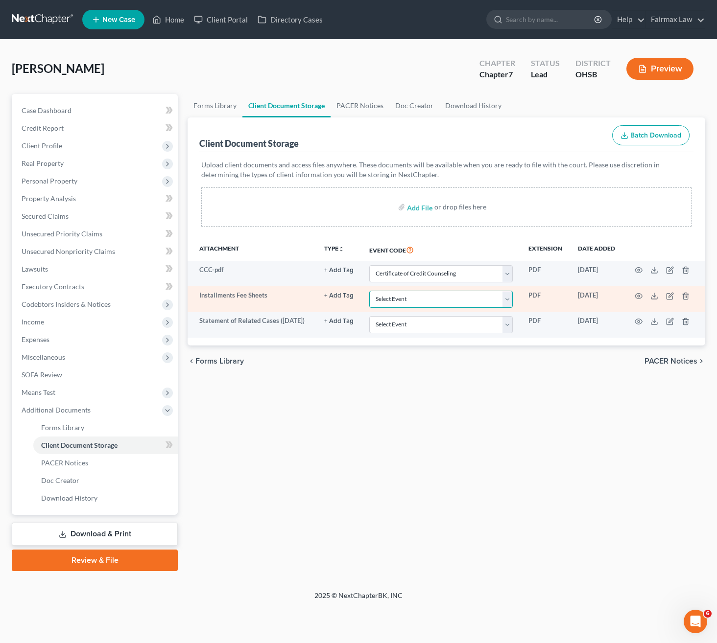
select select "37"
click at [370, 292] on select "Select Event 20 Largest Unsecured Creditors Amended Document Amended List of Cr…" at bounding box center [440, 299] width 143 height 17
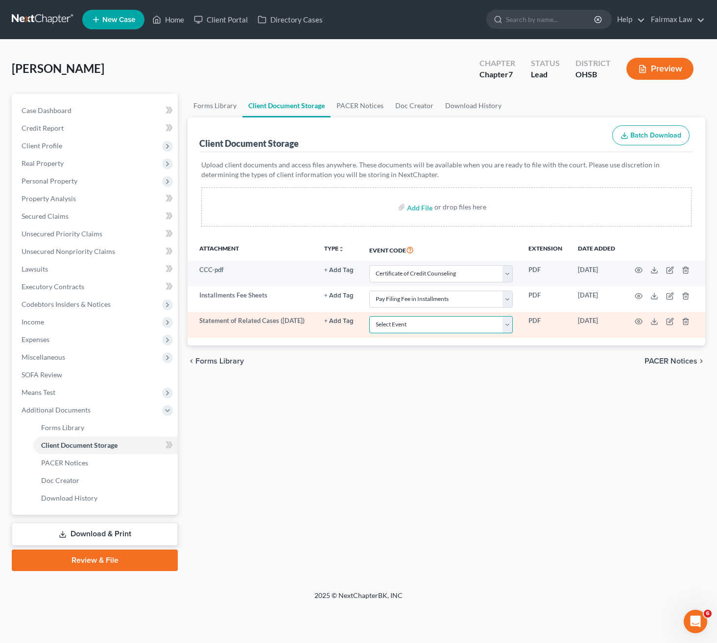
click at [449, 326] on select "Select Event 20 Largest Unsecured Creditors Amended Document Amended List of Cr…" at bounding box center [440, 324] width 143 height 17
select select "53"
click at [370, 318] on select "Select Event 20 Largest Unsecured Creditors Amended Document Amended List of Cr…" at bounding box center [440, 324] width 143 height 17
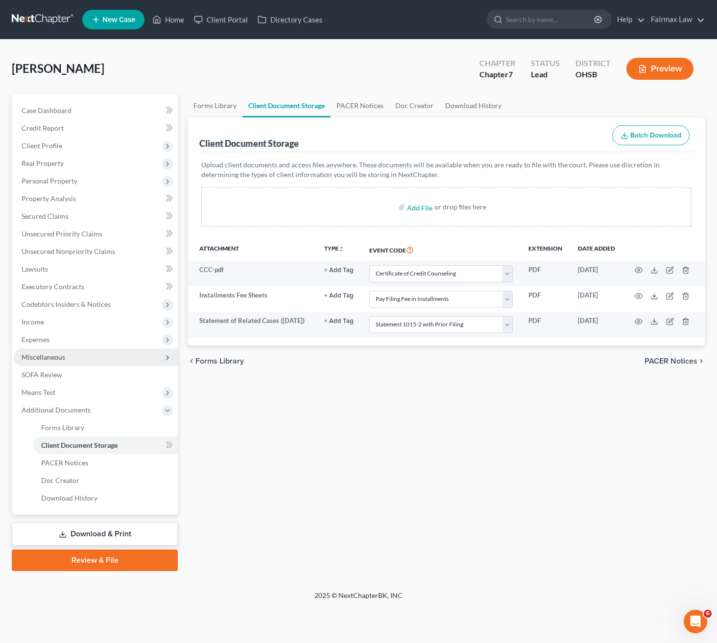
click at [56, 357] on span "Miscellaneous" at bounding box center [44, 357] width 44 height 8
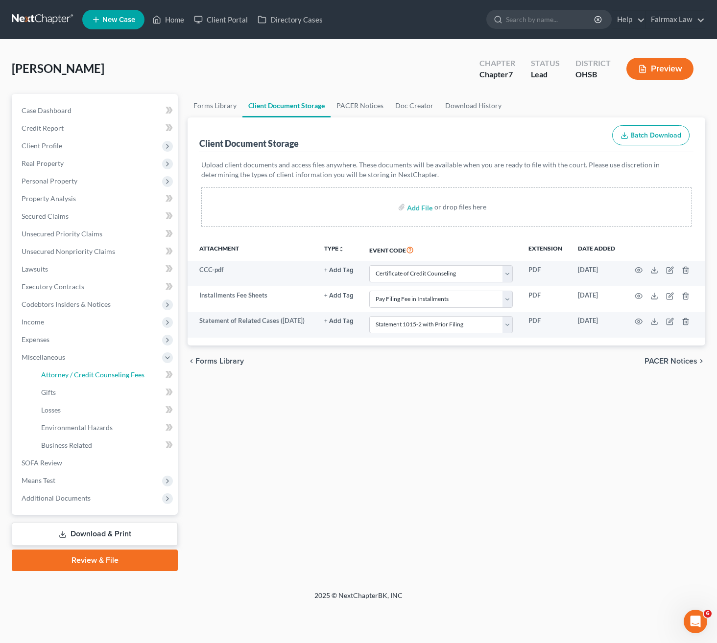
drag, startPoint x: 92, startPoint y: 376, endPoint x: 272, endPoint y: 407, distance: 183.3
click at [93, 376] on span "Attorney / Credit Counseling Fees" at bounding box center [92, 375] width 103 height 8
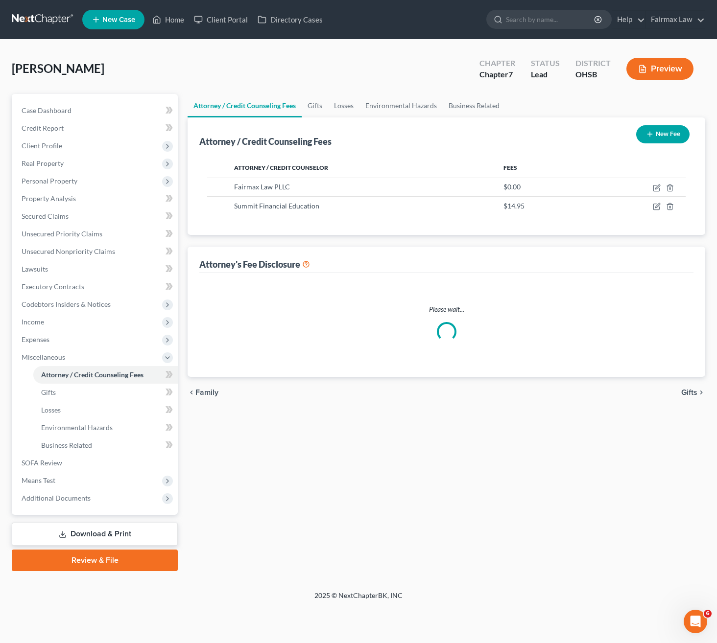
select select "5"
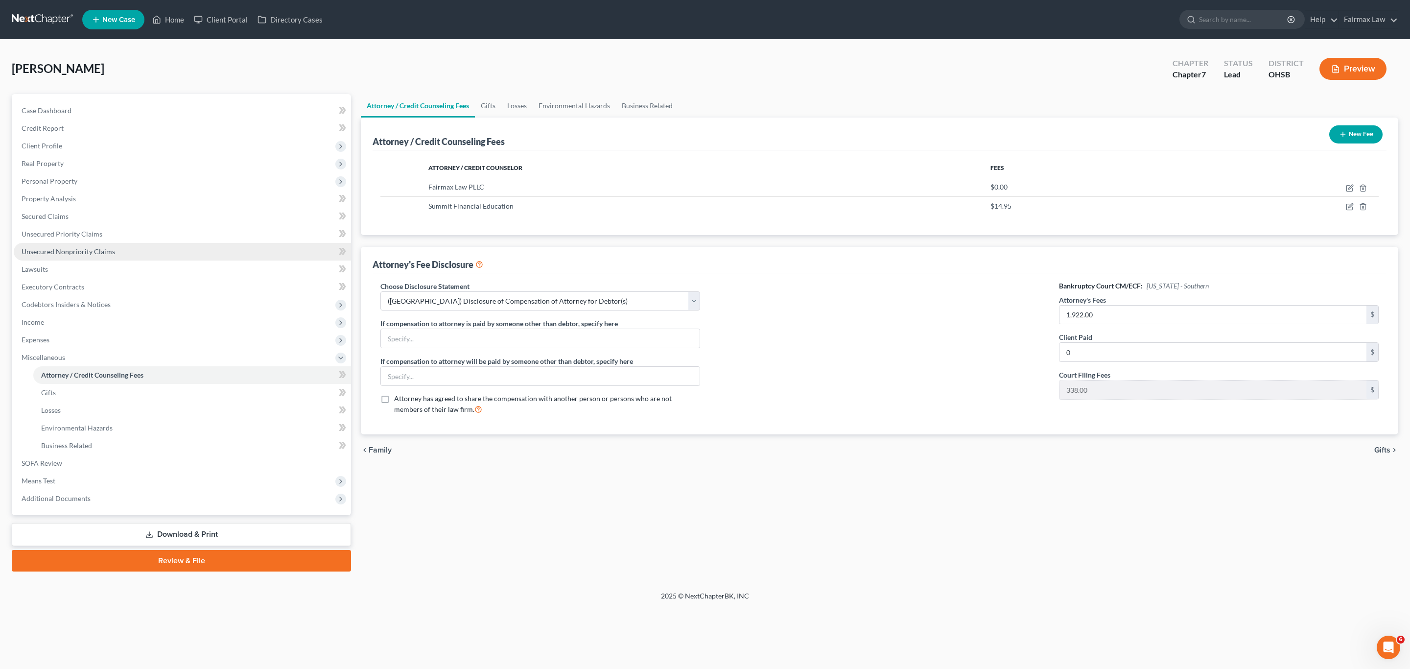
click at [83, 253] on span "Unsecured Nonpriority Claims" at bounding box center [68, 251] width 93 height 8
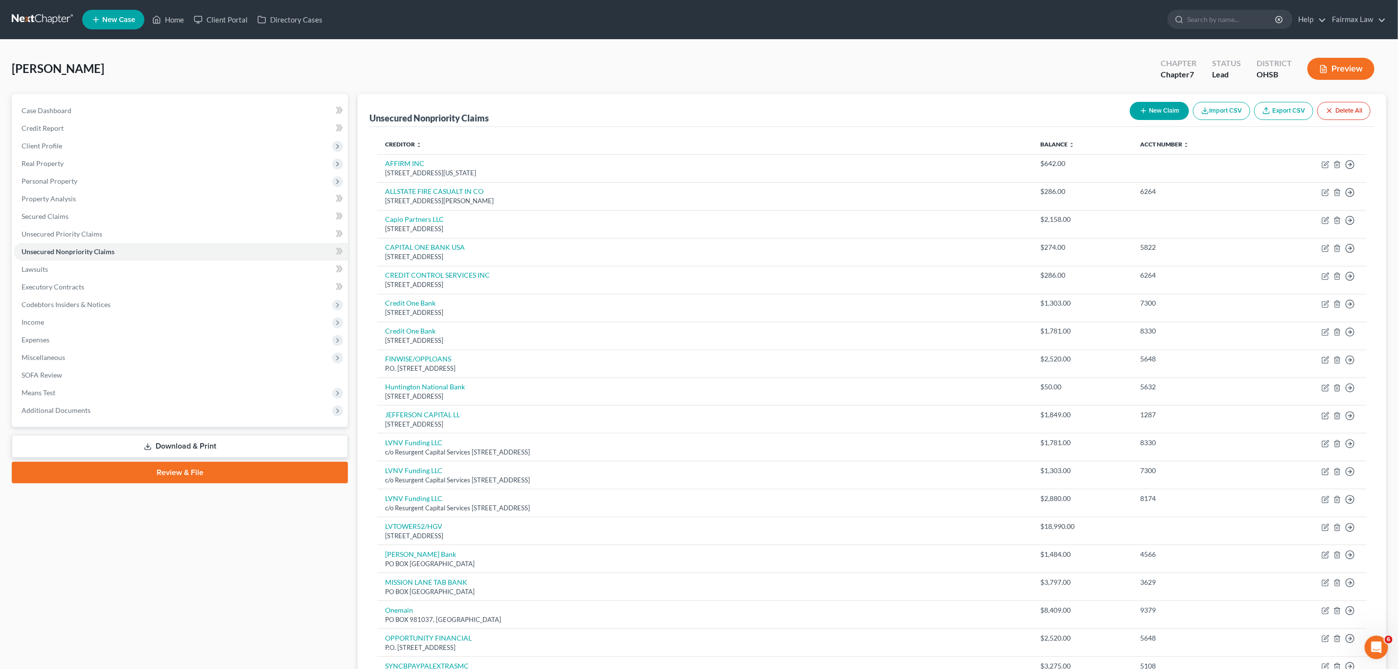
click at [554, 47] on div "[PERSON_NAME] Upgraded Chapter Chapter 7 Status Lead District OHSB Preview Peti…" at bounding box center [699, 434] width 1398 height 789
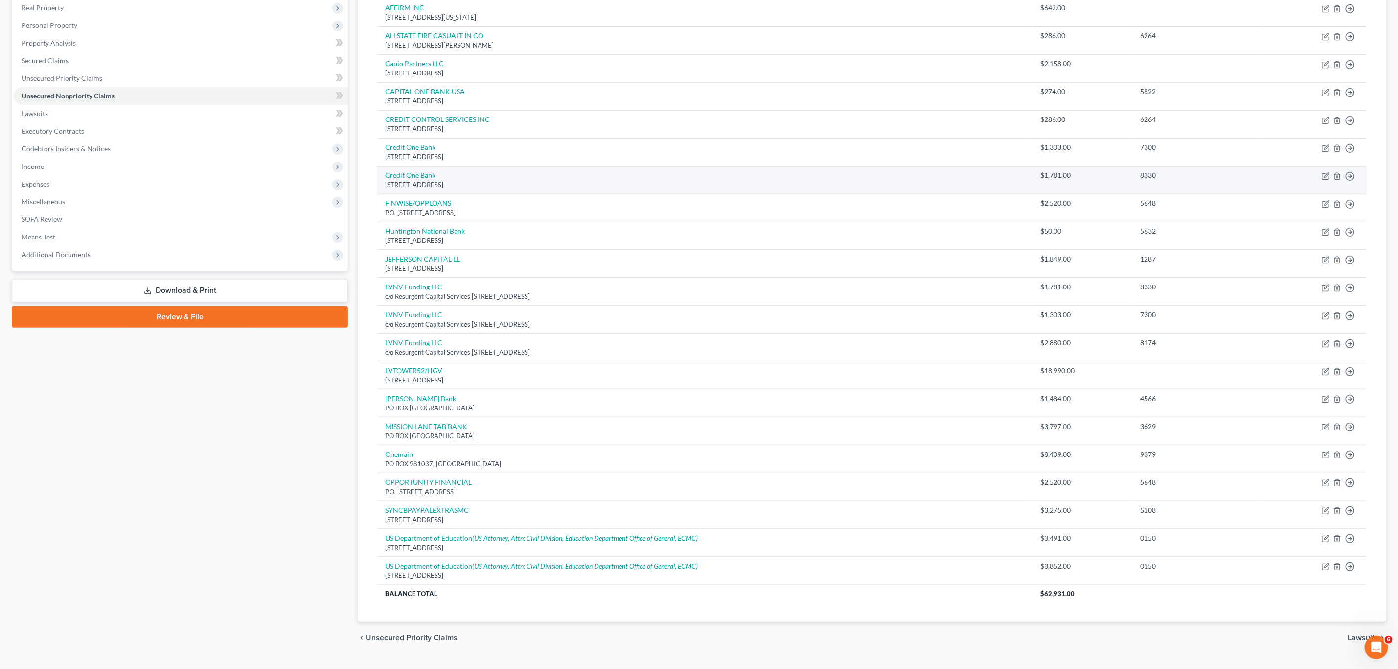
scroll to position [183, 0]
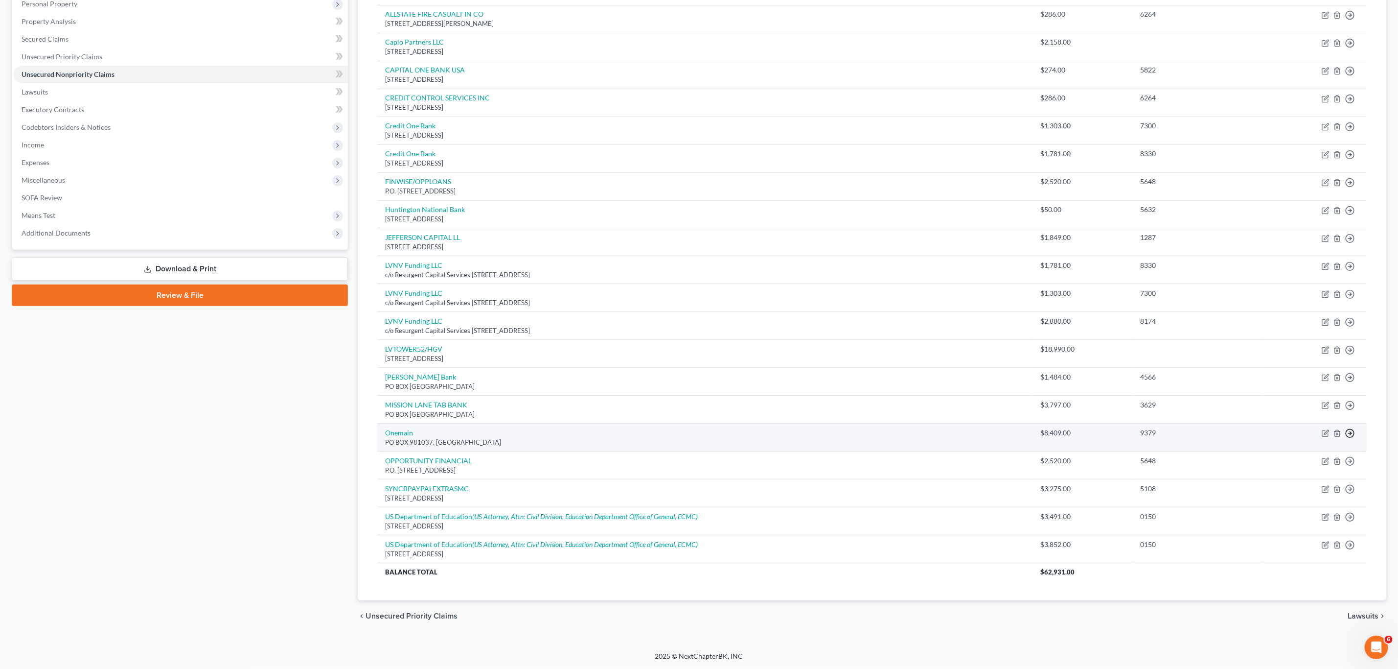
click at [716, 441] on link "Move to D" at bounding box center [1306, 440] width 82 height 17
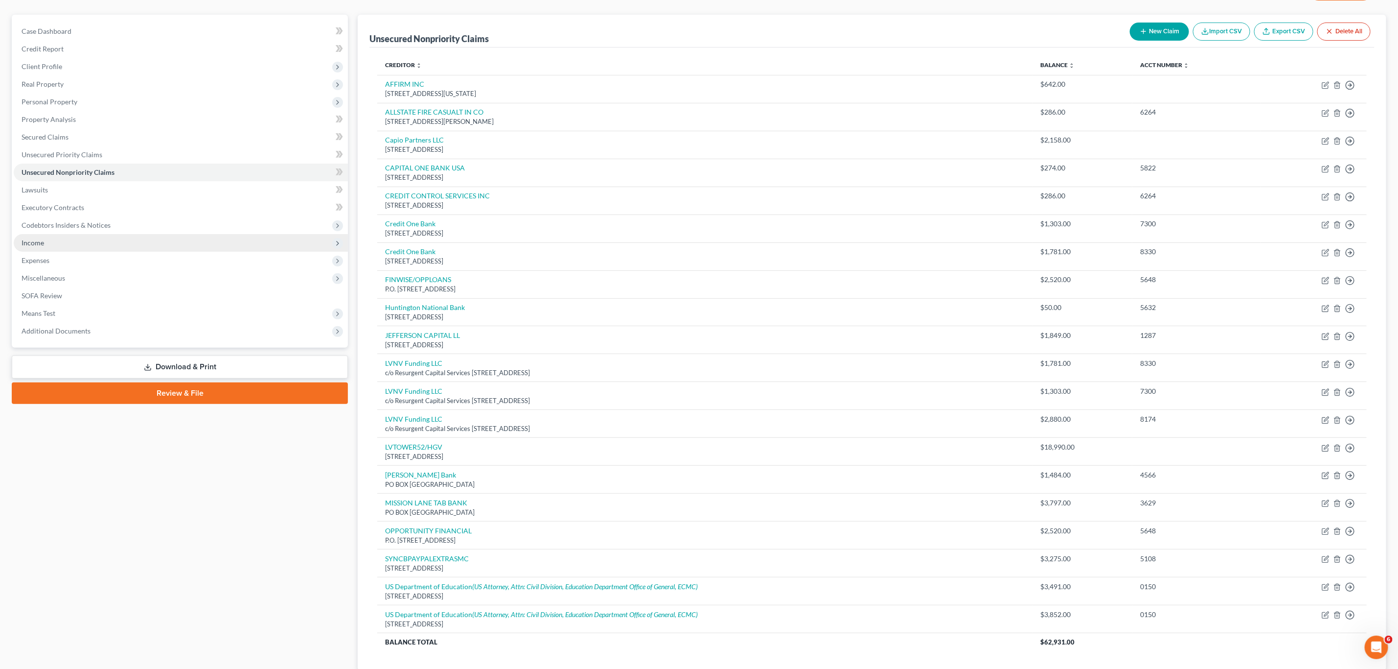
scroll to position [8, 0]
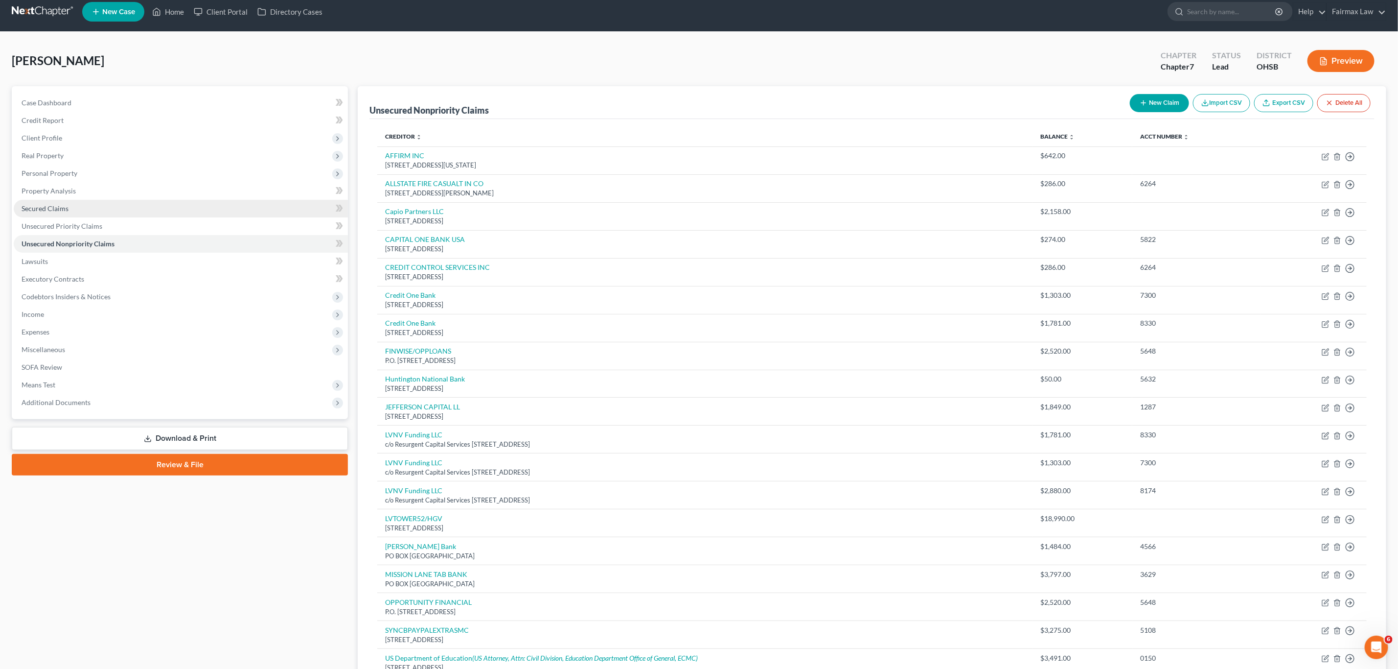
click at [48, 205] on span "Secured Claims" at bounding box center [45, 208] width 47 height 8
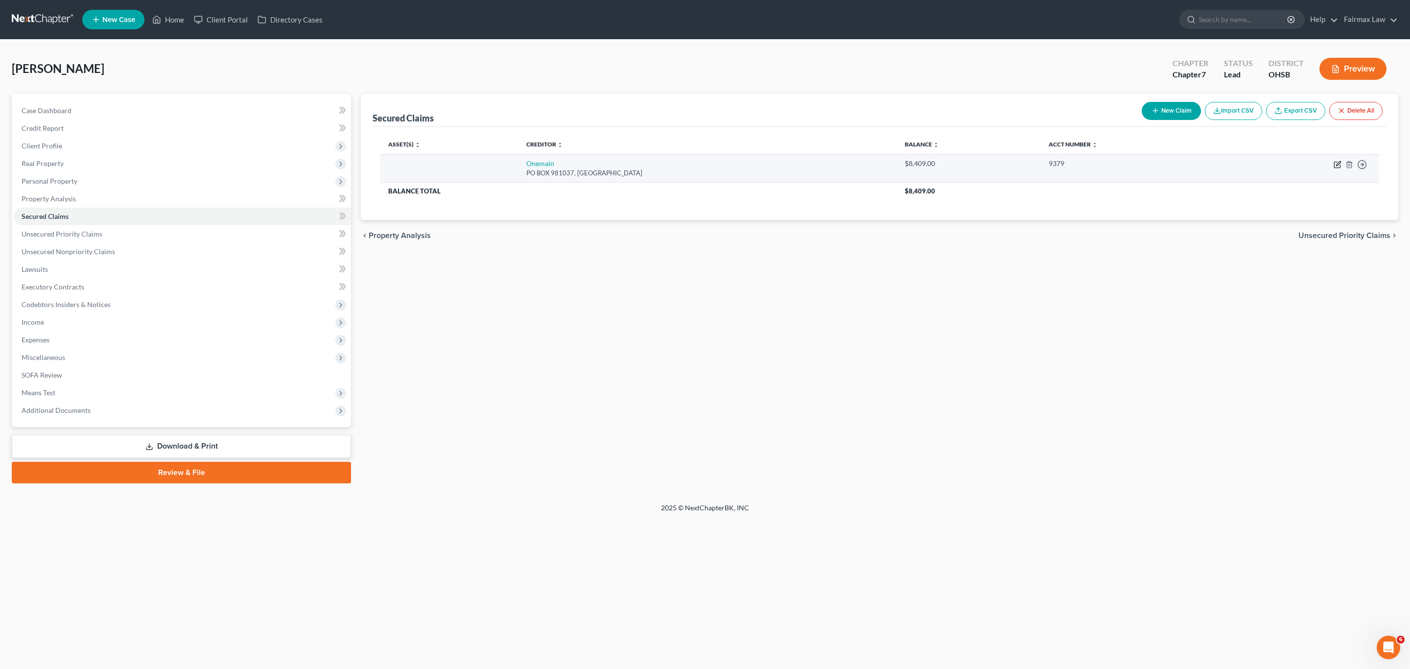
click at [716, 165] on icon "button" at bounding box center [1337, 165] width 8 height 8
select select "22"
select select "4"
select select "0"
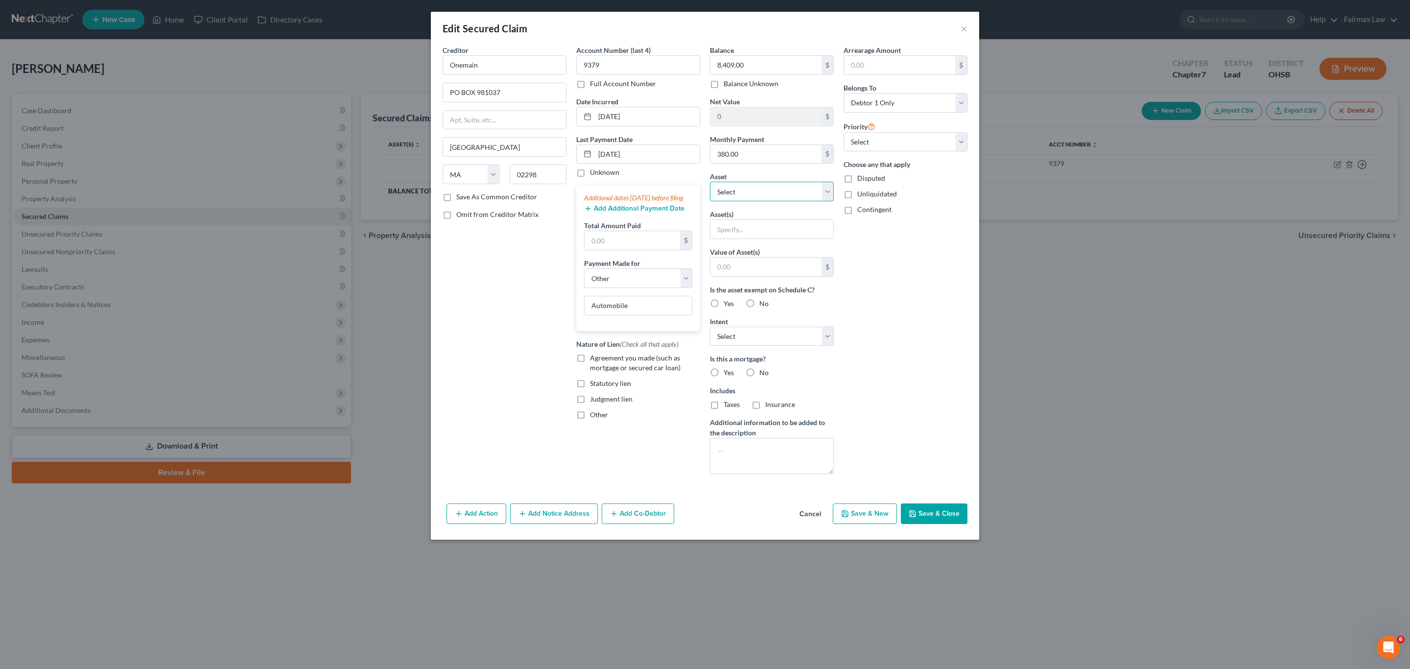
click at [716, 201] on select "Select Other Multiple Assets Capital One Bank (Savings Account) - $20.53 Househ…" at bounding box center [772, 192] width 124 height 20
select select "9"
click at [710, 183] on select "Select Other Multiple Assets Capital One Bank (Savings Account) - $20.53 Househ…" at bounding box center [772, 192] width 124 height 20
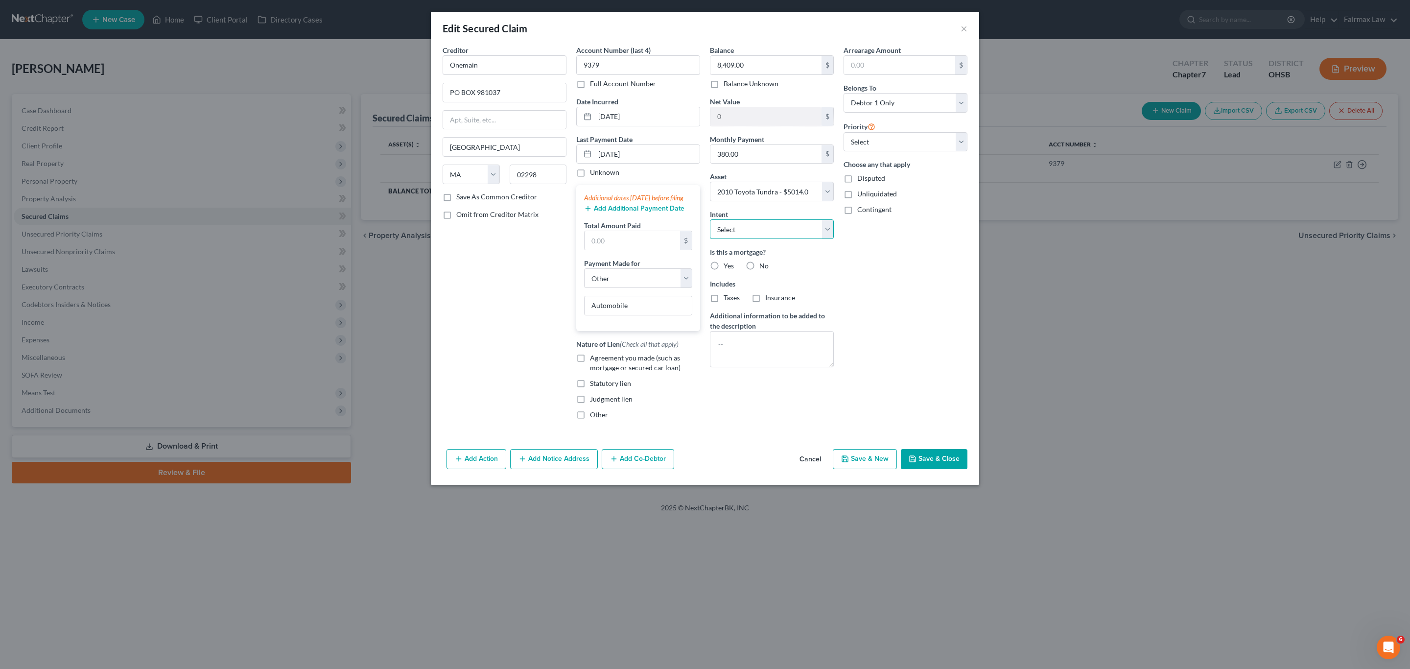
click at [716, 230] on select "Select Surrender Redeem Reaffirm Avoid Other" at bounding box center [772, 229] width 124 height 20
select select "2"
click at [710, 221] on select "Select Surrender Redeem Reaffirm Avoid Other" at bounding box center [772, 229] width 124 height 20
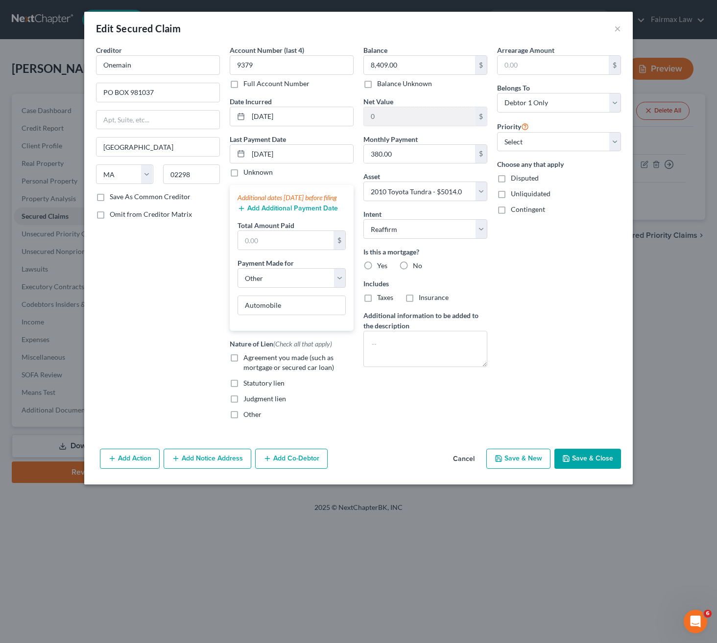
click at [583, 465] on button "Save & Close" at bounding box center [587, 459] width 67 height 21
select select
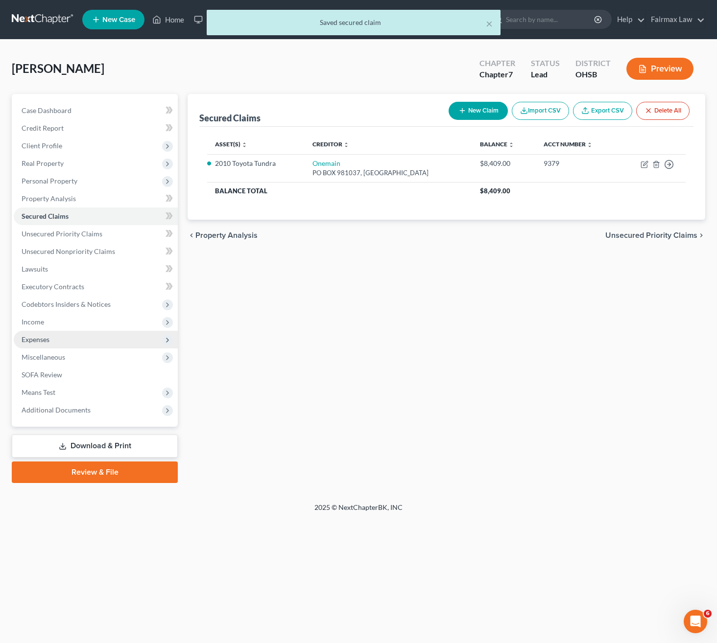
click at [31, 338] on span "Expenses" at bounding box center [36, 339] width 28 height 8
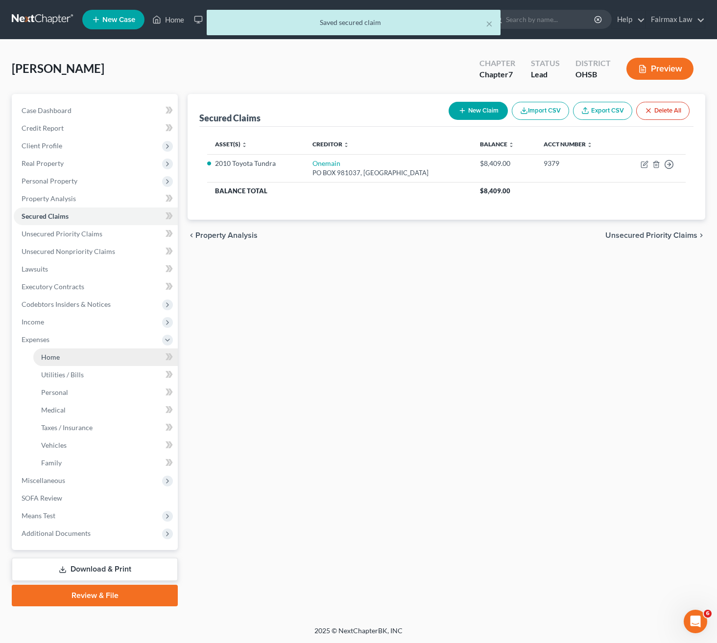
click at [67, 354] on link "Home" at bounding box center [105, 357] width 144 height 18
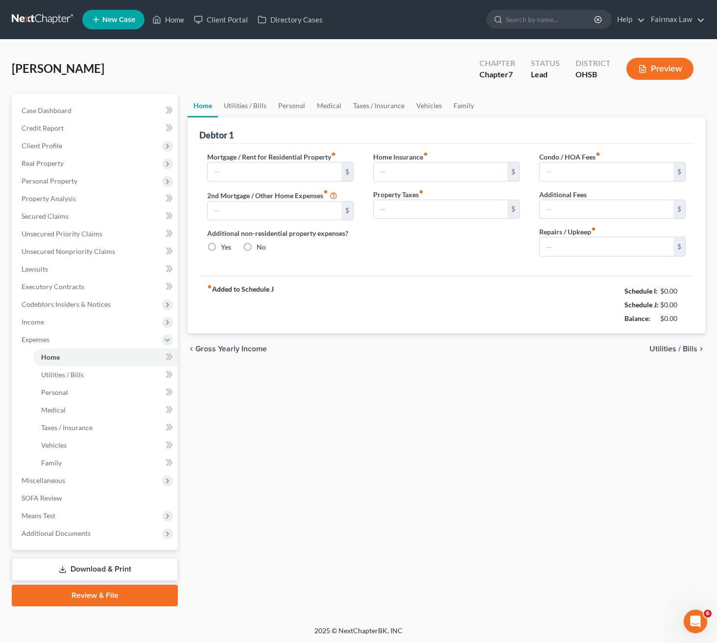
type input "1,200.00"
type input "0.00"
radio input "true"
type input "0.00"
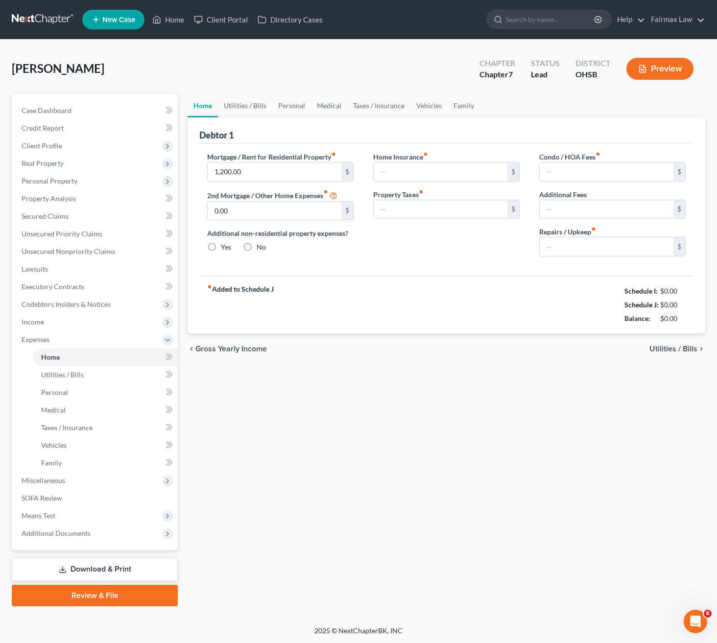
type input "0.00"
click at [43, 323] on span "Income" at bounding box center [33, 322] width 23 height 8
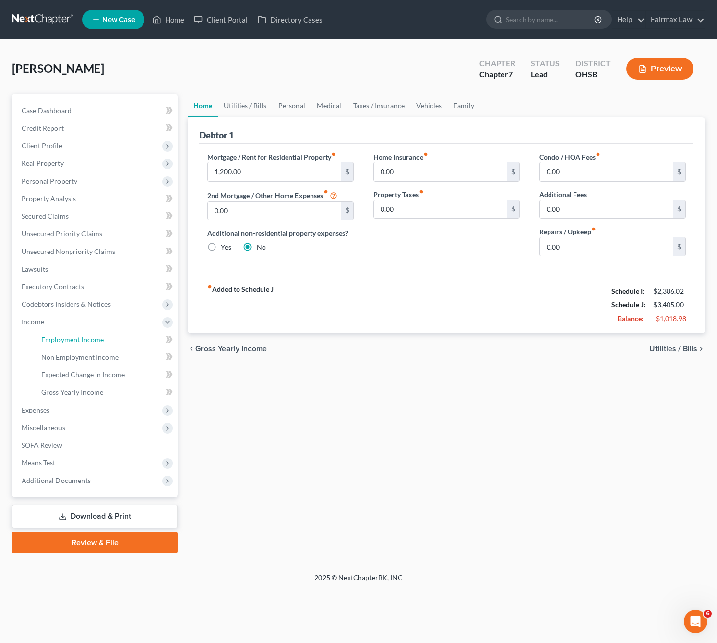
drag, startPoint x: 62, startPoint y: 341, endPoint x: 203, endPoint y: 354, distance: 141.6
click at [62, 341] on span "Employment Income" at bounding box center [72, 339] width 63 height 8
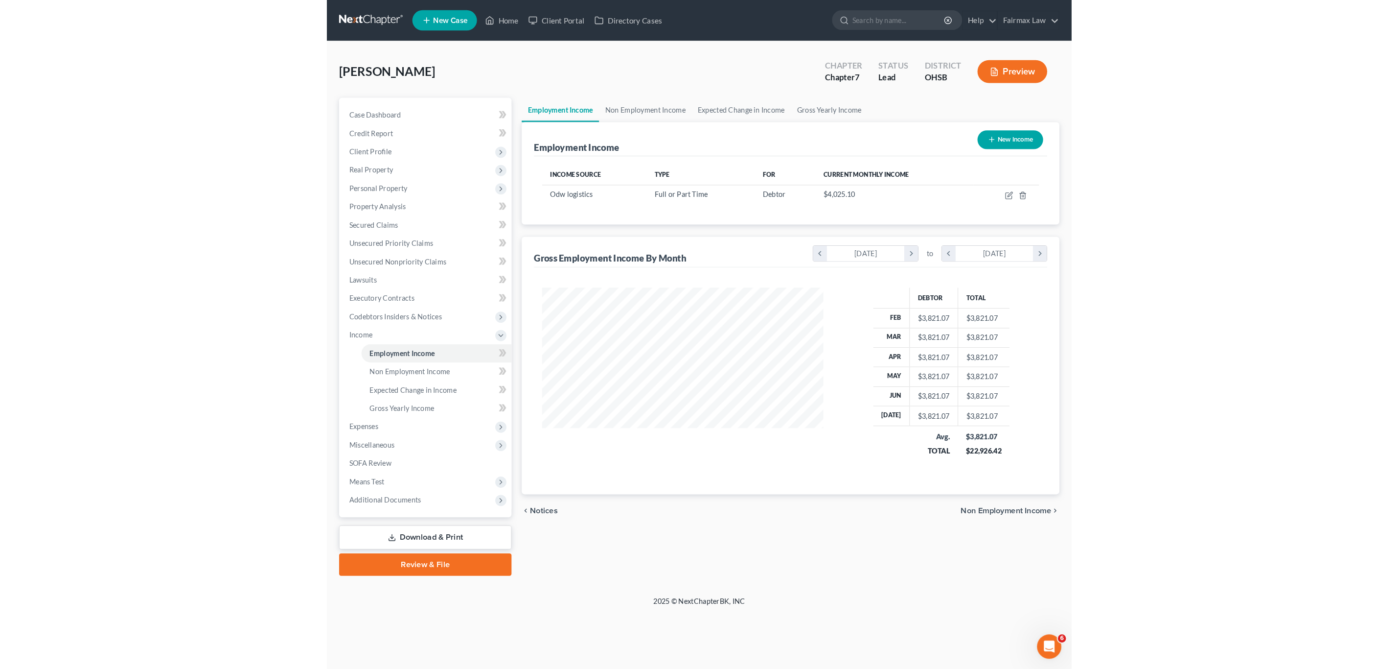
scroll to position [177, 290]
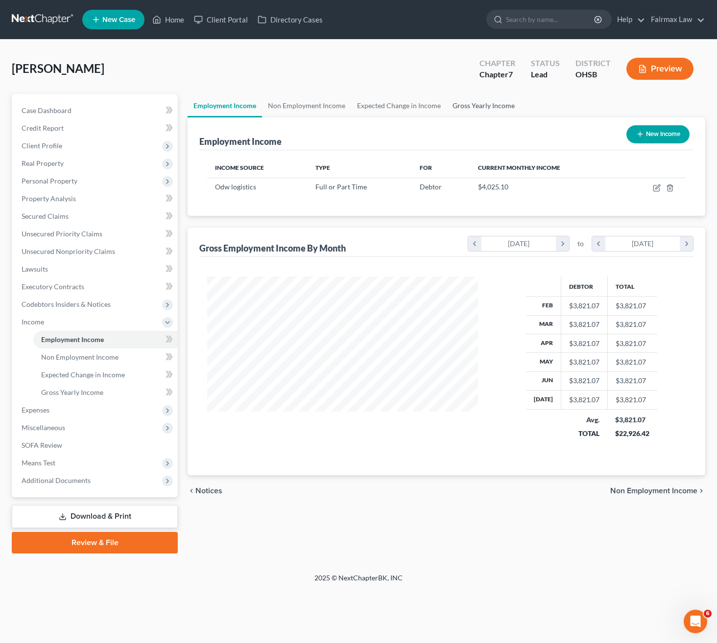
click at [478, 109] on link "Gross Yearly Income" at bounding box center [483, 105] width 74 height 23
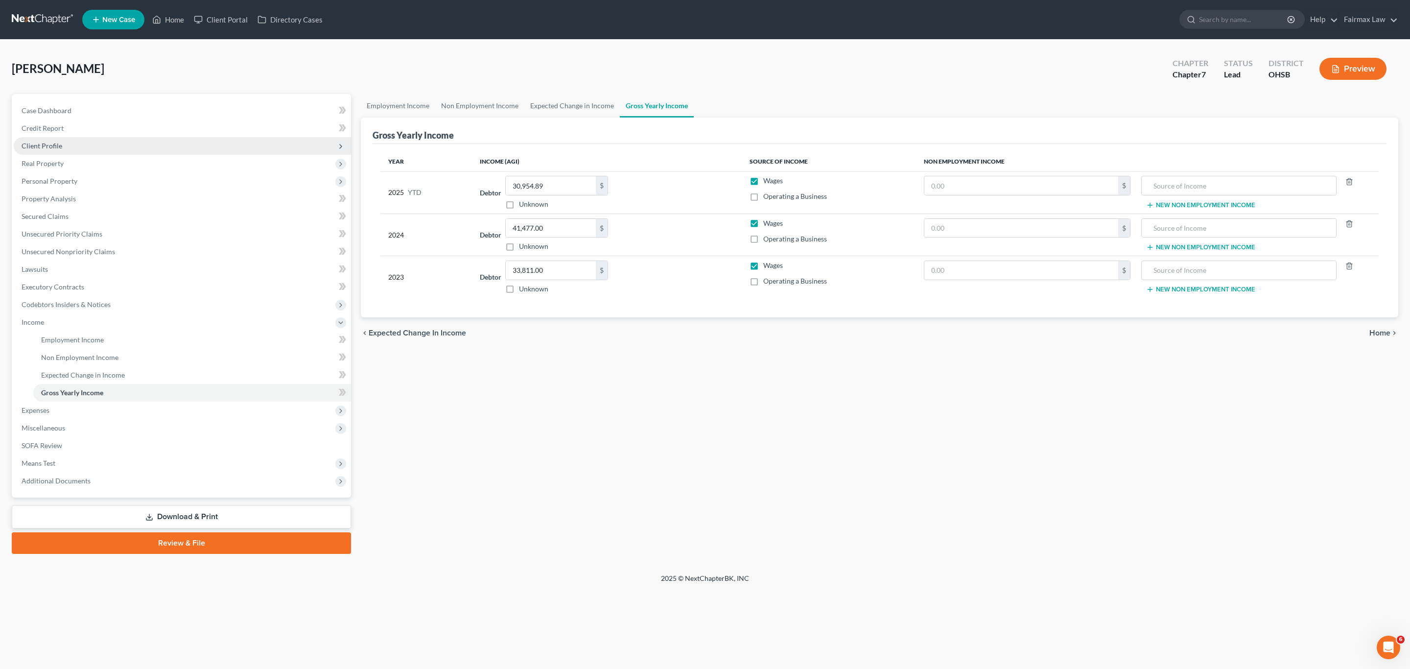
click at [59, 147] on span "Client Profile" at bounding box center [42, 145] width 41 height 8
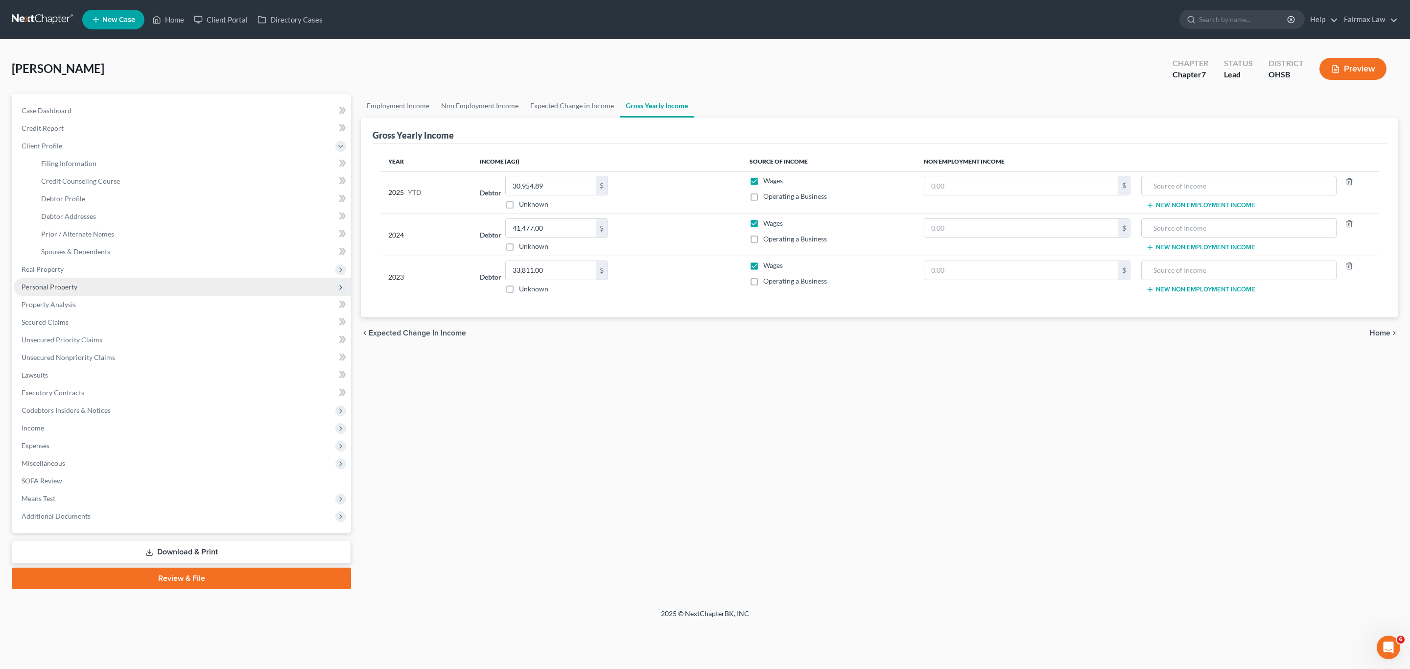
click at [50, 288] on span "Personal Property" at bounding box center [50, 286] width 56 height 8
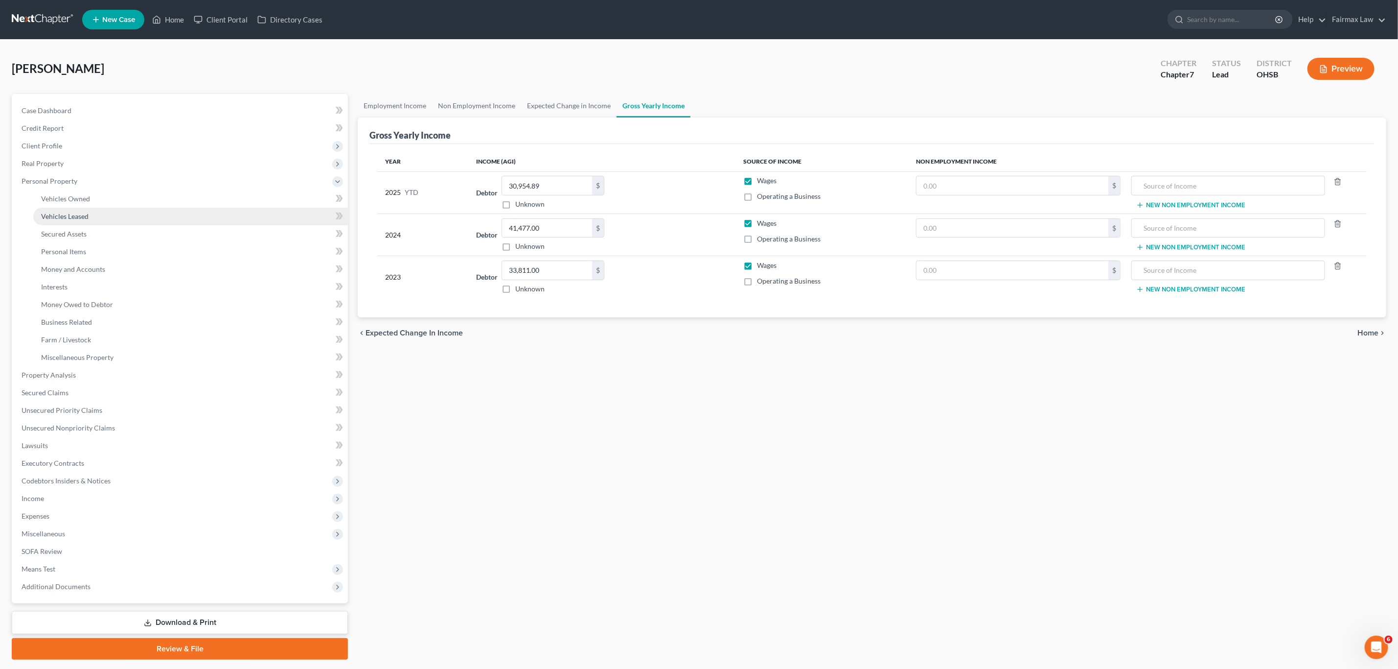
click at [67, 209] on link "Vehicles Leased" at bounding box center [190, 217] width 315 height 18
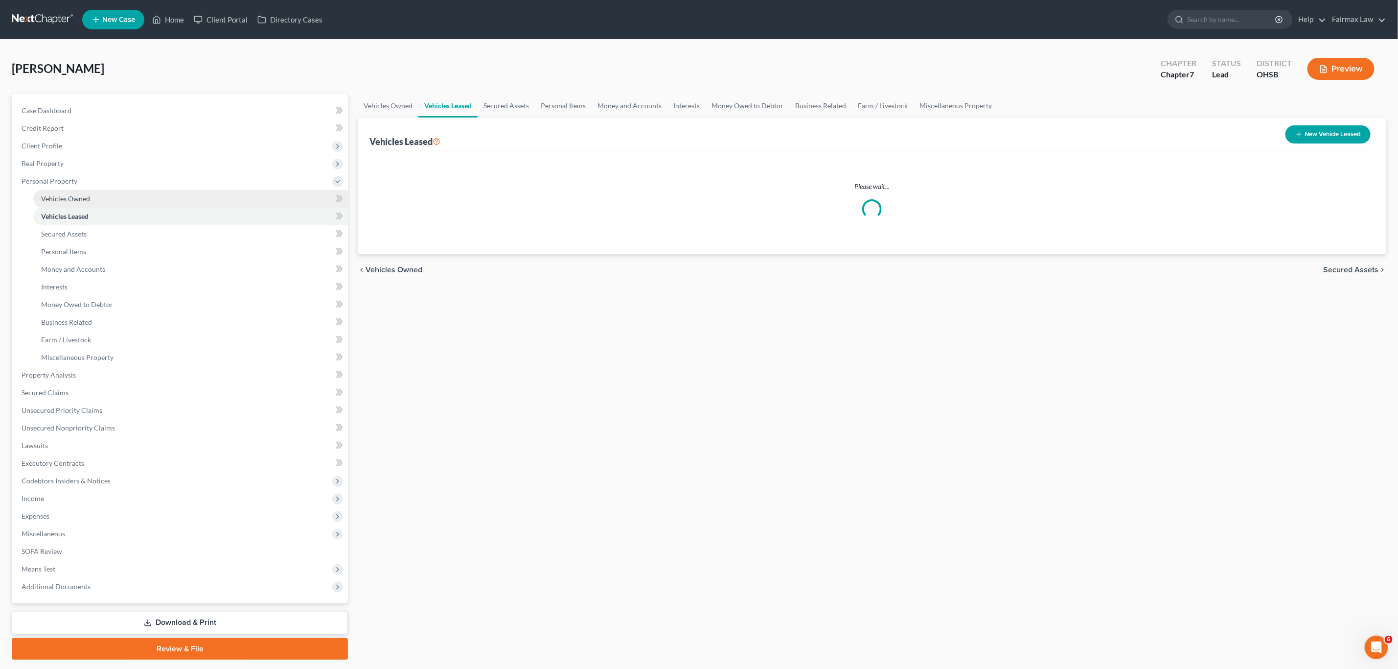
click at [72, 200] on span "Vehicles Owned" at bounding box center [65, 198] width 49 height 8
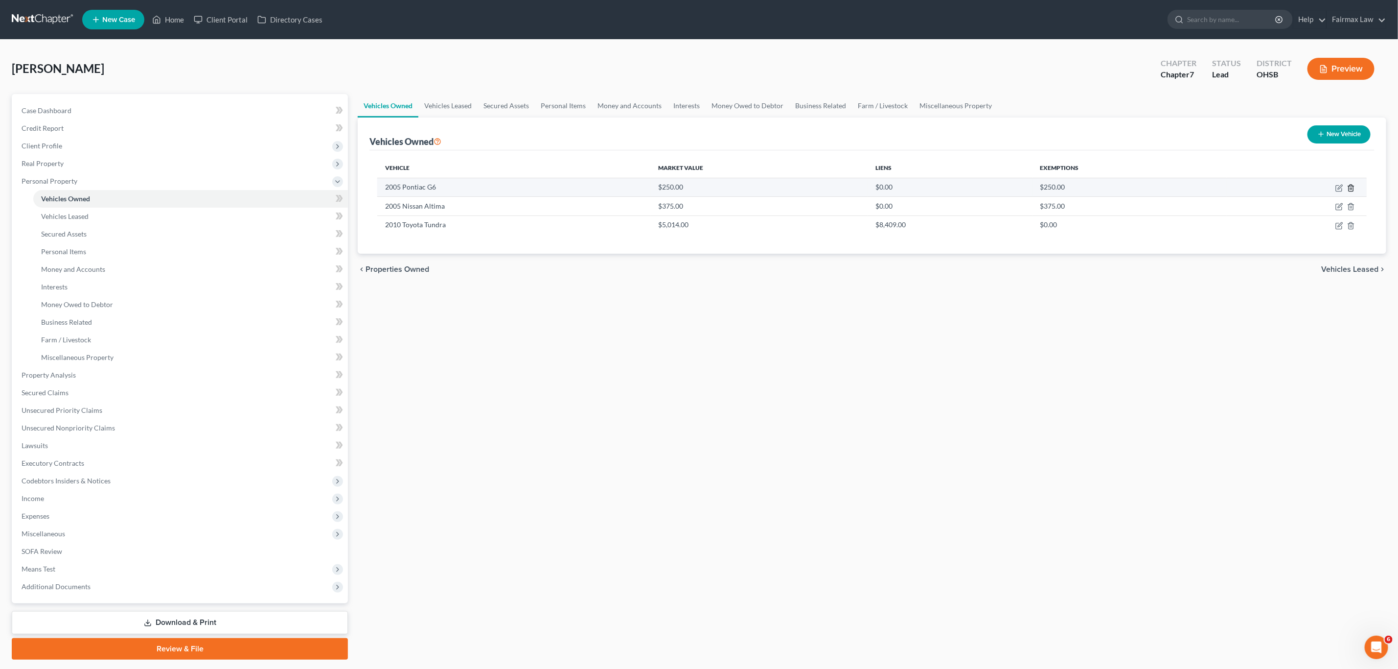
click at [716, 188] on line "button" at bounding box center [1352, 188] width 0 height 2
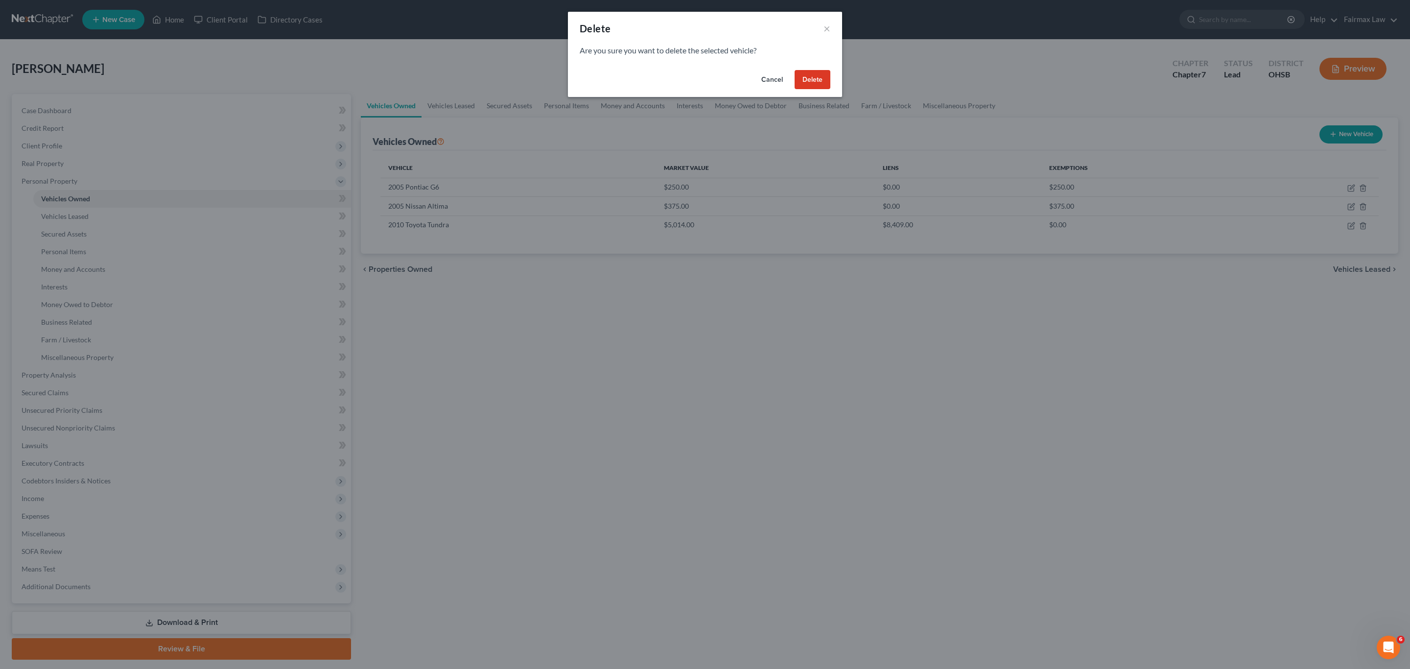
click at [716, 74] on button "Delete" at bounding box center [812, 80] width 36 height 20
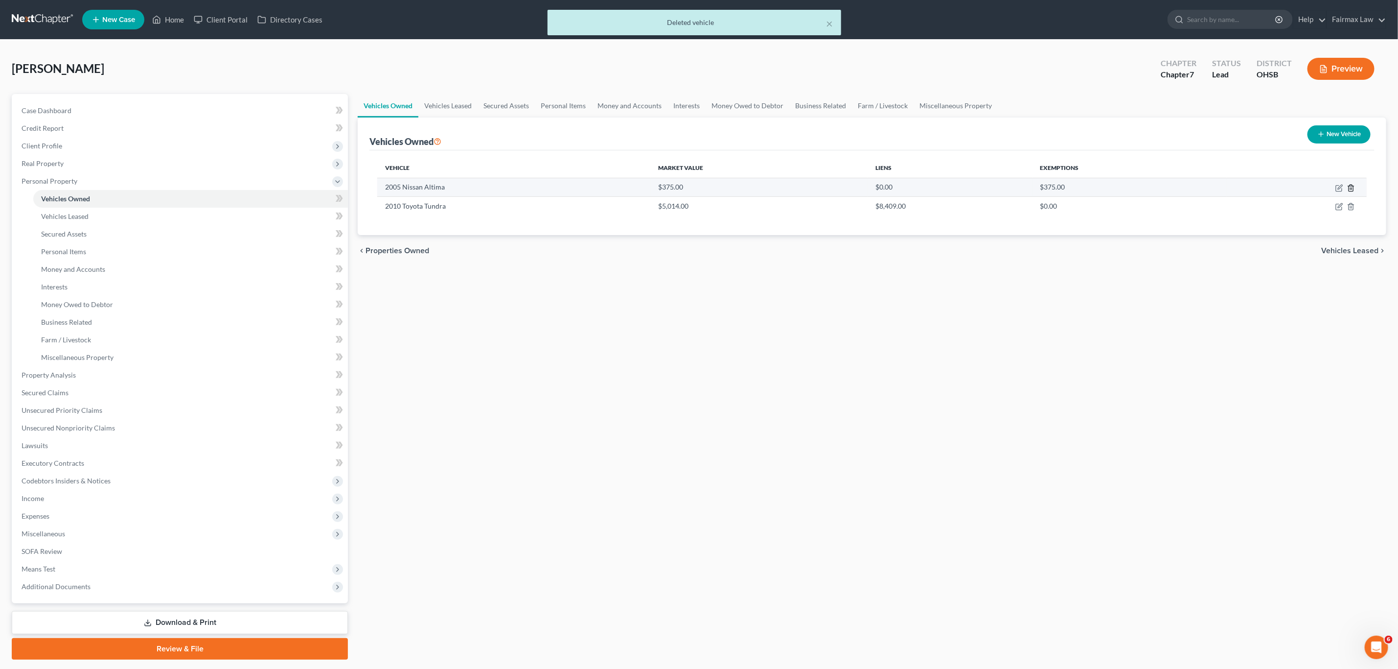
click at [716, 186] on polyline "button" at bounding box center [1351, 186] width 6 height 0
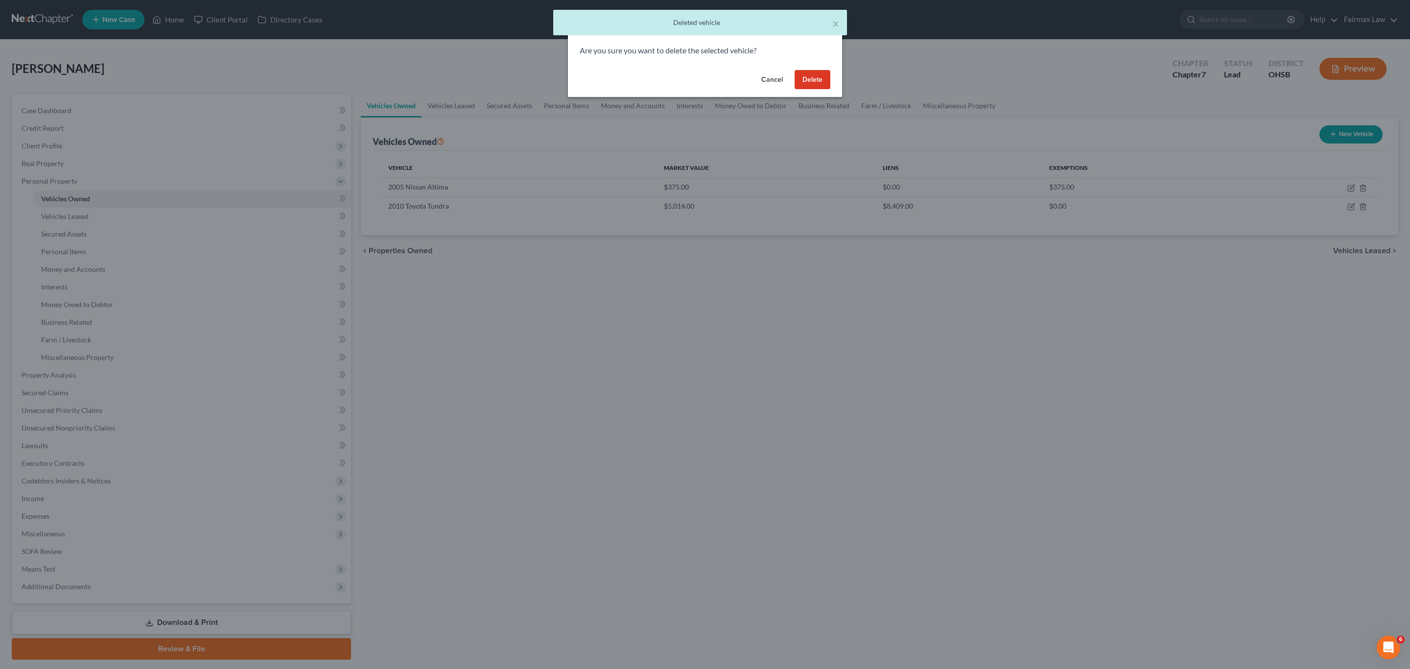
click at [716, 77] on button "Delete" at bounding box center [812, 80] width 36 height 20
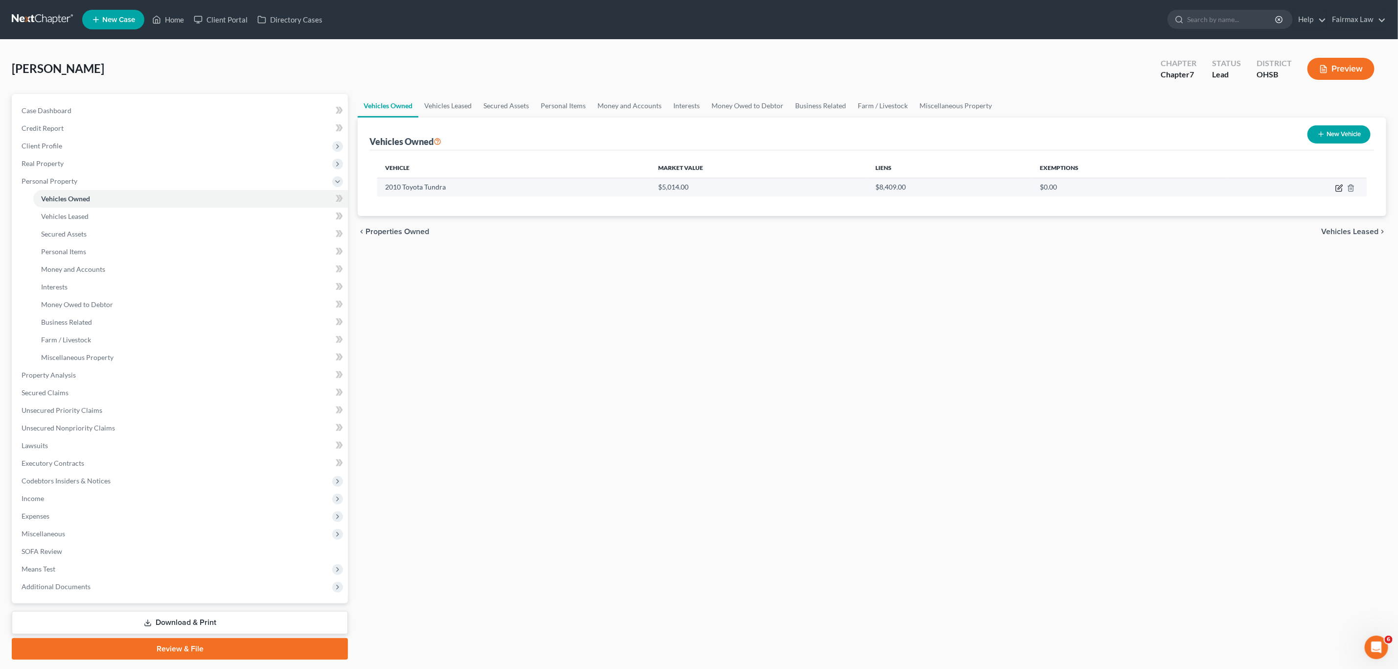
click at [716, 188] on icon "button" at bounding box center [1340, 188] width 8 height 8
select select "0"
select select "16"
select select "3"
select select "0"
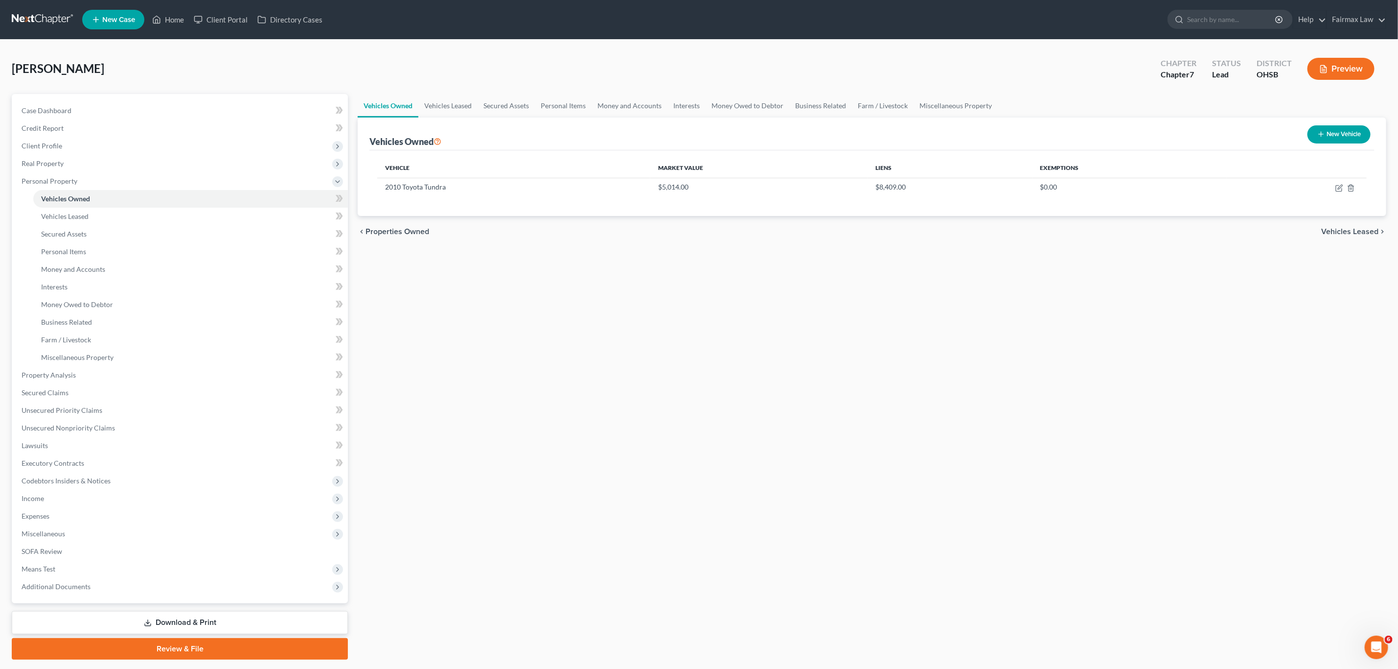
select select "22"
select select "0"
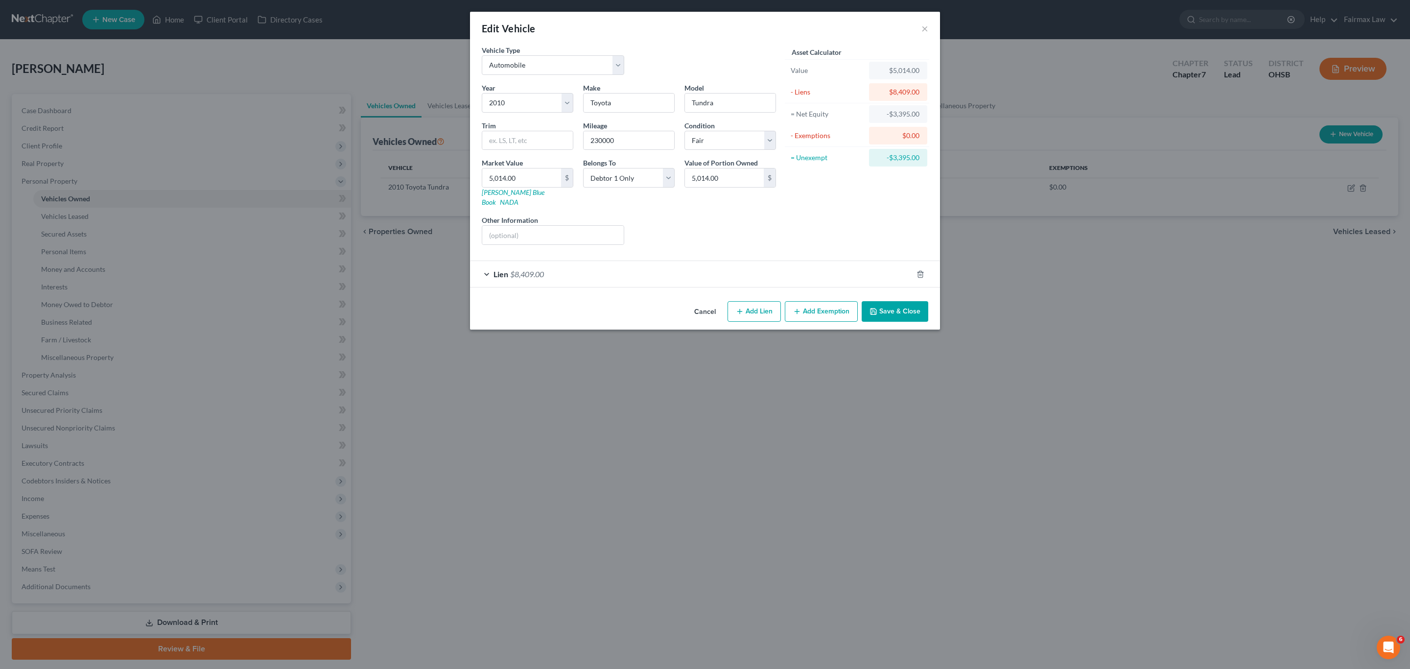
drag, startPoint x: 626, startPoint y: 272, endPoint x: 656, endPoint y: 273, distance: 30.4
click at [627, 272] on div "Lien $8,409.00" at bounding box center [691, 274] width 442 height 26
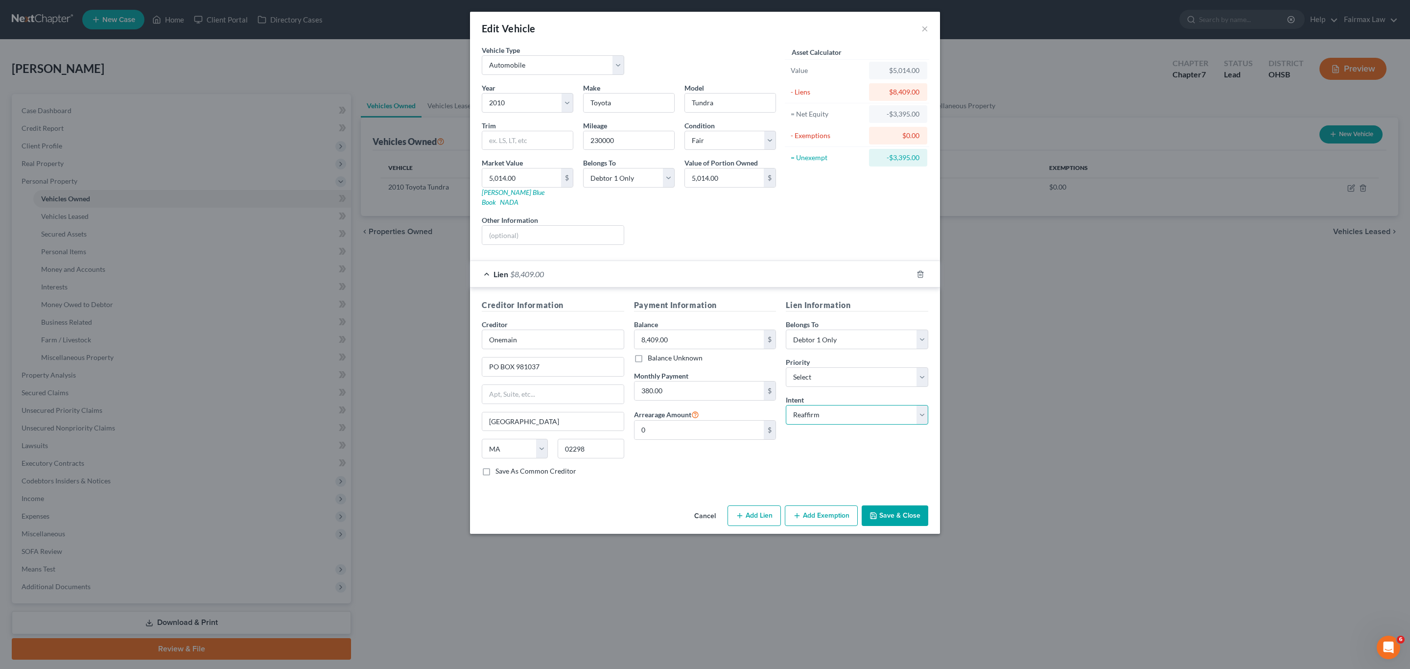
click at [716, 410] on select "Select Surrender Redeem Reaffirm Avoid Other" at bounding box center [857, 415] width 142 height 20
select select "0"
click at [716, 405] on select "Select Surrender Redeem Reaffirm Avoid Other" at bounding box center [857, 415] width 142 height 20
click at [716, 507] on button "Save & Close" at bounding box center [894, 515] width 67 height 21
